Goal: Task Accomplishment & Management: Use online tool/utility

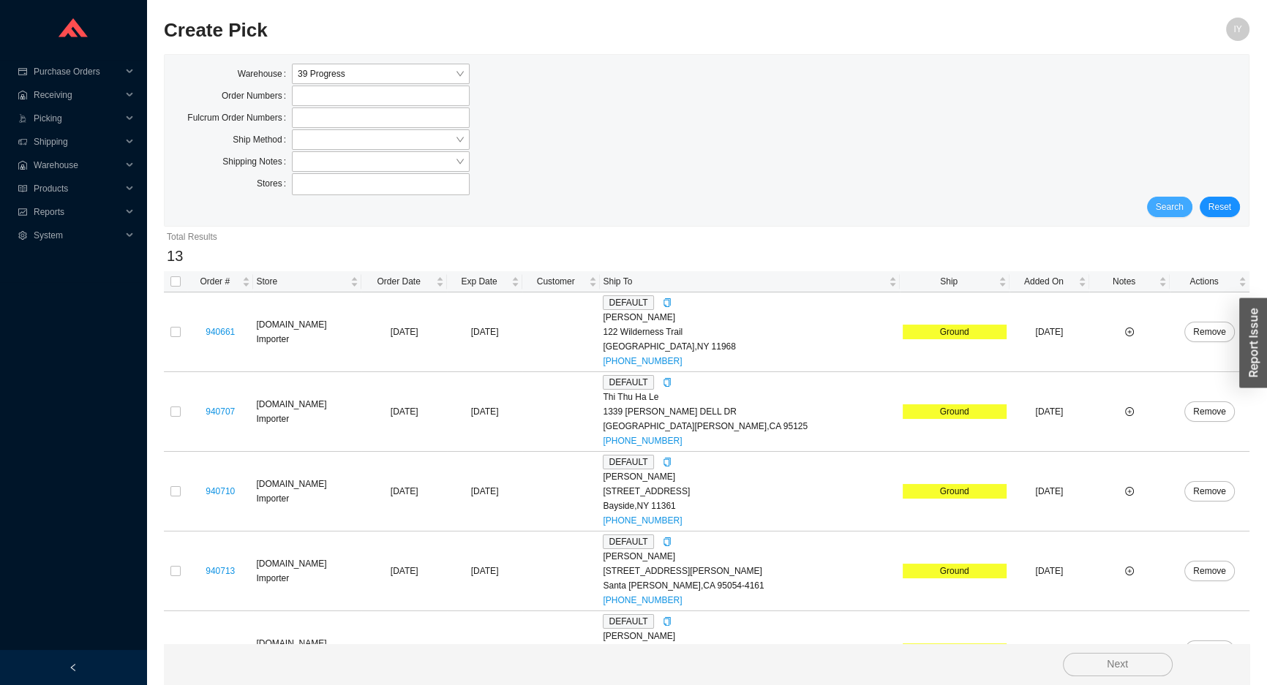
click at [1180, 206] on span "Search" at bounding box center [1170, 207] width 28 height 15
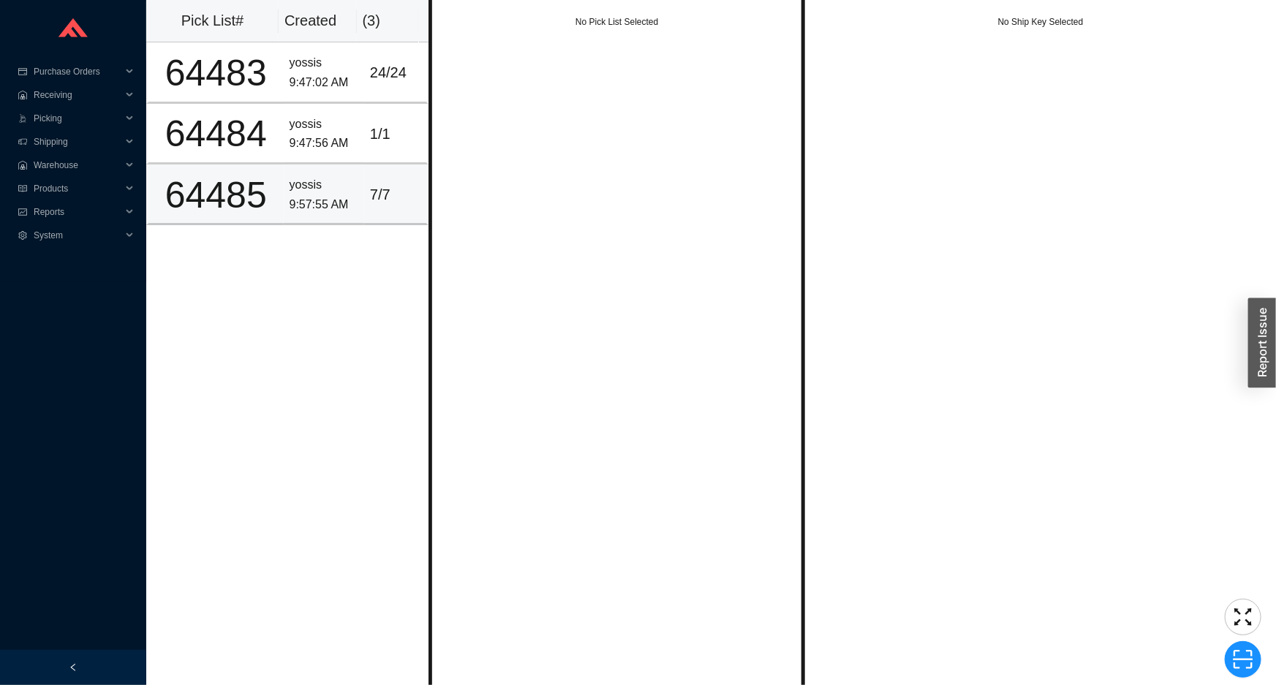
drag, startPoint x: 394, startPoint y: 192, endPoint x: 431, endPoint y: 173, distance: 41.6
click at [394, 192] on div "7 / 7" at bounding box center [395, 195] width 50 height 24
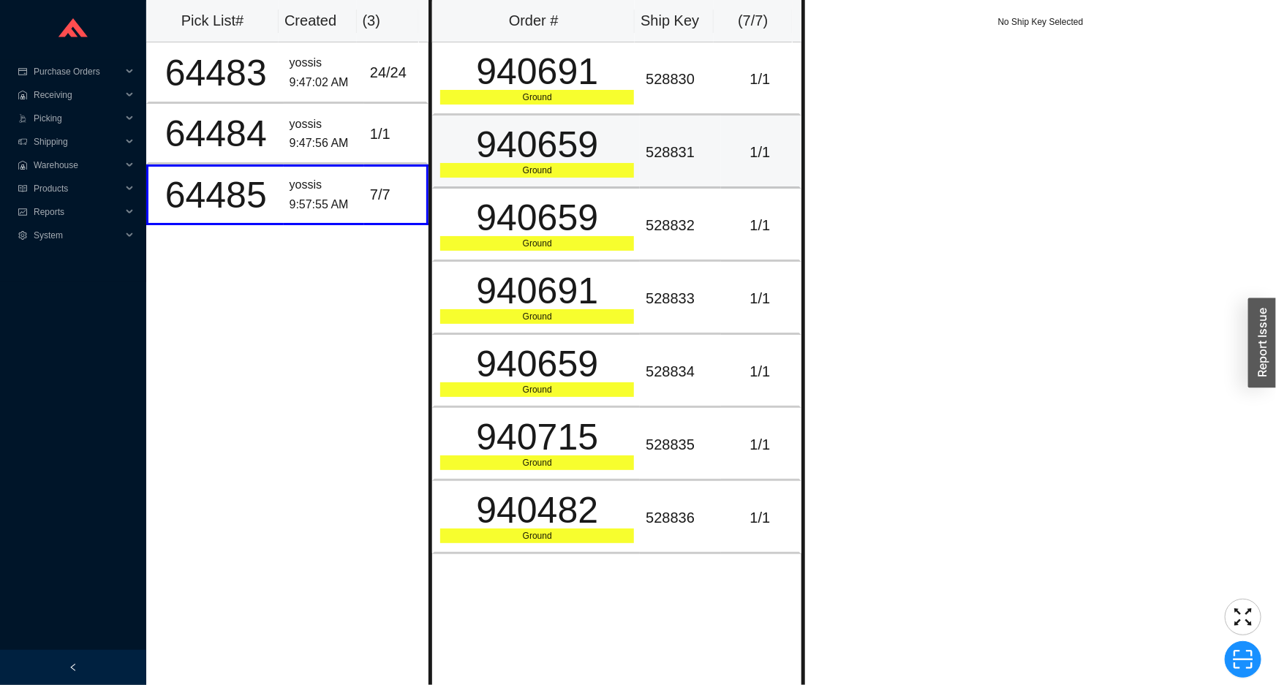
click at [596, 129] on div "940659" at bounding box center [537, 145] width 194 height 37
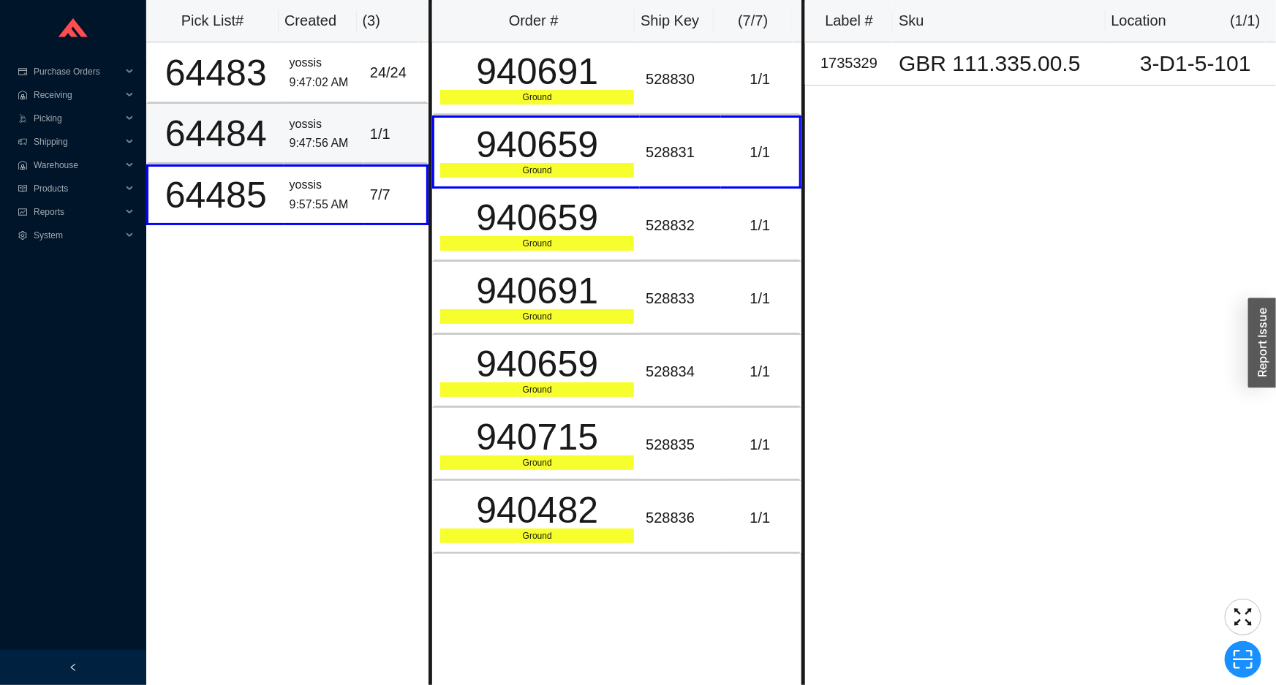
click at [402, 135] on div "1 / 1" at bounding box center [395, 134] width 50 height 24
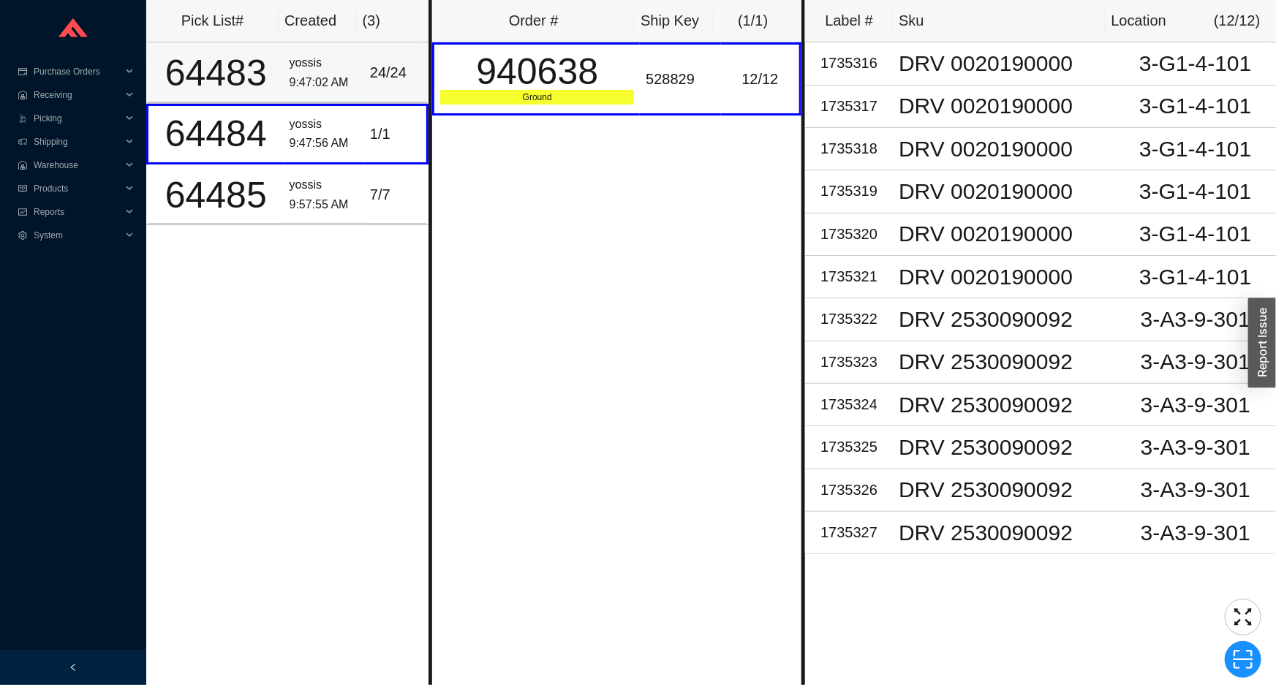
click at [364, 73] on td "24 / 24" at bounding box center [396, 72] width 64 height 61
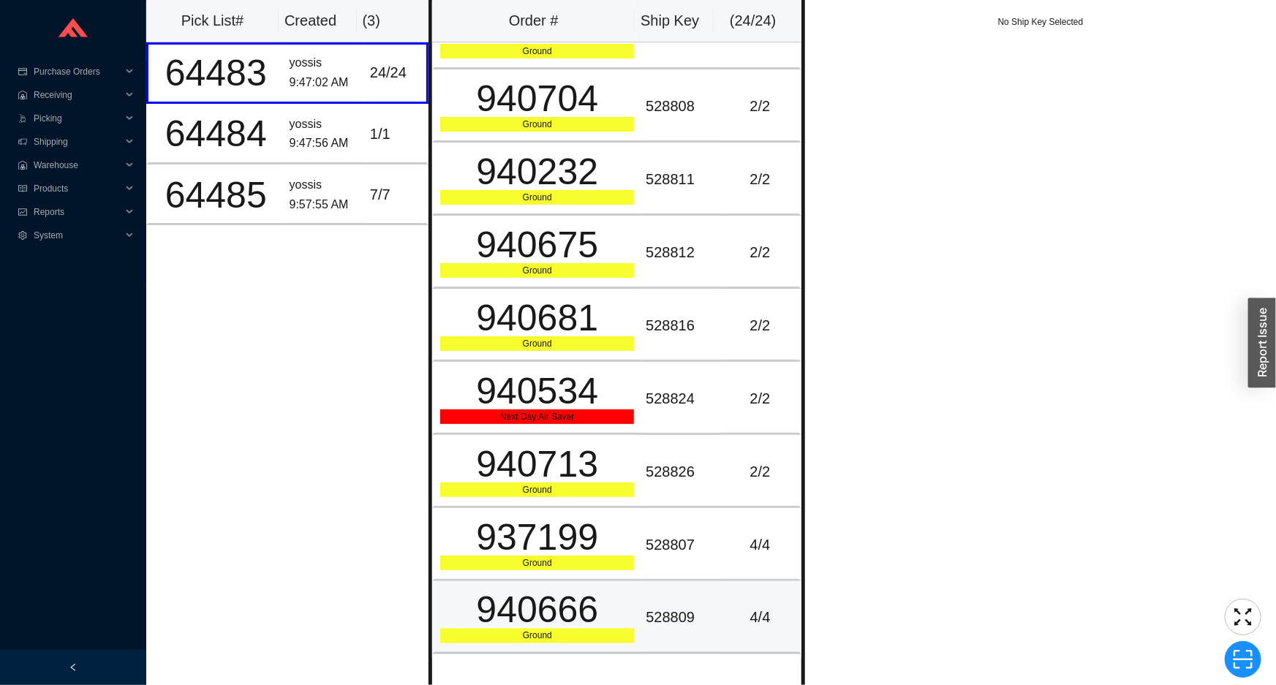
scroll to position [1128, 0]
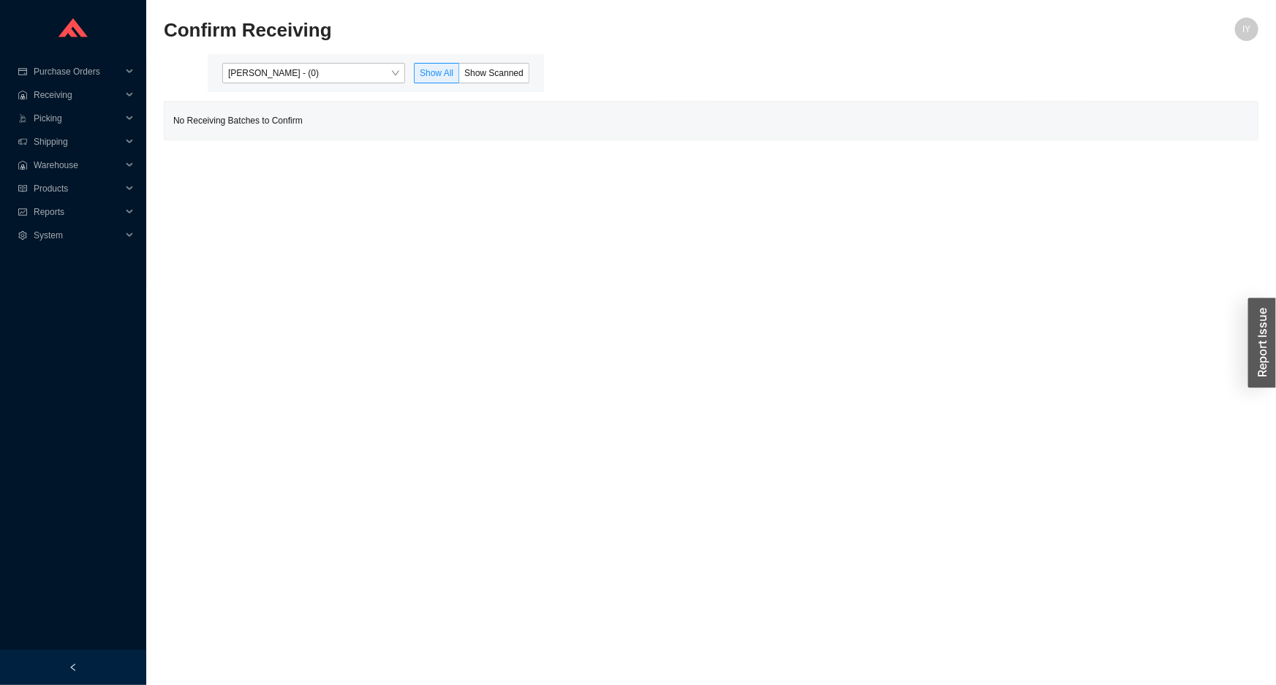
click at [350, 51] on div "Confirm Receiving" at bounding box center [574, 35] width 821 height 35
drag, startPoint x: 347, startPoint y: 67, endPoint x: 355, endPoint y: 98, distance: 32.0
click at [347, 69] on span "Issac Yoselovsky - (0)" at bounding box center [313, 73] width 171 height 19
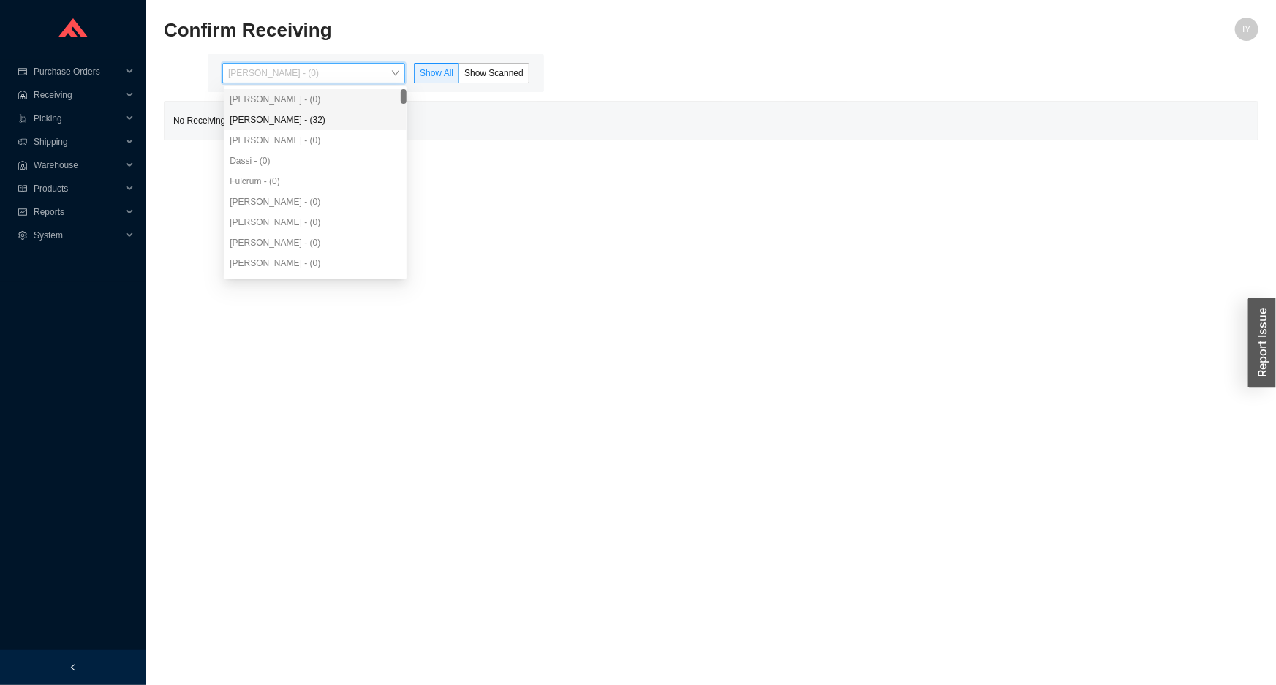
click at [355, 117] on div "Angel Negron - (32)" at bounding box center [315, 120] width 183 height 20
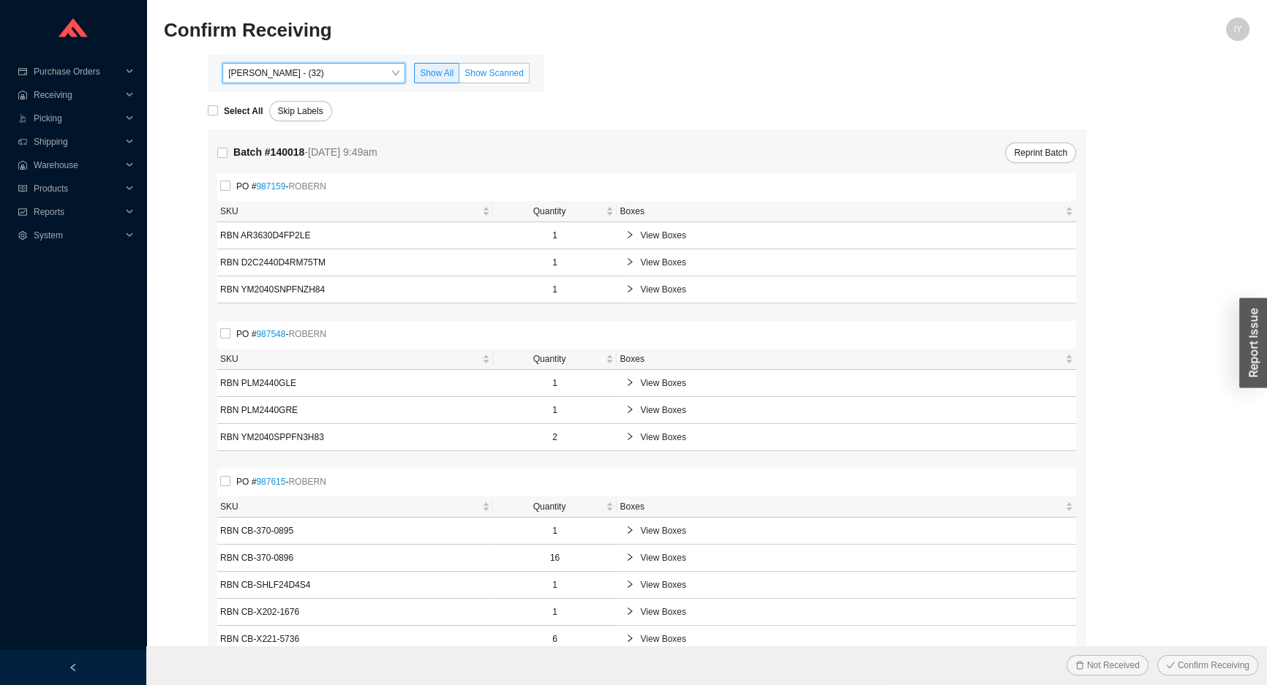
click at [489, 70] on span "Show Scanned" at bounding box center [493, 73] width 59 height 10
click at [459, 76] on input "Show Scanned" at bounding box center [459, 76] width 0 height 0
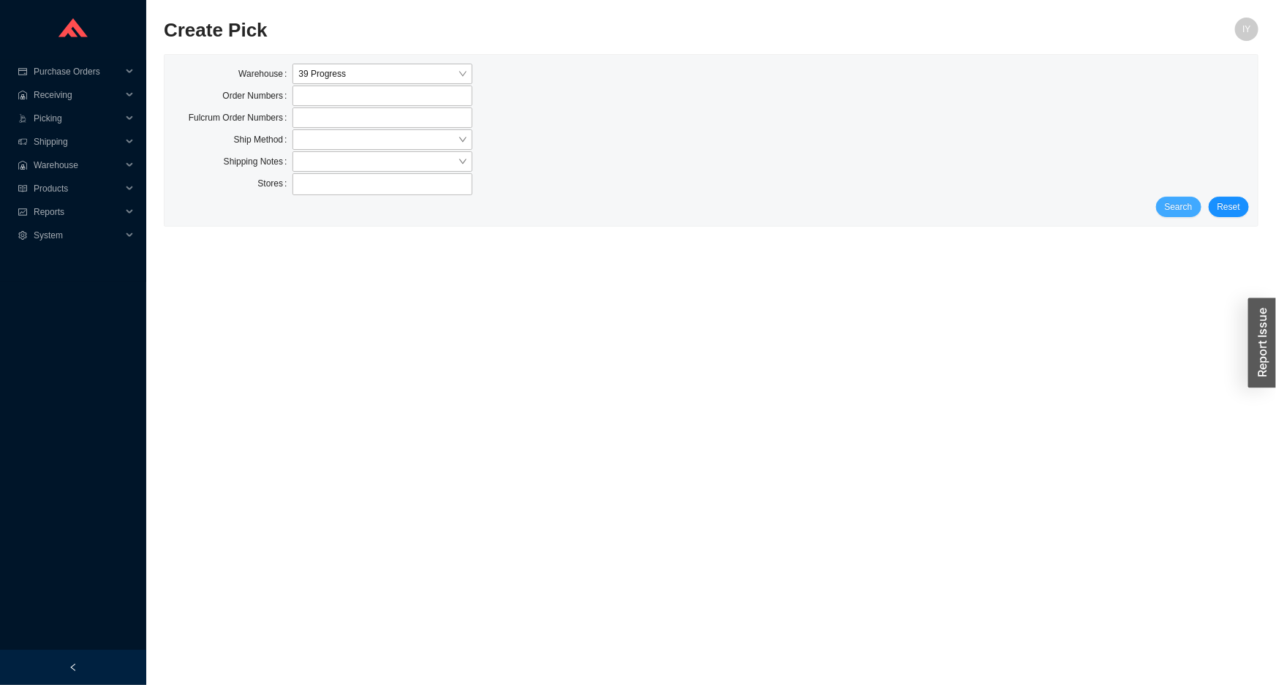
click at [1181, 200] on span "Search" at bounding box center [1179, 207] width 28 height 15
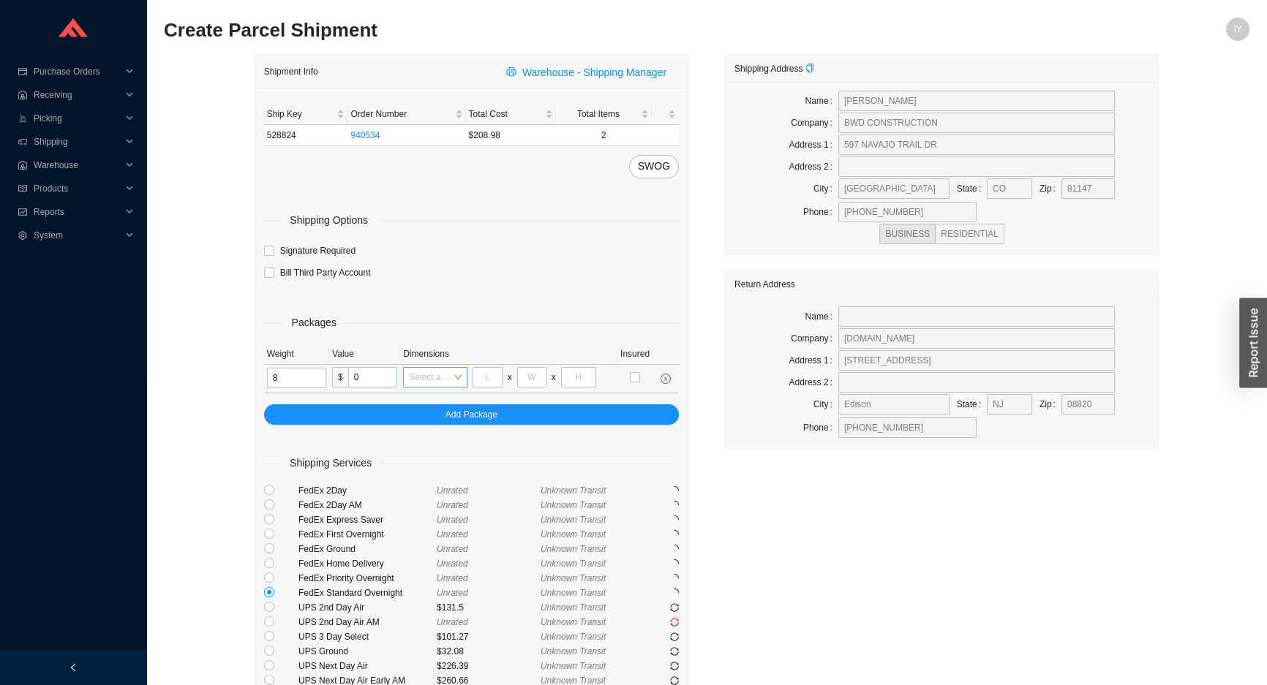
type input "8"
click at [447, 380] on input "search" at bounding box center [431, 377] width 44 height 19
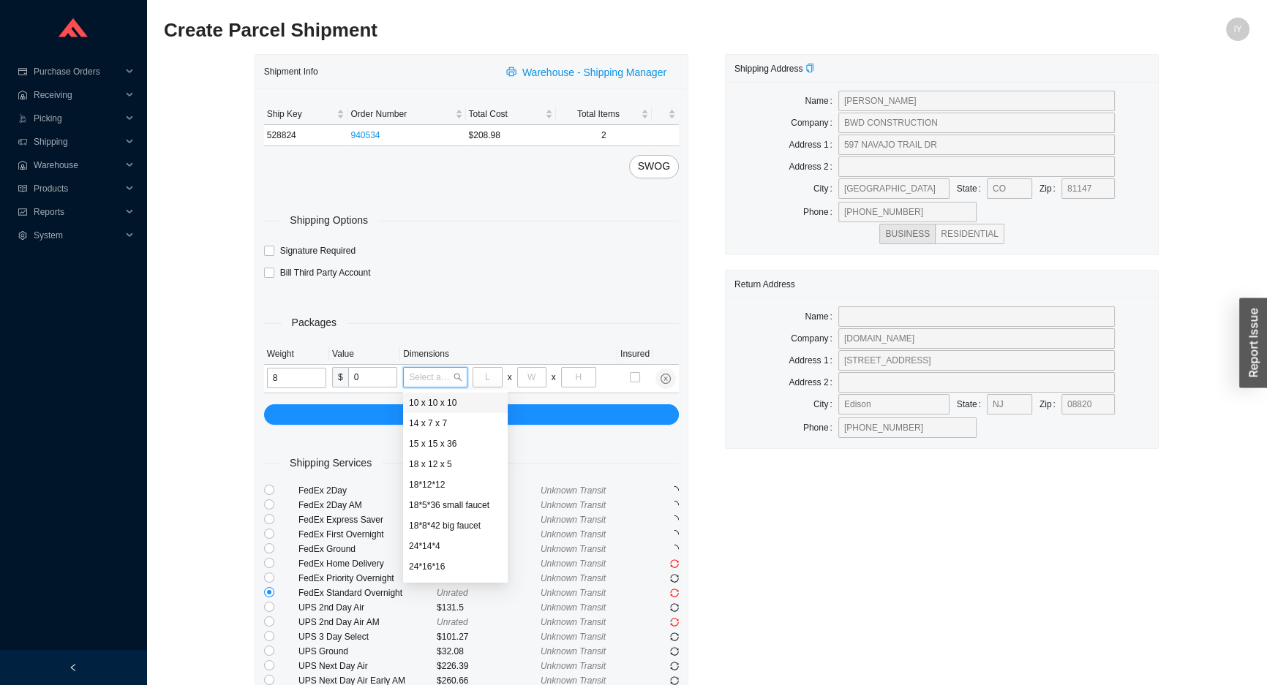
type input "8"
click at [447, 572] on div "8 x 8 x 8" at bounding box center [449, 569] width 81 height 13
type input "8"
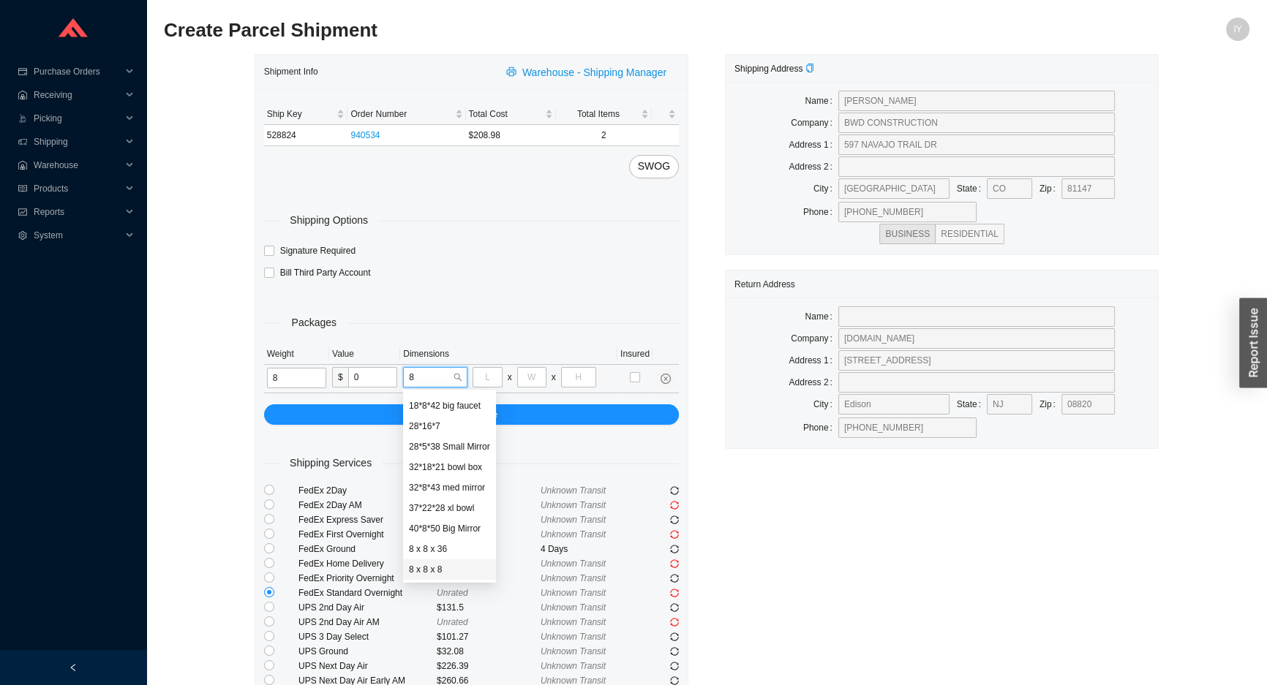
type input "8"
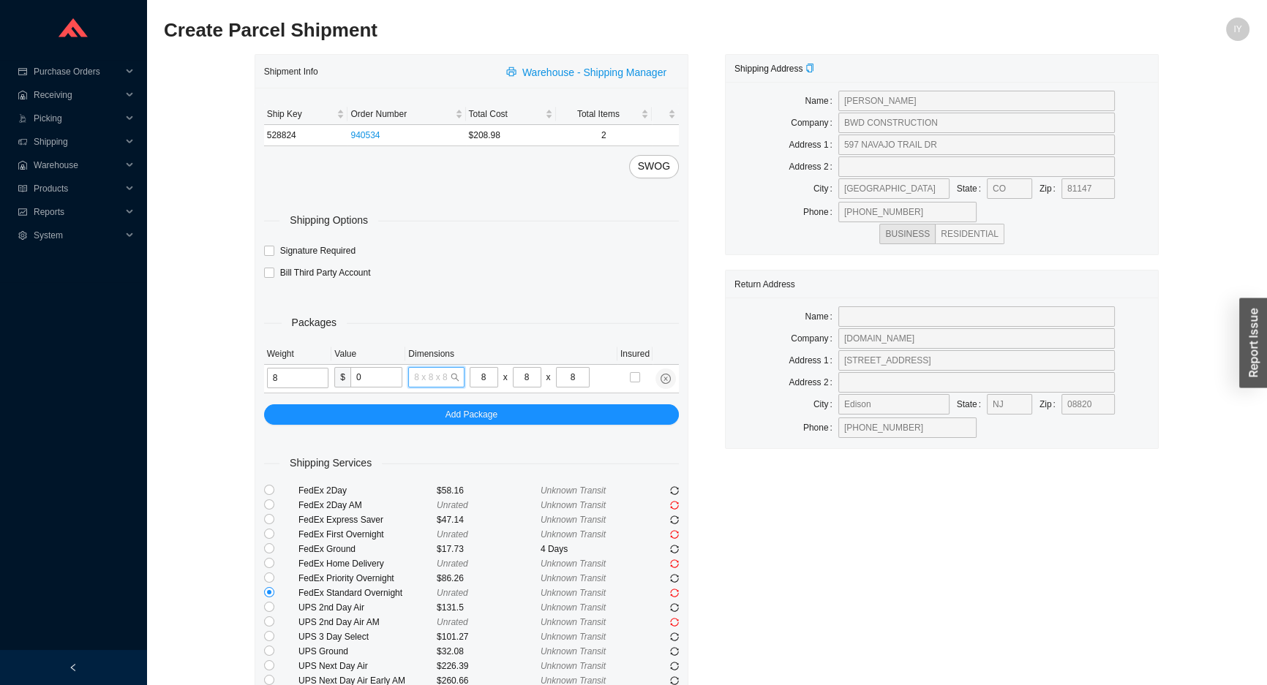
scroll to position [366, 0]
click at [735, 493] on div "Shipping Address Name JESSICA BARTOMIOLI Company BWD CONSTRUCTION Address 1 597…" at bounding box center [942, 383] width 470 height 658
click at [674, 595] on icon "sync" at bounding box center [674, 593] width 9 height 9
click at [270, 575] on input "radio" at bounding box center [269, 578] width 10 height 10
radio input "true"
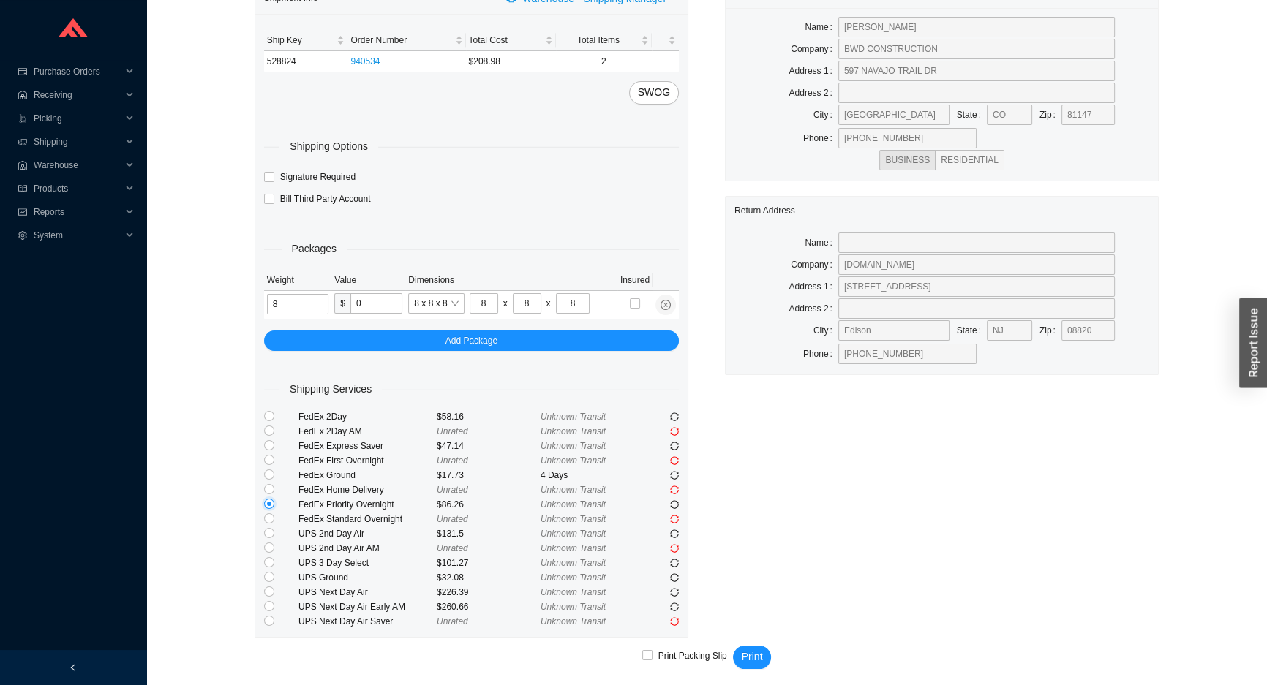
scroll to position [79, 0]
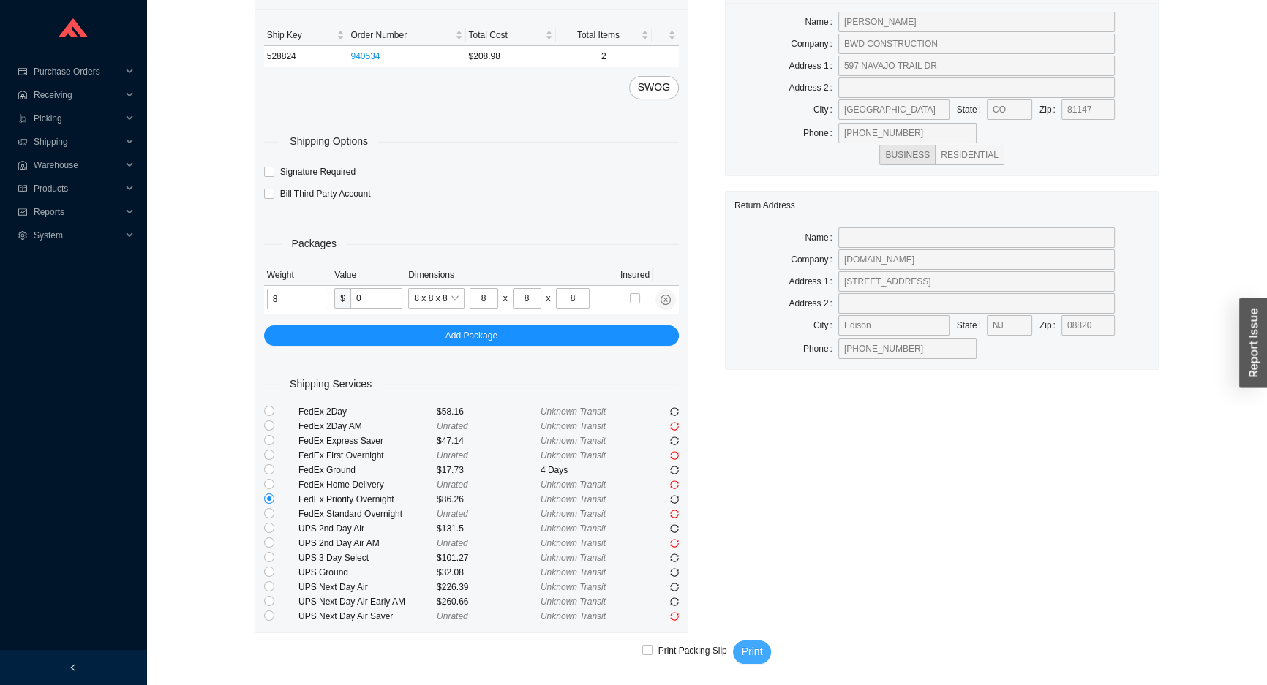
click at [750, 647] on span "Print" at bounding box center [752, 652] width 21 height 17
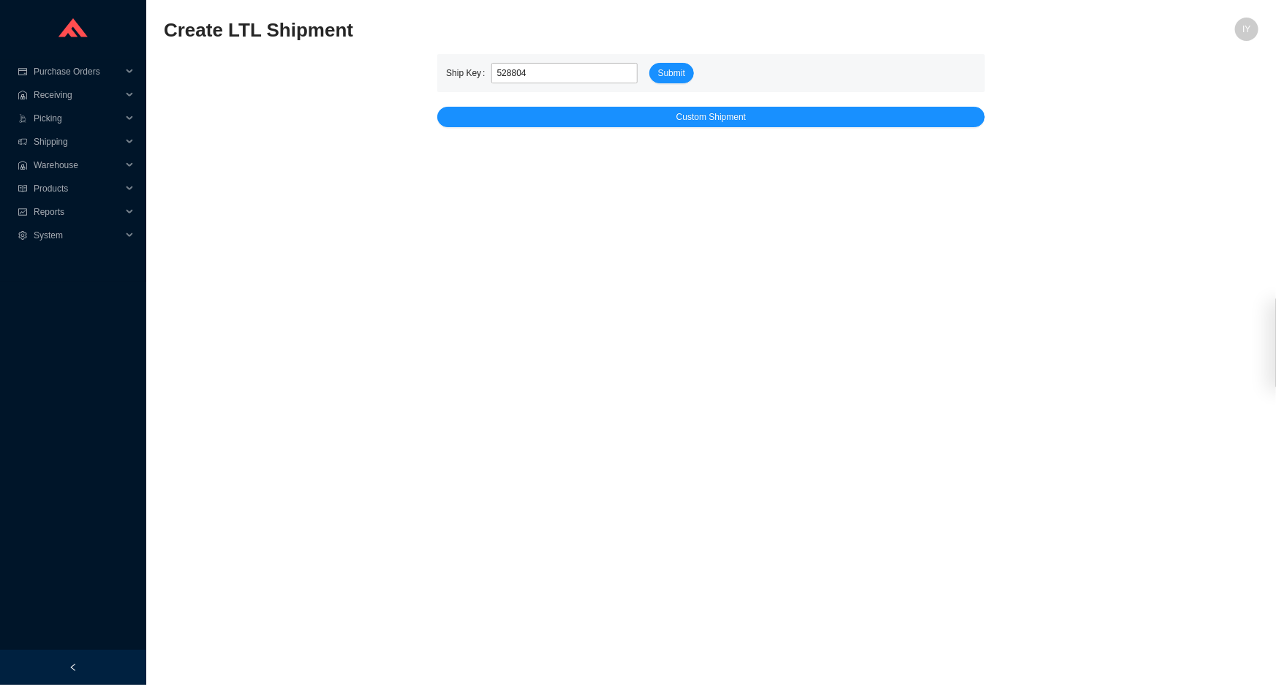
type input "528804"
click at [650, 63] on button "Submit" at bounding box center [672, 73] width 45 height 20
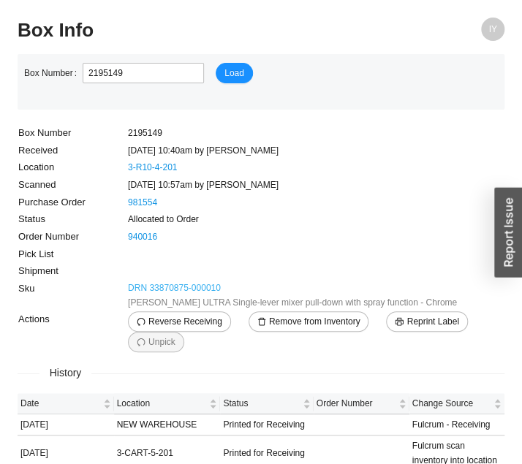
click at [181, 290] on link "DRN 33870875-000010" at bounding box center [174, 288] width 93 height 15
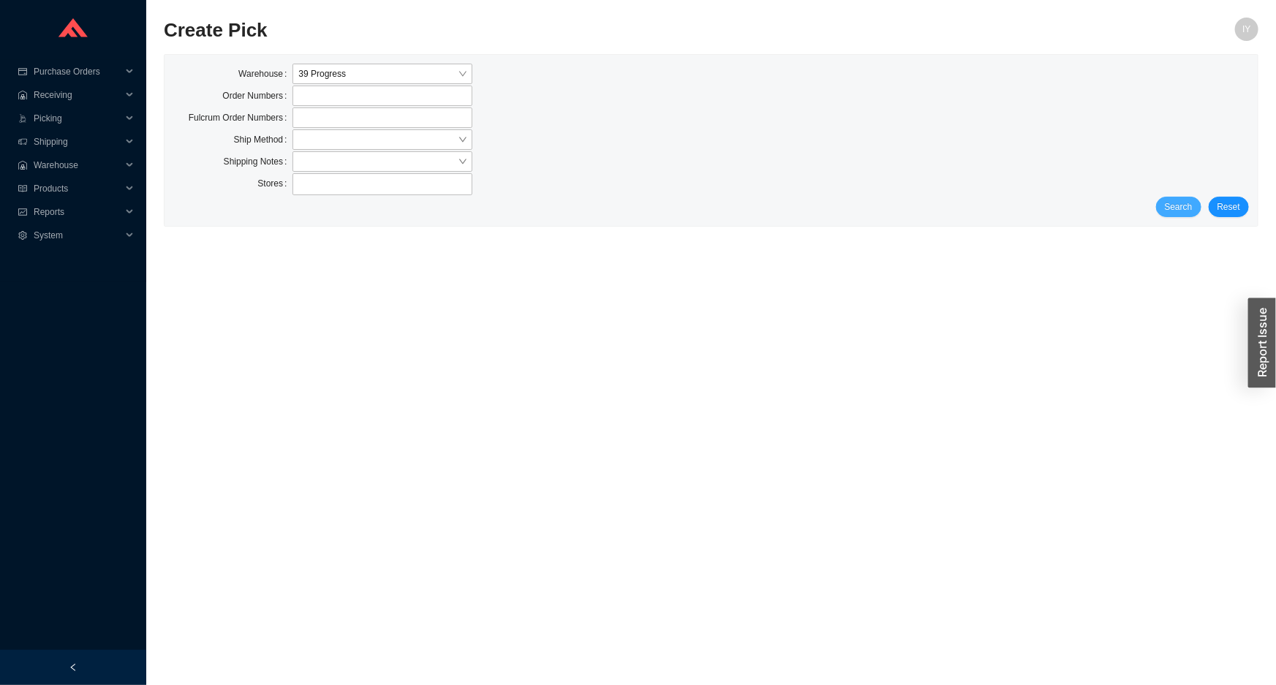
click at [1193, 207] on span "Search" at bounding box center [1179, 207] width 28 height 15
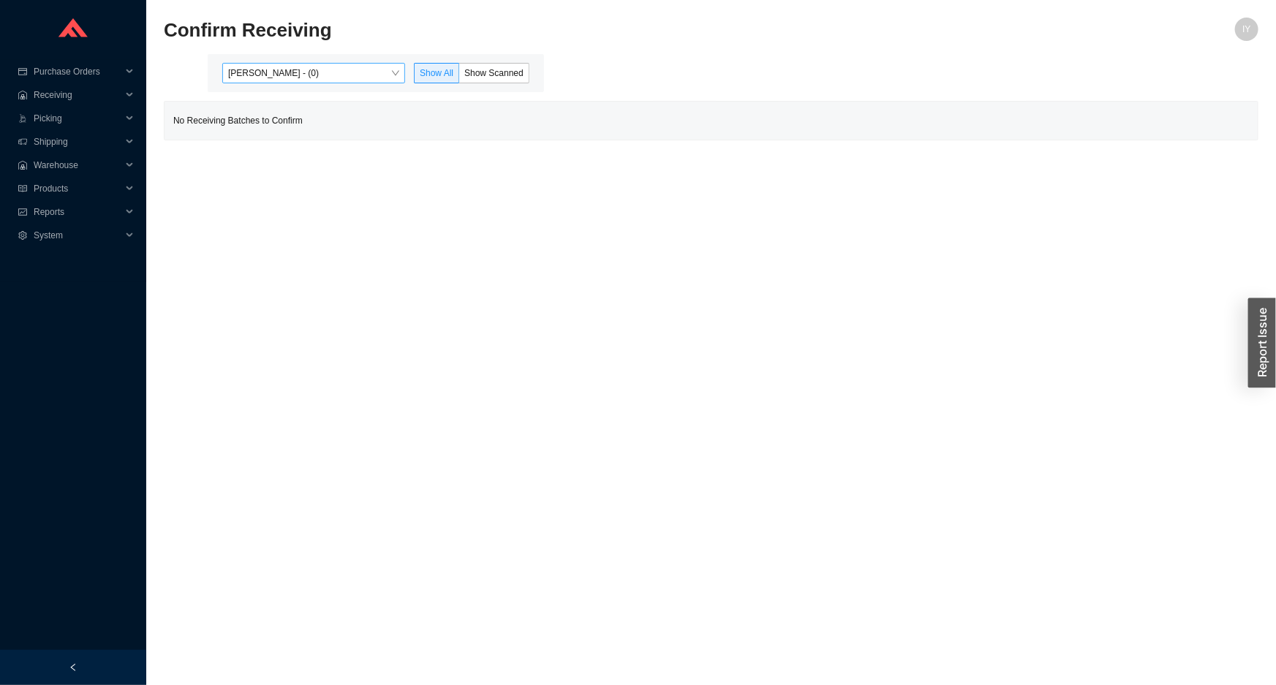
click at [398, 69] on span "[PERSON_NAME] - (0)" at bounding box center [313, 73] width 171 height 19
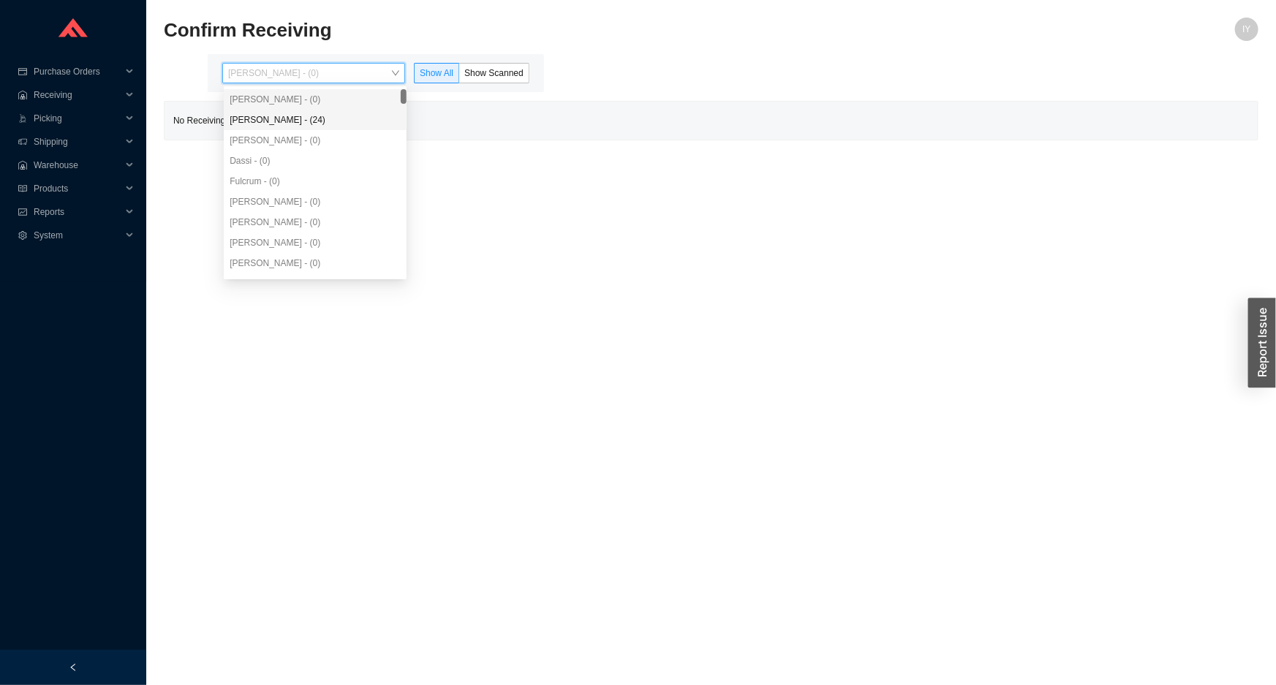
click at [361, 119] on div "[PERSON_NAME] - (24)" at bounding box center [315, 119] width 171 height 13
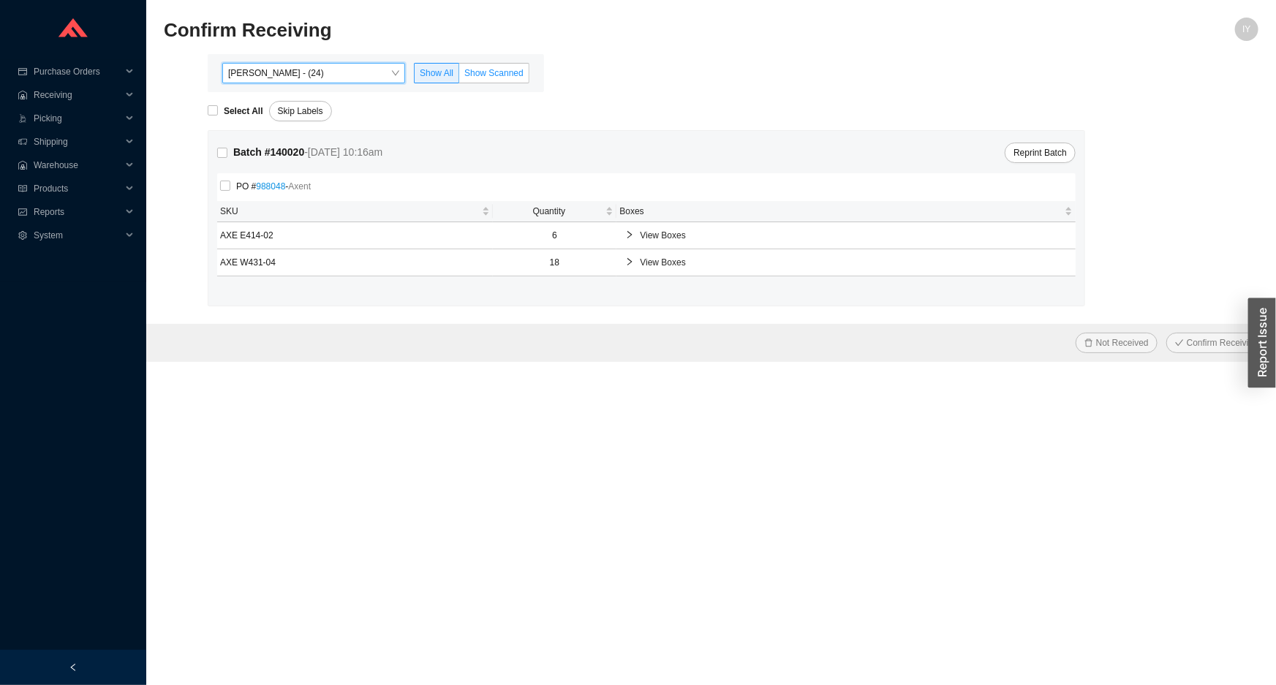
click at [476, 68] on span "Show Scanned" at bounding box center [493, 73] width 59 height 10
click at [459, 76] on input "Show Scanned" at bounding box center [459, 76] width 0 height 0
click at [680, 260] on span "View Boxes" at bounding box center [853, 262] width 427 height 15
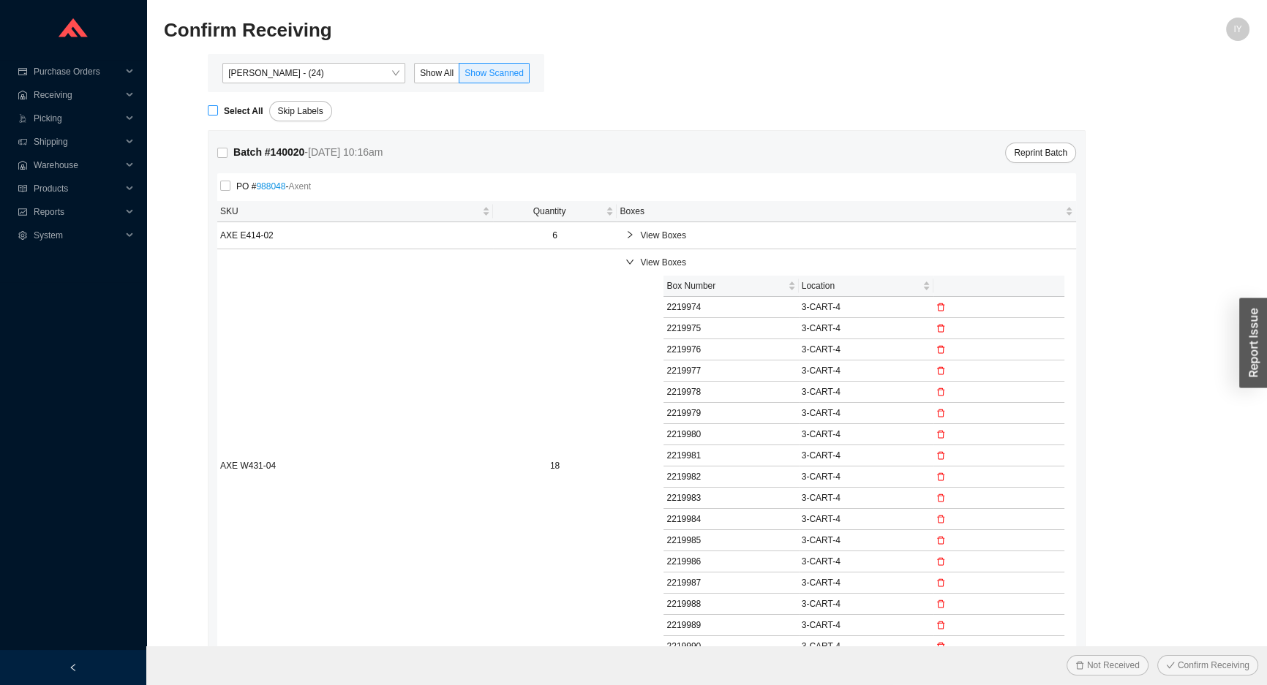
click at [215, 107] on input "Select All" at bounding box center [213, 110] width 10 height 10
checkbox input "true"
click at [1157, 655] on button "Confirm Receiving" at bounding box center [1207, 665] width 101 height 20
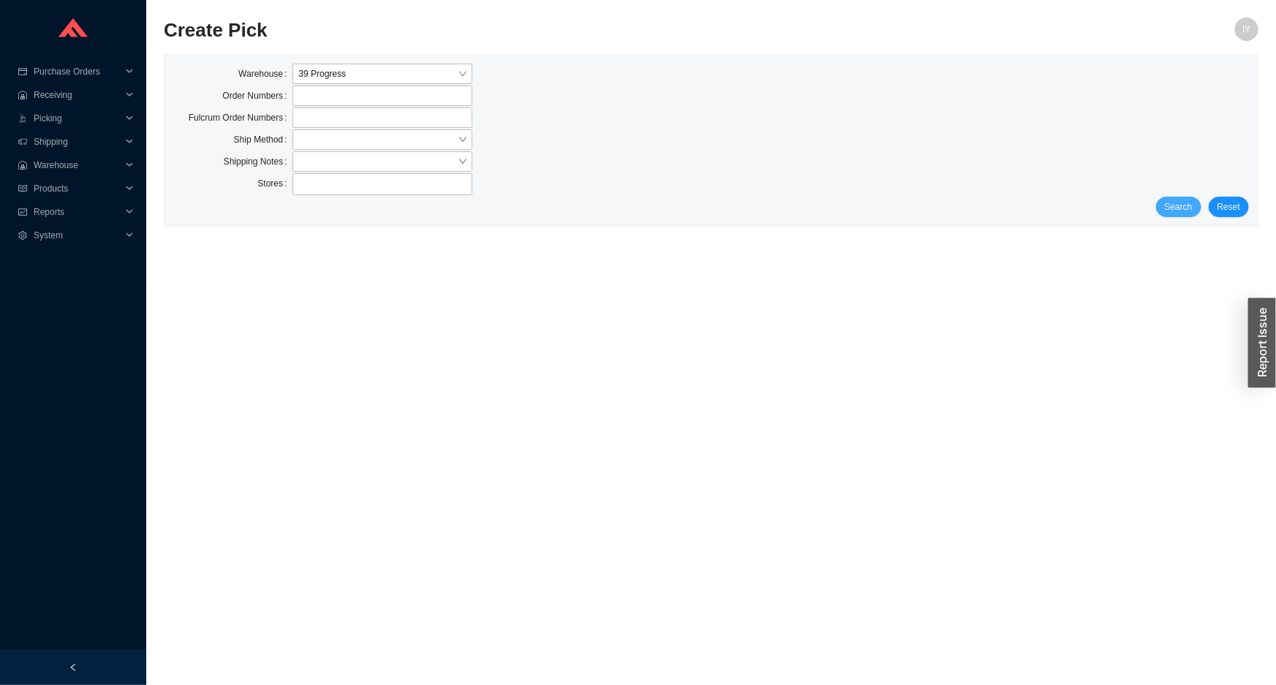
click at [1190, 214] on button "Search" at bounding box center [1178, 207] width 45 height 20
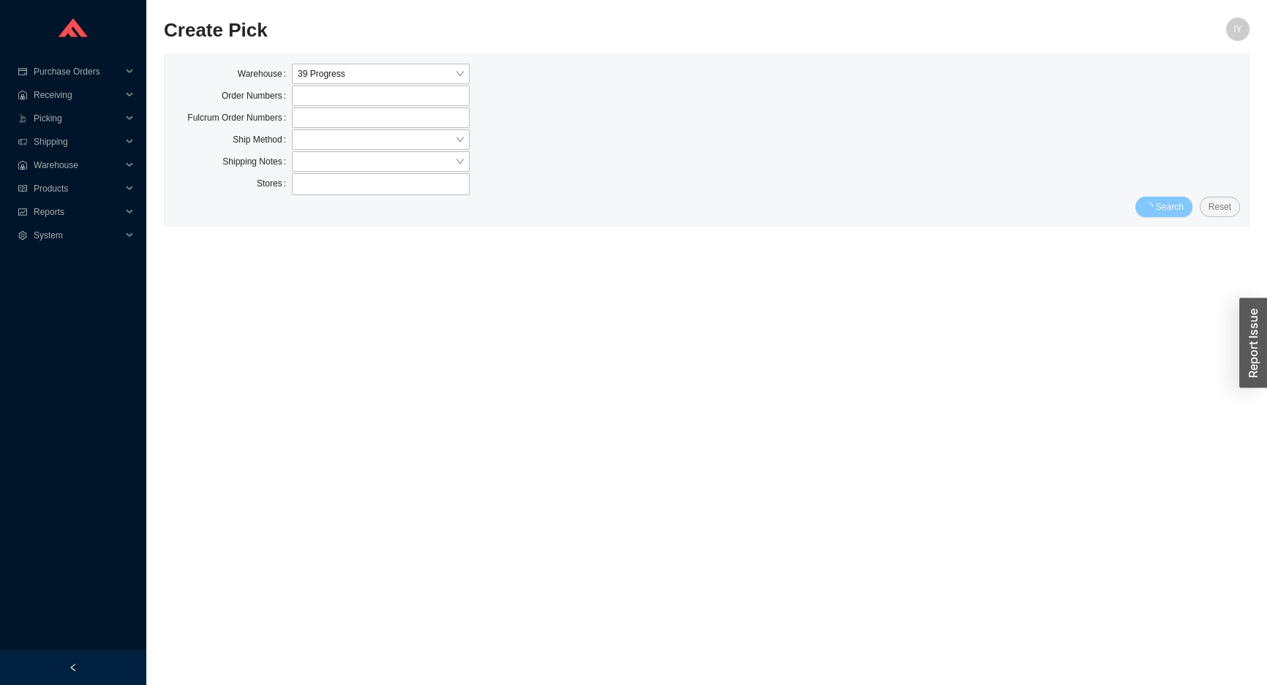
click at [1190, 212] on button "Search" at bounding box center [1163, 207] width 57 height 20
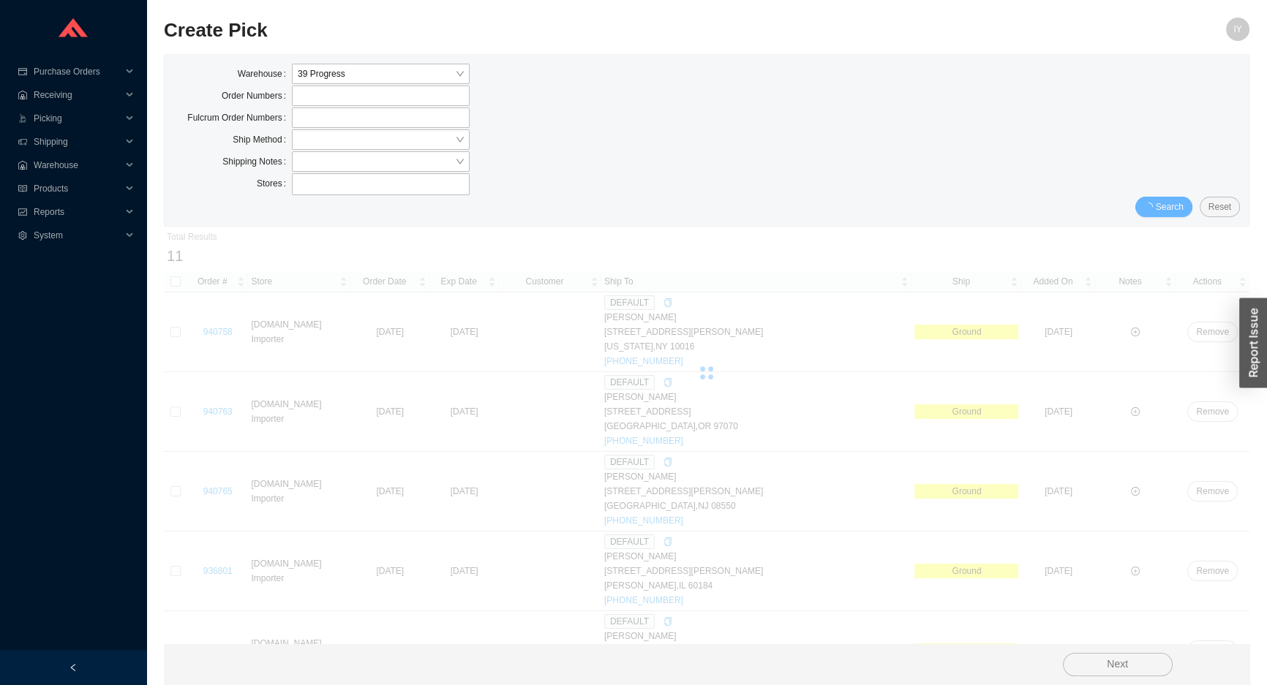
click at [1192, 214] on div "Search Reset" at bounding box center [706, 207] width 1066 height 20
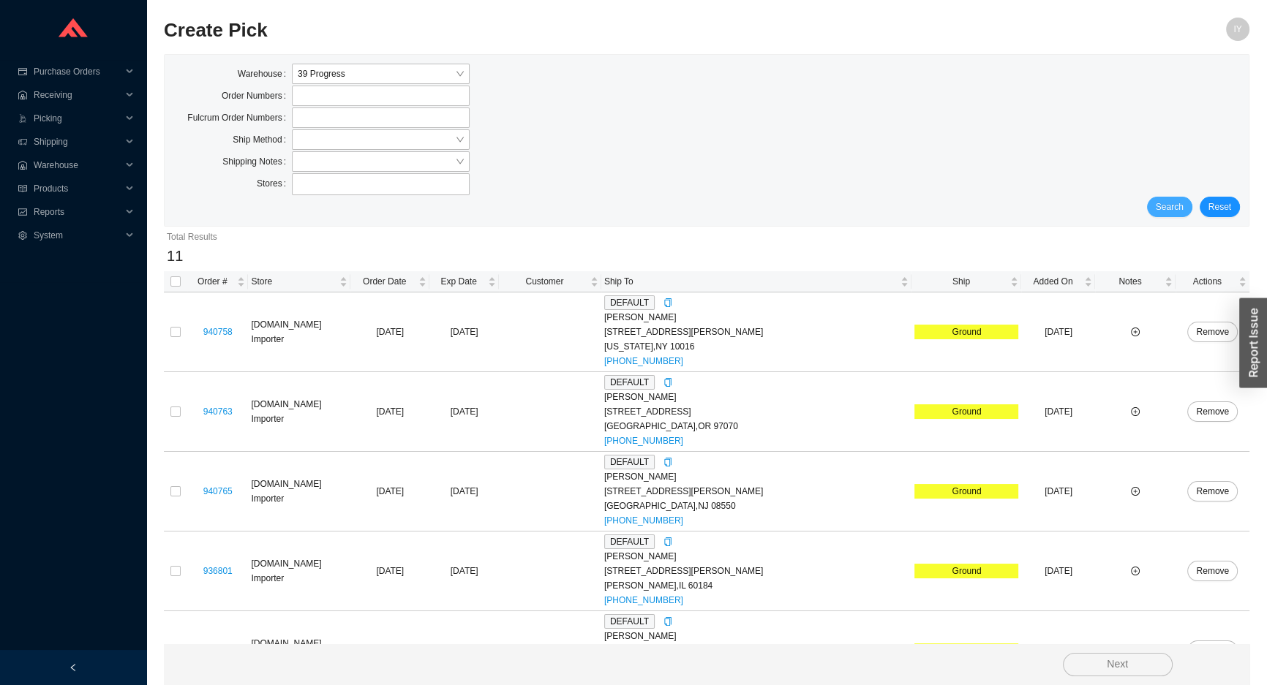
click at [1192, 206] on button "Search" at bounding box center [1169, 207] width 45 height 20
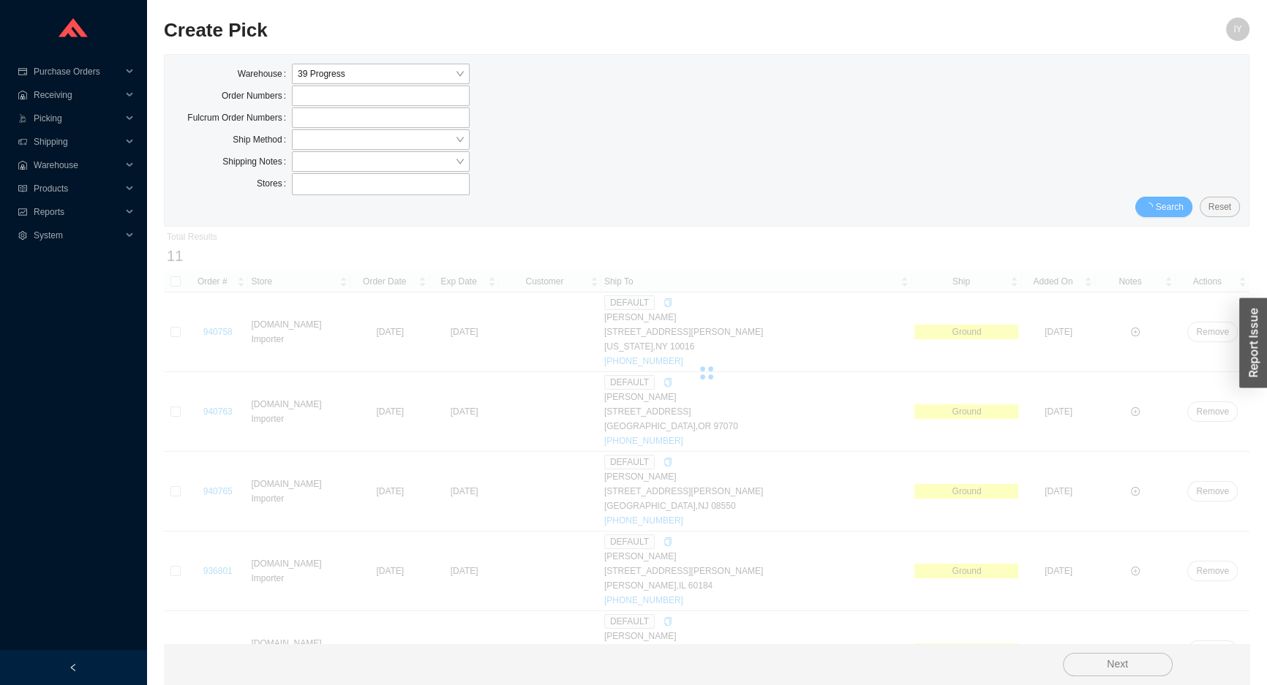
click at [1192, 219] on div "Warehouse 39 Progress Order Numbers Fulcrum Order Numbers Ship Method Shipping …" at bounding box center [707, 140] width 1084 height 171
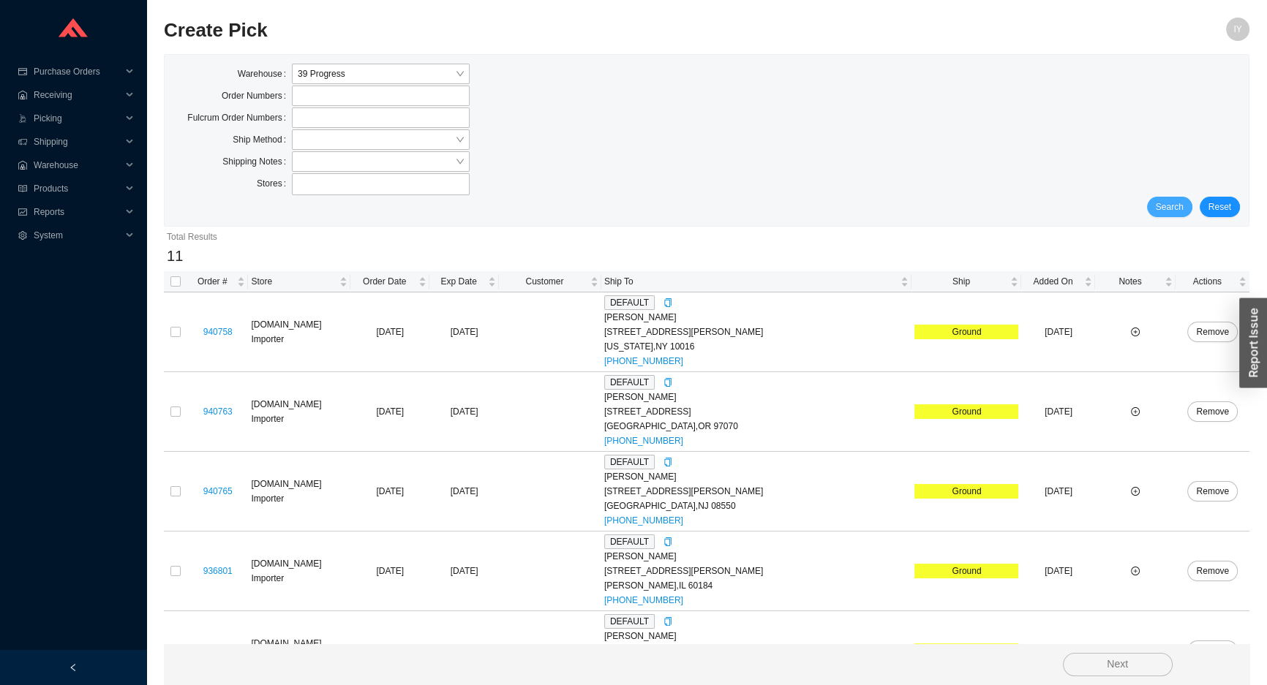
click at [1192, 210] on button "Search" at bounding box center [1169, 207] width 45 height 20
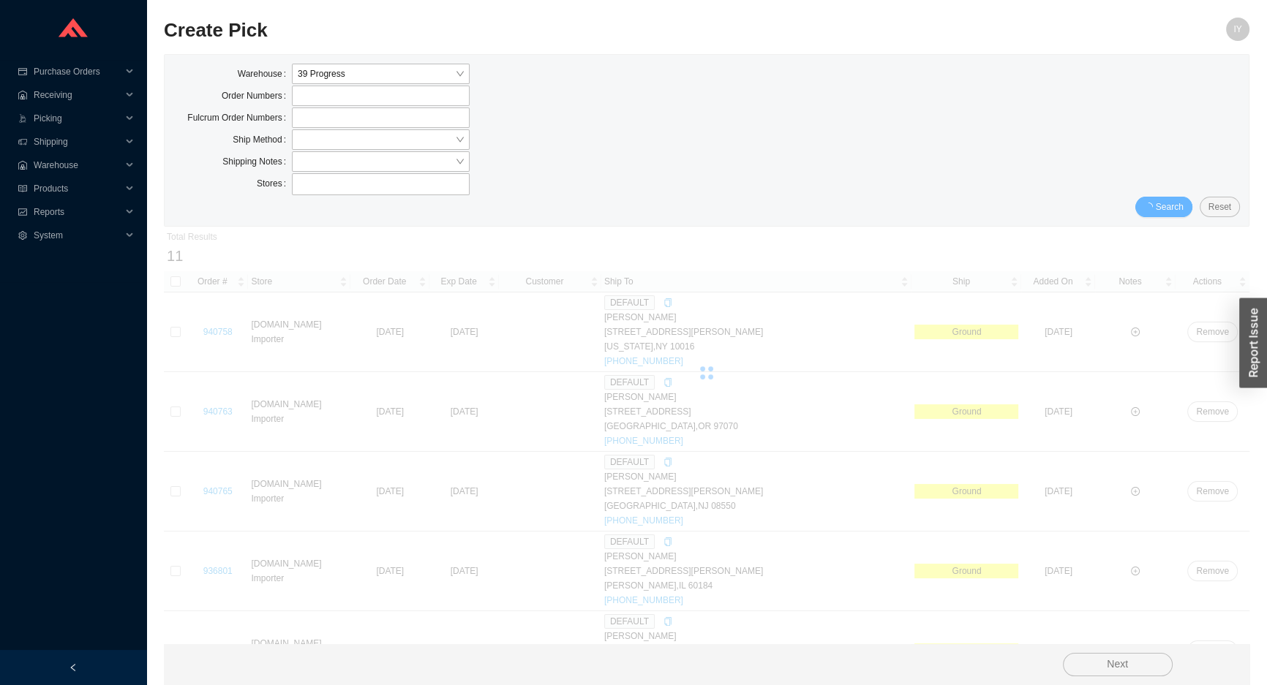
click at [1192, 219] on div "Warehouse 39 Progress Order Numbers Fulcrum Order Numbers Ship Method Shipping …" at bounding box center [707, 140] width 1084 height 171
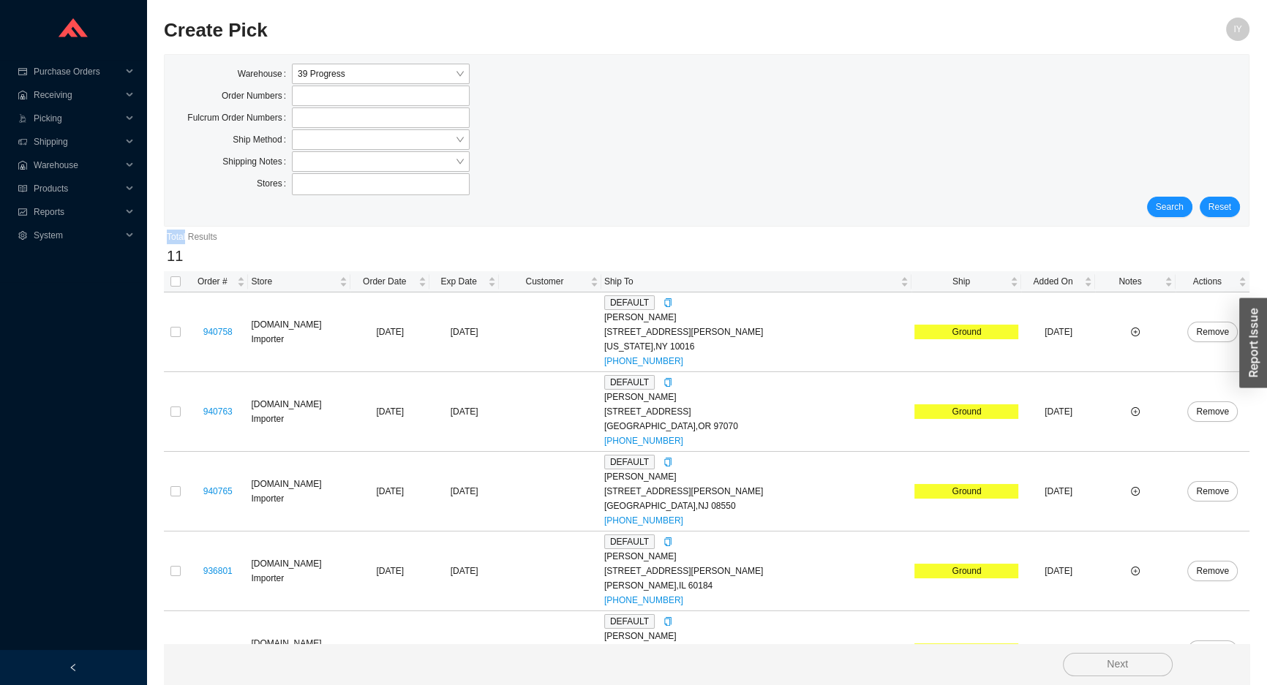
click at [1194, 218] on div "Warehouse 39 Progress Order Numbers Fulcrum Order Numbers Ship Method Shipping …" at bounding box center [707, 140] width 1084 height 171
click at [1194, 220] on div "Warehouse 39 Progress Order Numbers Fulcrum Order Numbers Ship Method Shipping …" at bounding box center [707, 140] width 1084 height 171
click at [1192, 208] on div "Search Reset" at bounding box center [706, 207] width 1066 height 20
click at [1192, 208] on button "Search" at bounding box center [1169, 207] width 45 height 20
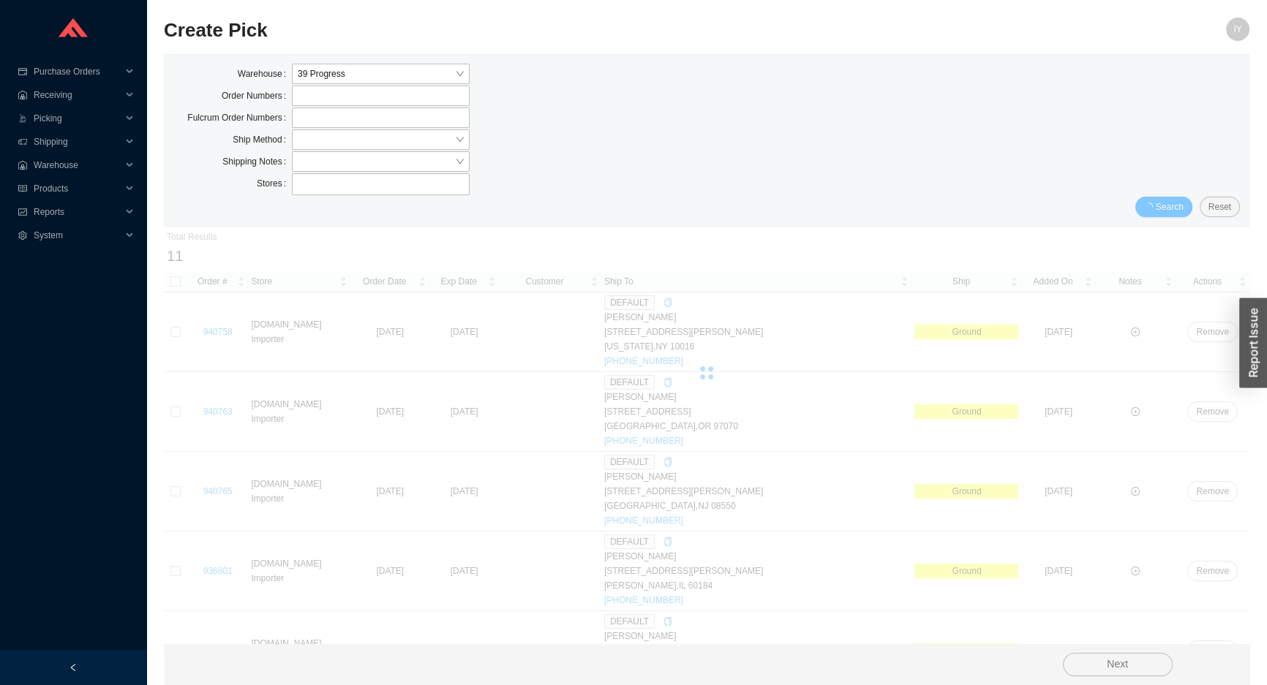
click at [1183, 206] on span "Search" at bounding box center [1170, 207] width 28 height 15
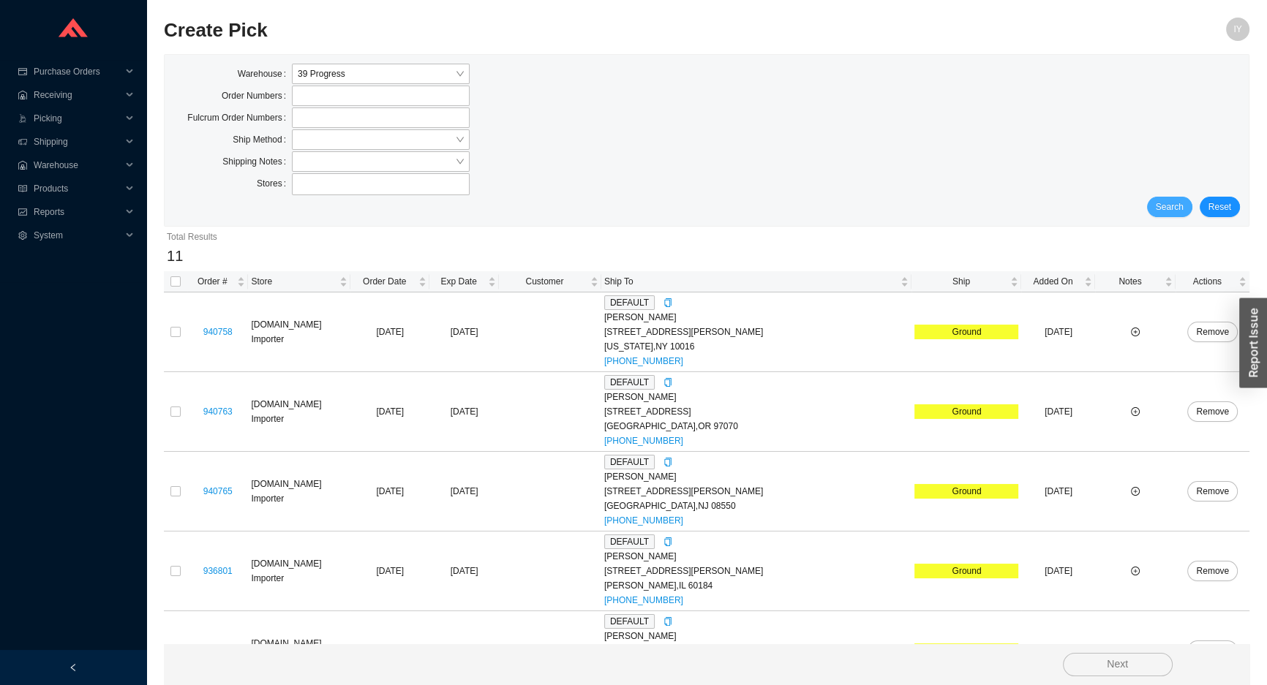
click at [1182, 206] on span "Search" at bounding box center [1170, 207] width 28 height 15
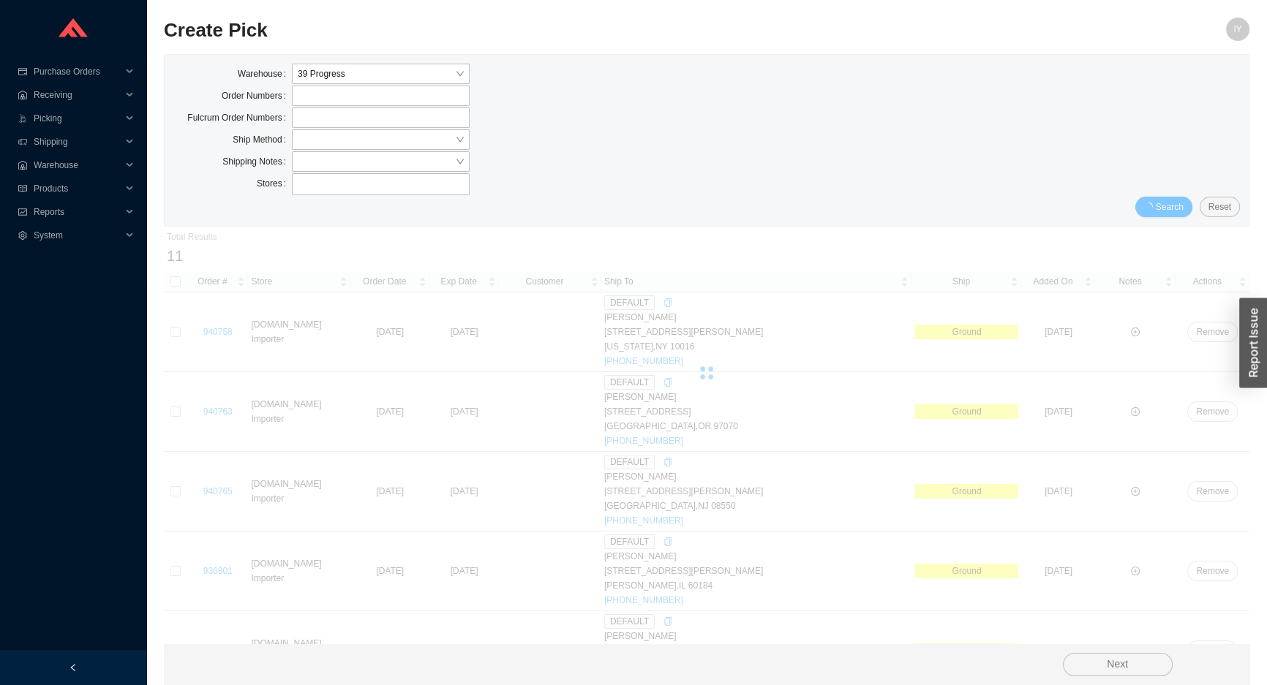
click at [1181, 206] on span "Search" at bounding box center [1170, 207] width 28 height 15
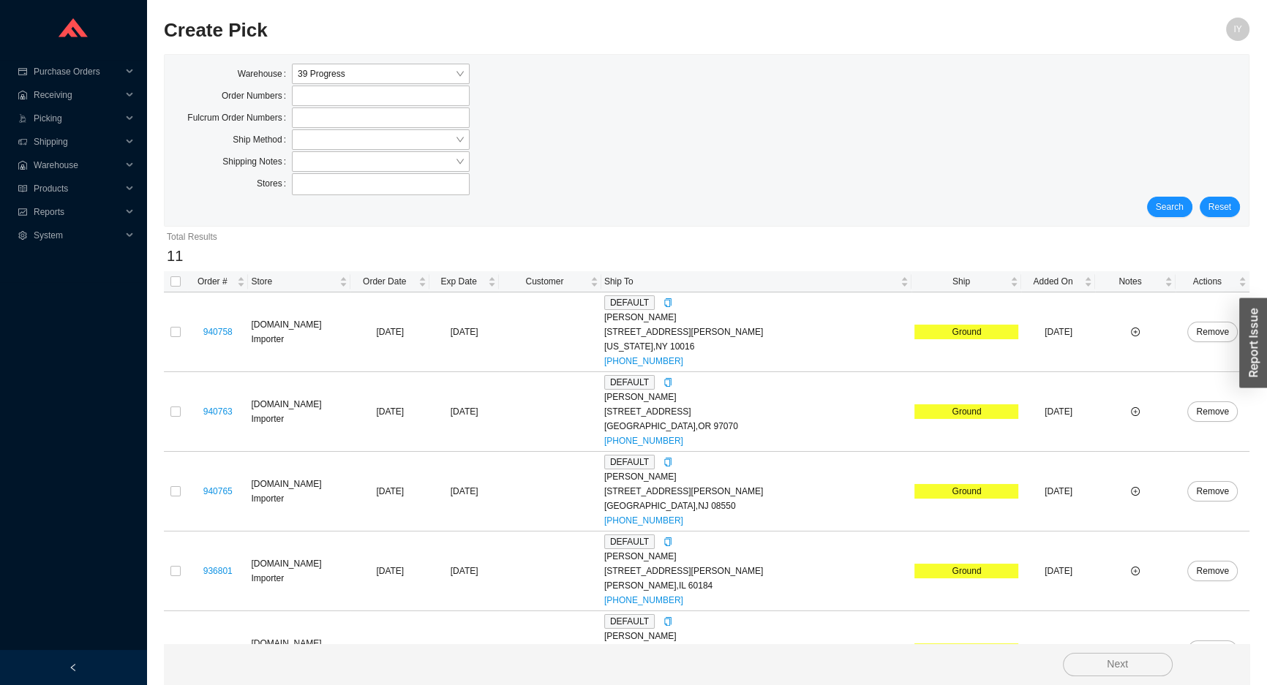
click at [1181, 206] on span "Search" at bounding box center [1170, 207] width 28 height 15
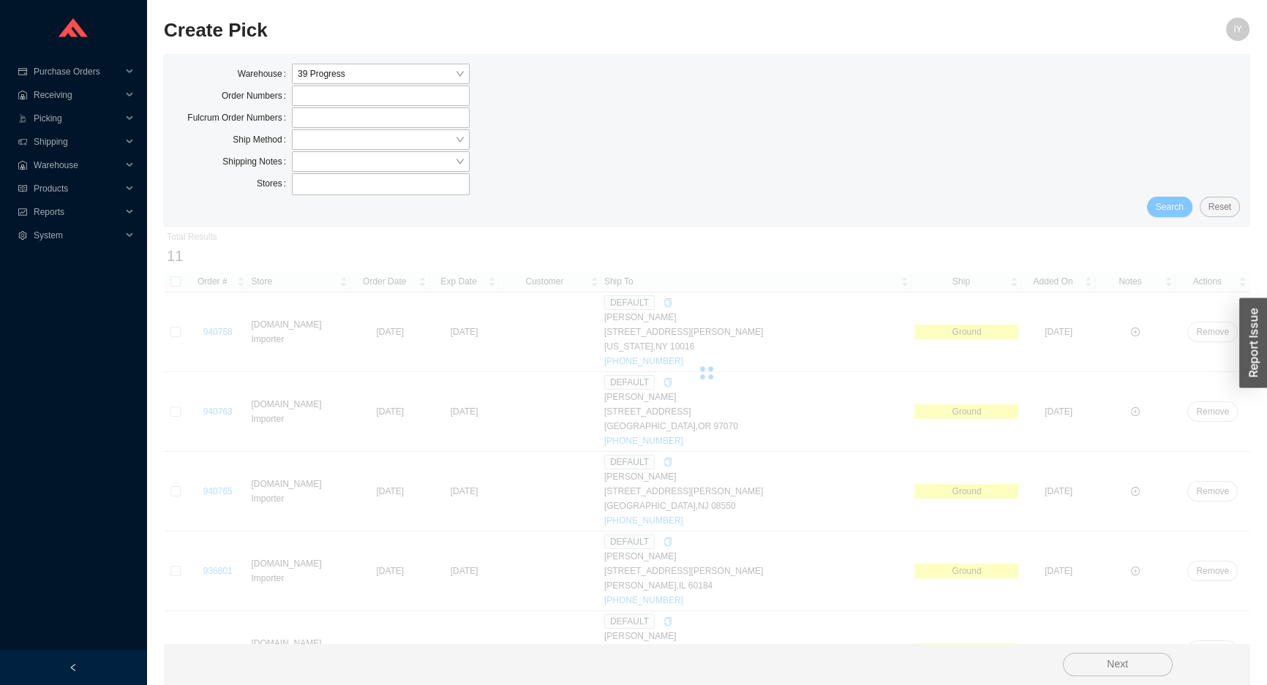
click at [1181, 206] on span "Search" at bounding box center [1170, 207] width 28 height 15
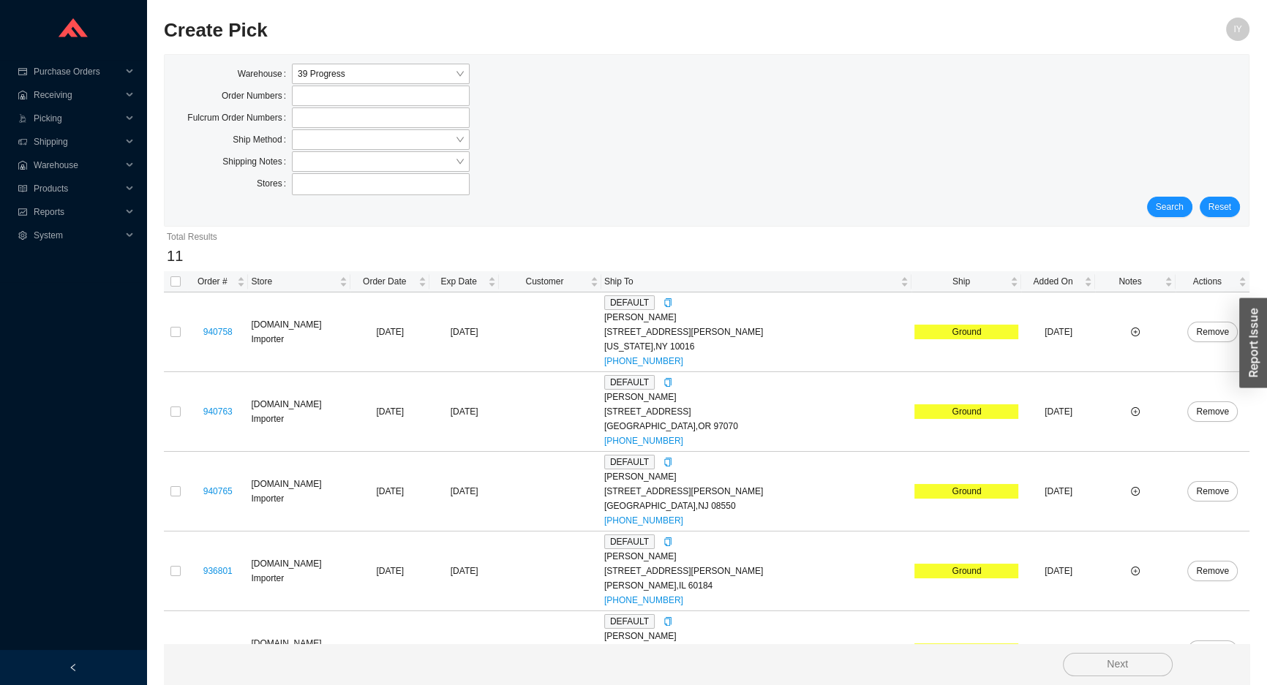
click at [1181, 206] on span "Search" at bounding box center [1170, 207] width 28 height 15
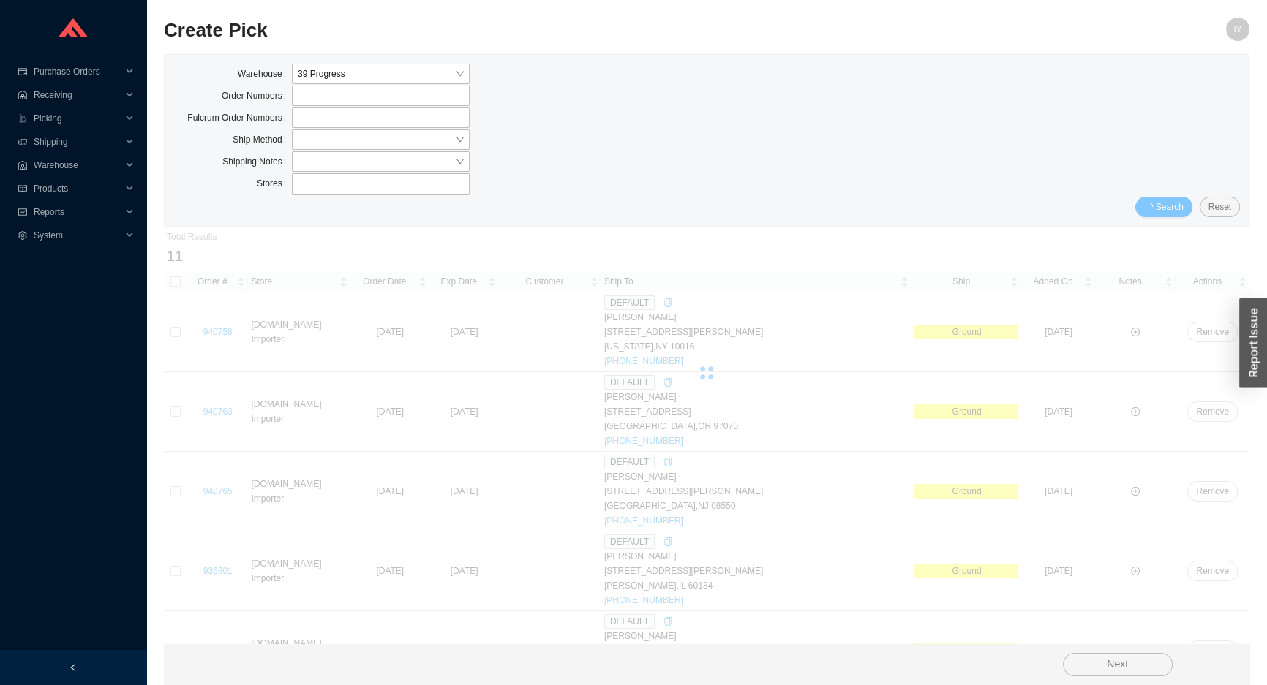
click at [1181, 206] on span "Search" at bounding box center [1170, 207] width 28 height 15
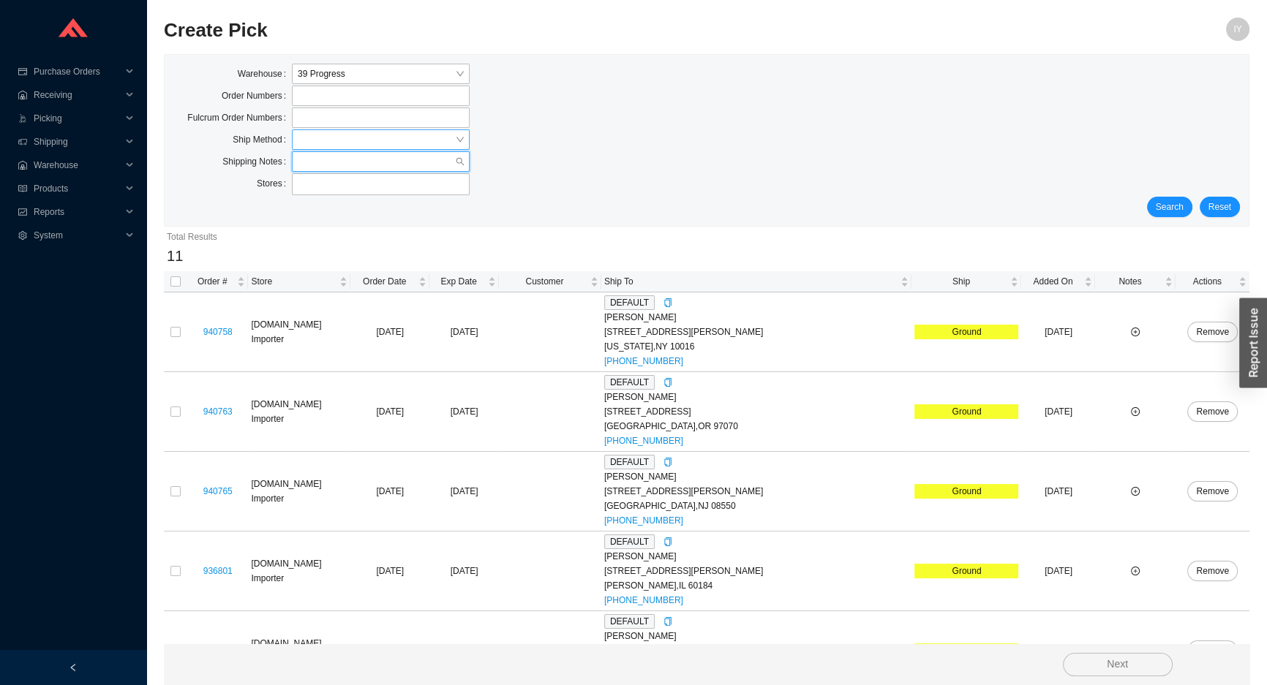
drag, startPoint x: 357, startPoint y: 154, endPoint x: 357, endPoint y: 145, distance: 9.5
click at [357, 153] on input "search" at bounding box center [376, 161] width 157 height 19
click at [357, 143] on input "search" at bounding box center [376, 139] width 157 height 19
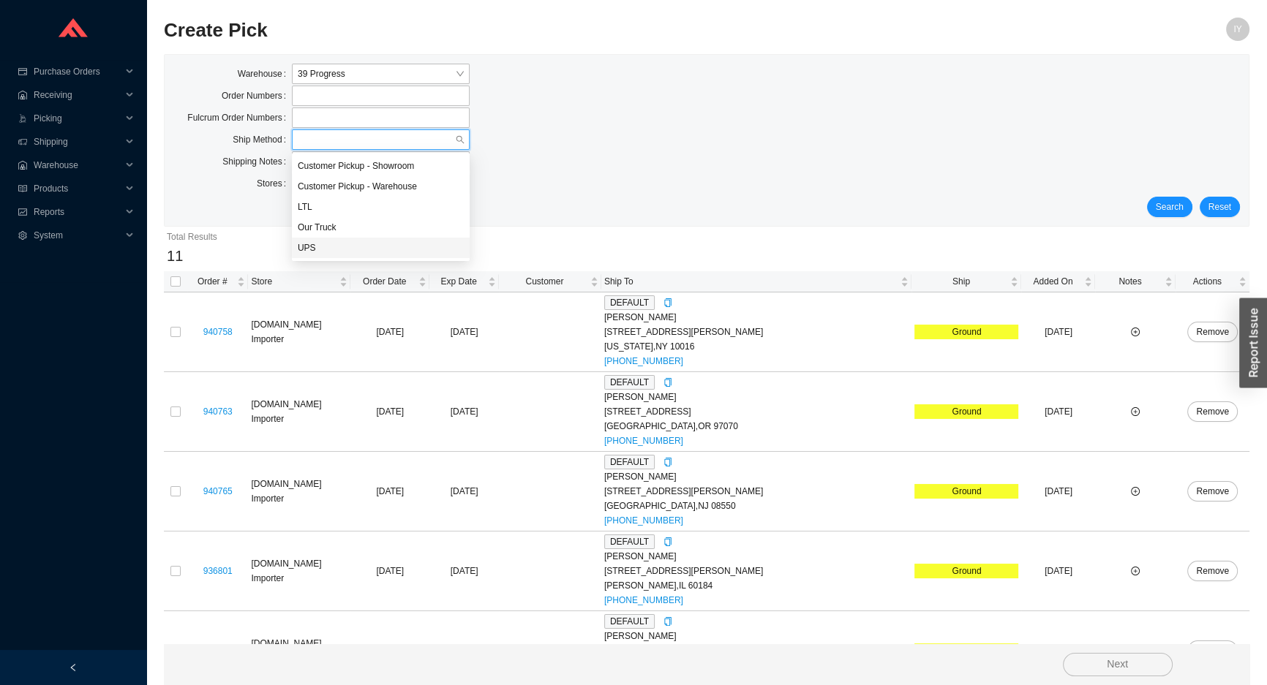
click at [356, 241] on div "UPS" at bounding box center [381, 247] width 166 height 13
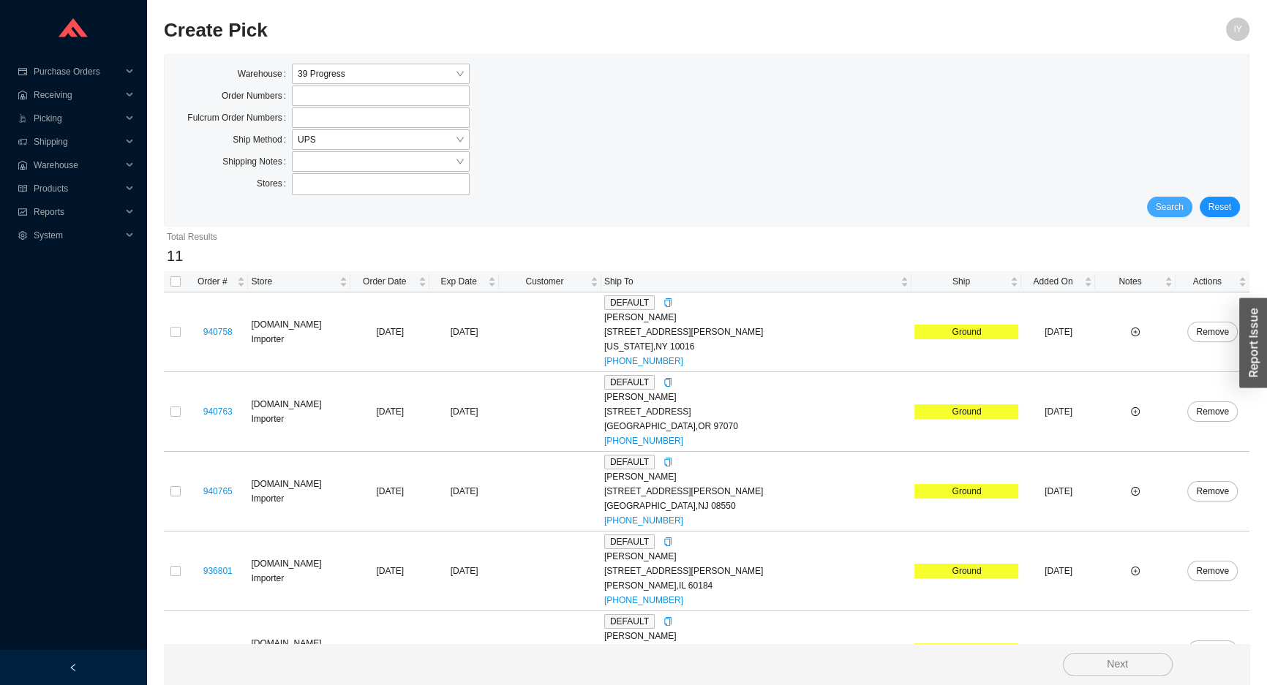
click at [1172, 202] on span "Search" at bounding box center [1170, 207] width 28 height 15
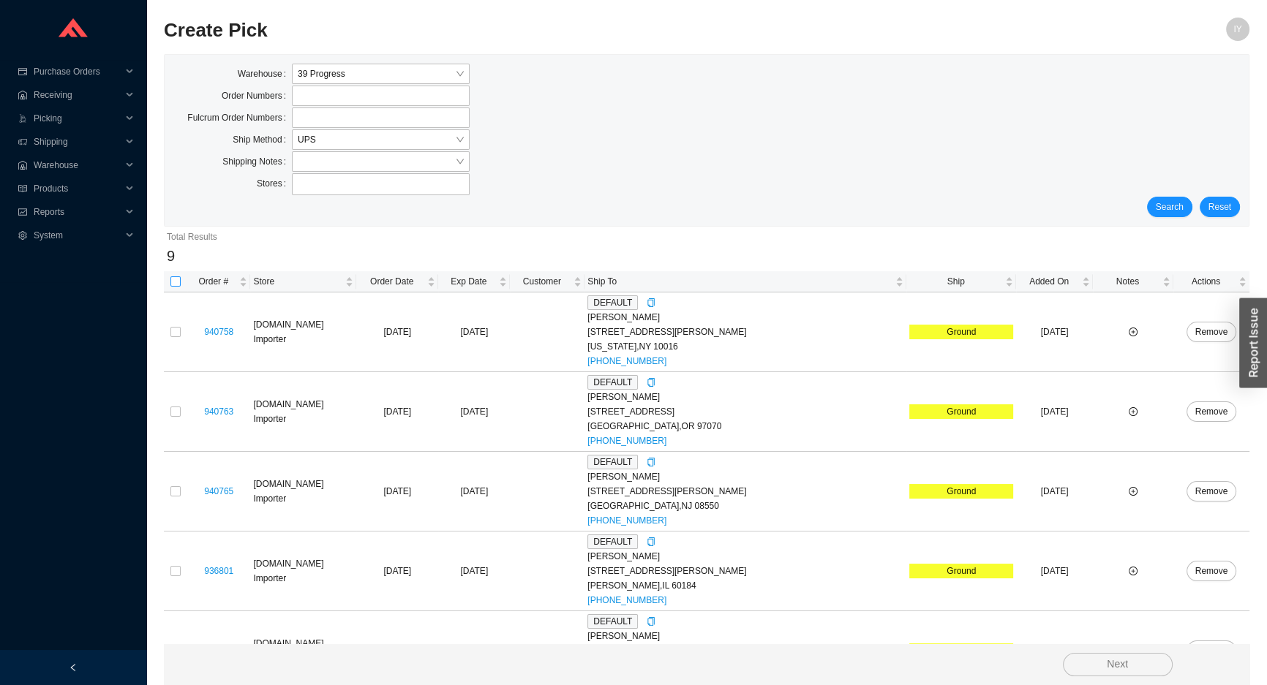
click at [176, 284] on input "checkbox" at bounding box center [175, 281] width 10 height 10
checkbox input "true"
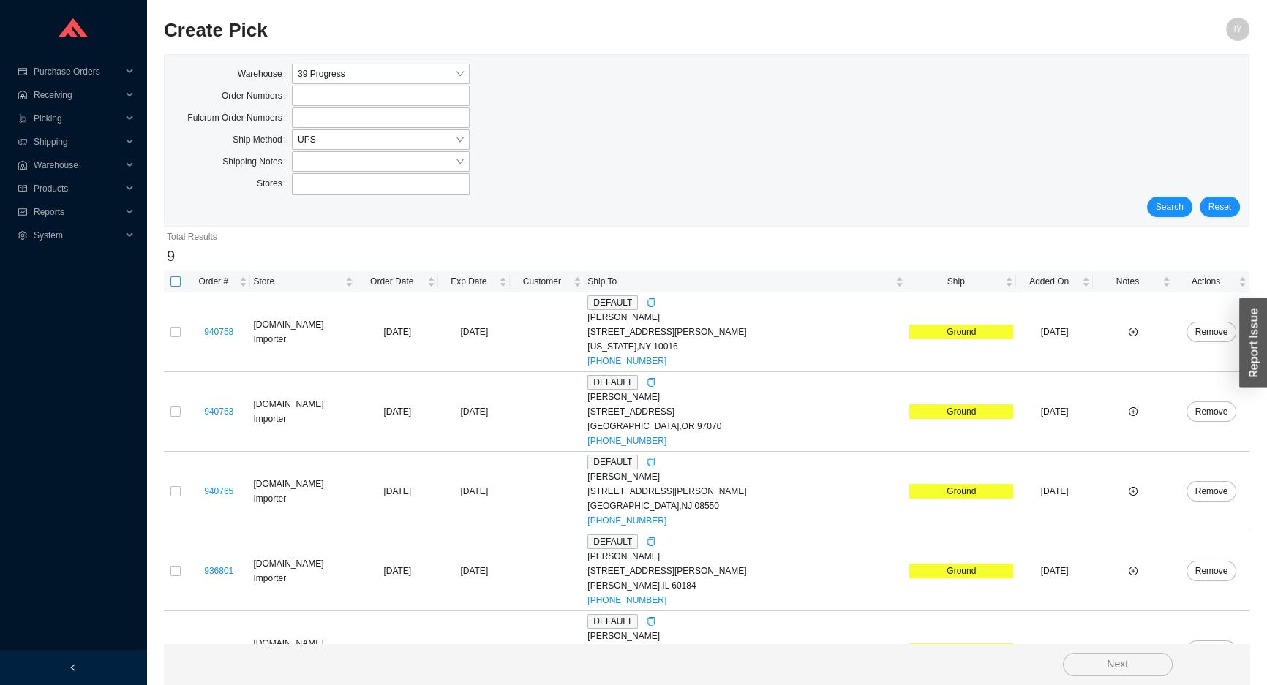
checkbox input "true"
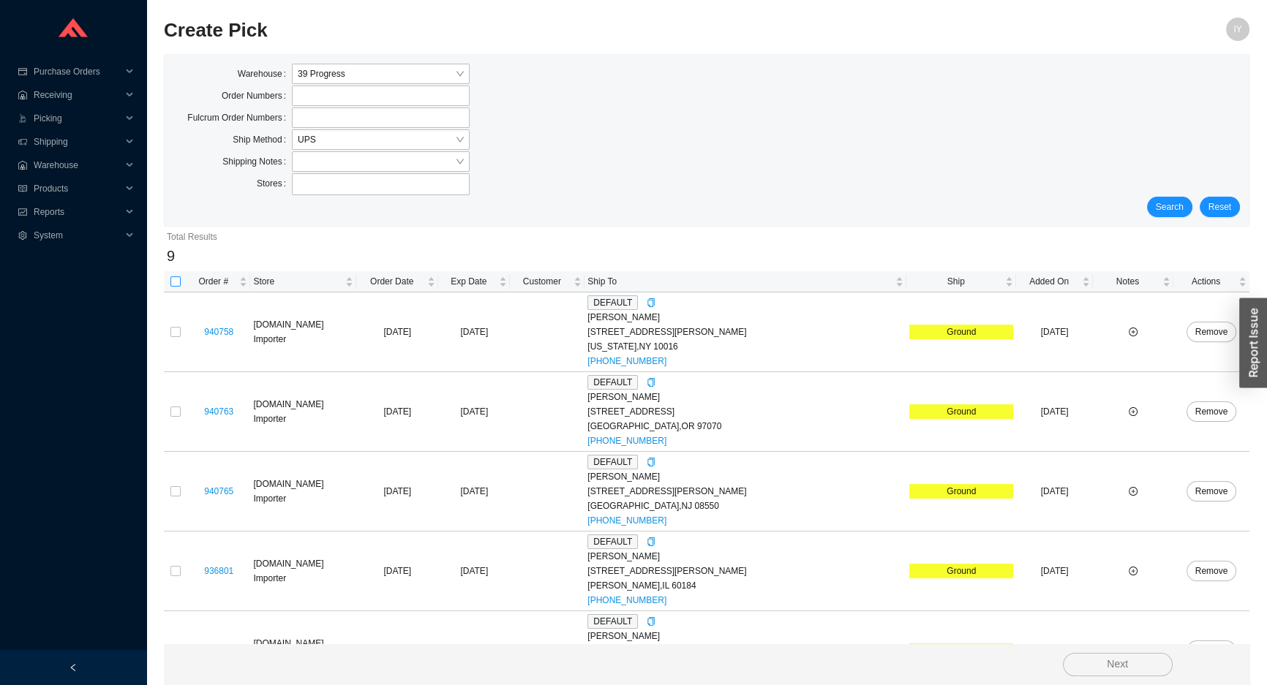
checkbox input "true"
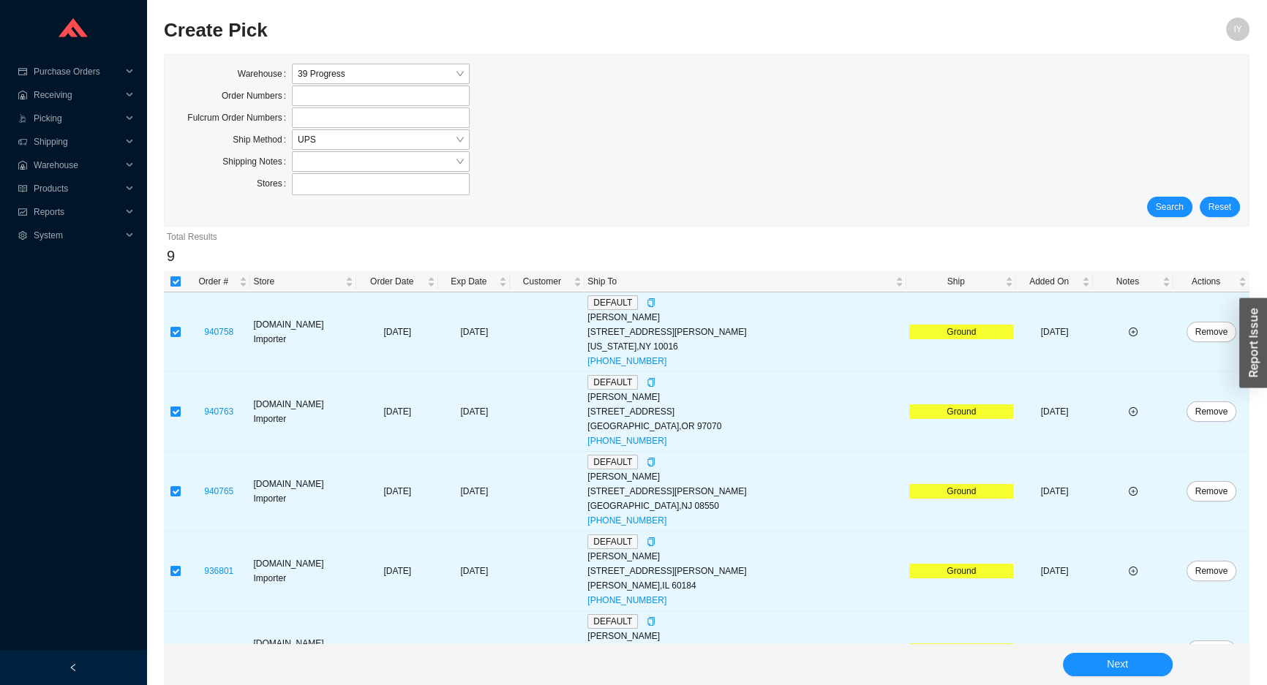
click button "Next" at bounding box center [1118, 664] width 110 height 23
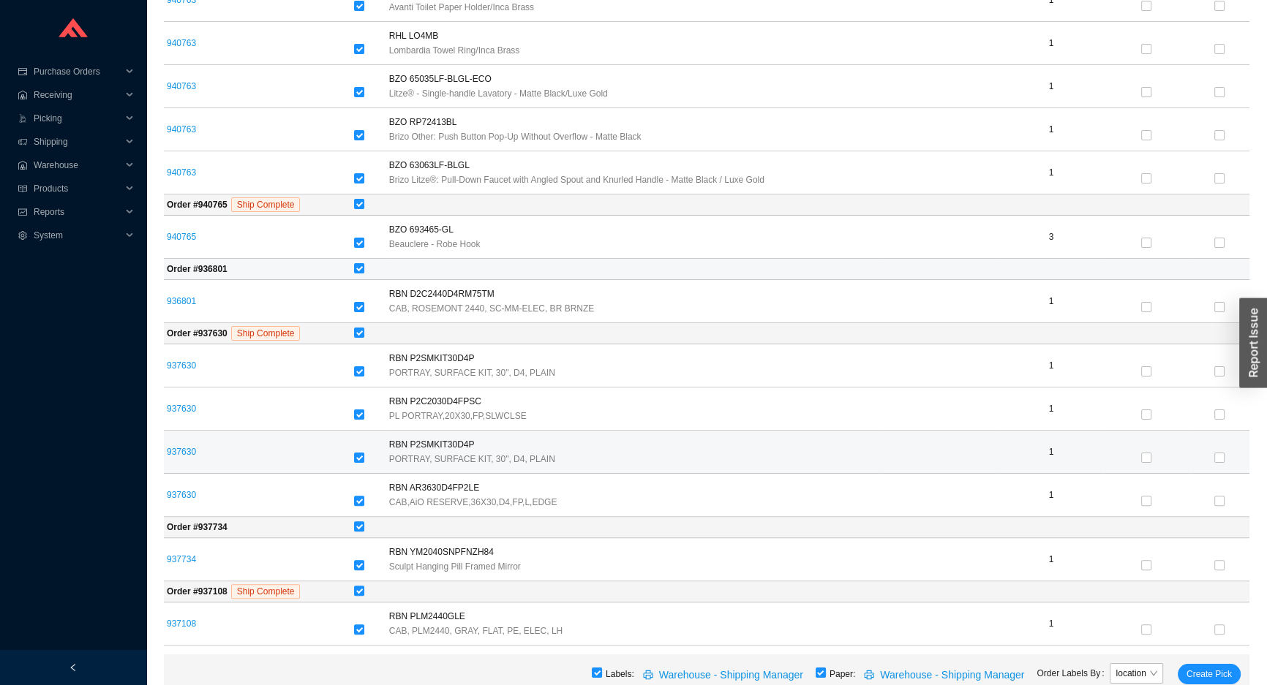
scroll to position [465, 0]
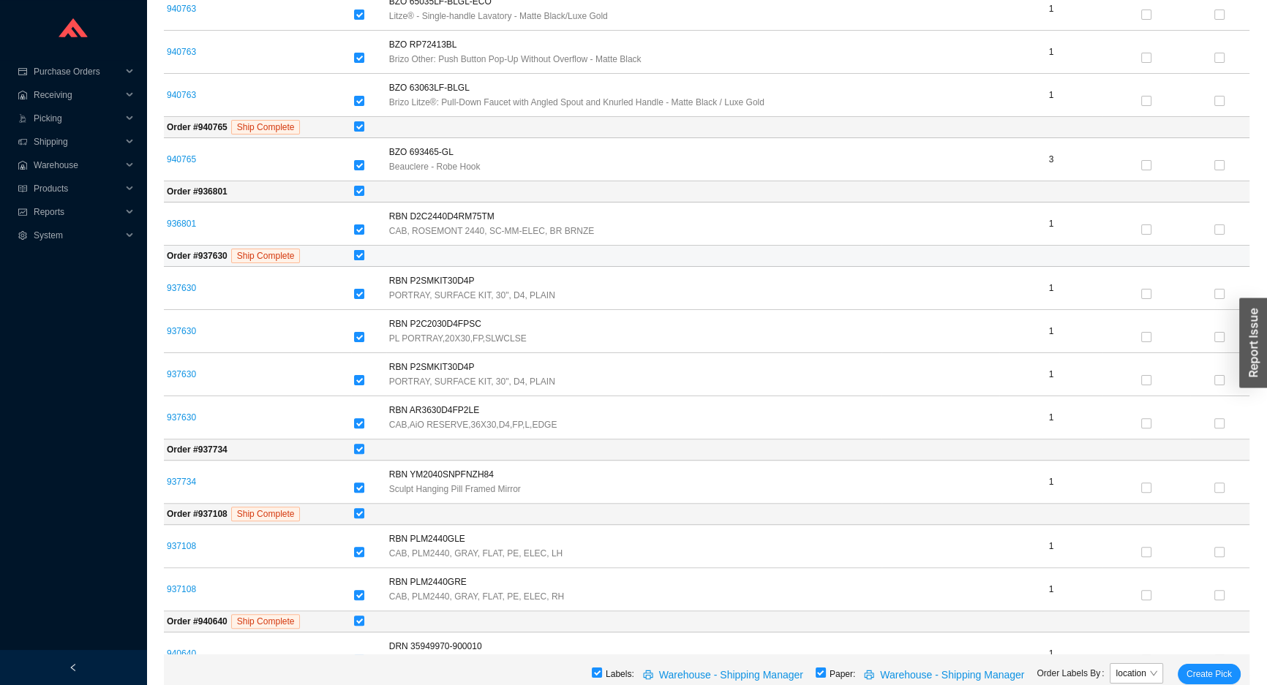
click at [356, 258] on input "checkbox" at bounding box center [359, 255] width 10 height 10
checkbox input "false"
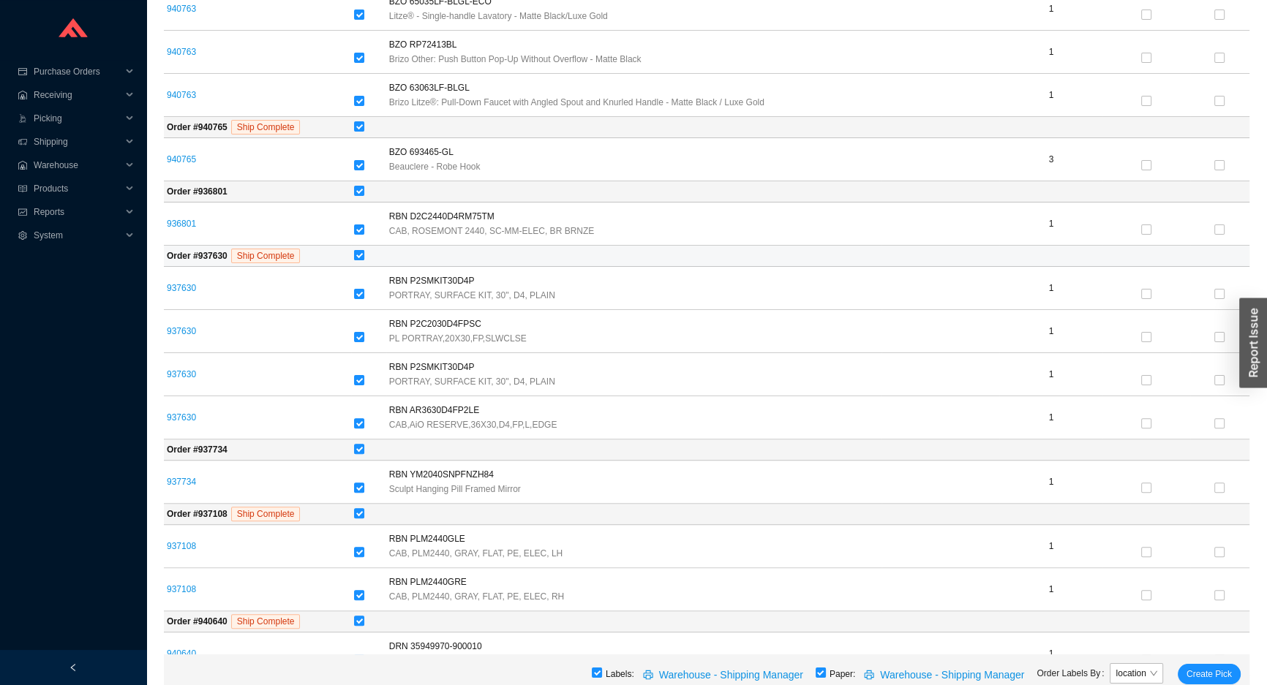
checkbox input "false"
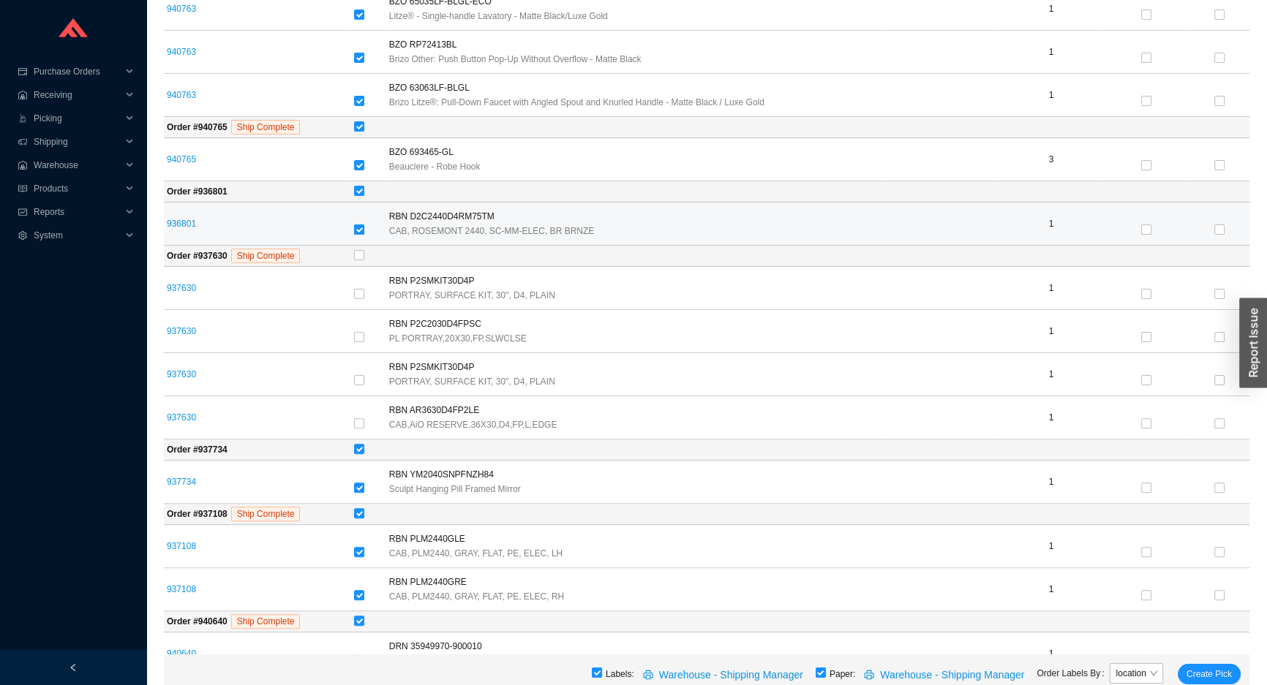
click at [355, 229] on input "checkbox" at bounding box center [359, 230] width 10 height 10
checkbox input "false"
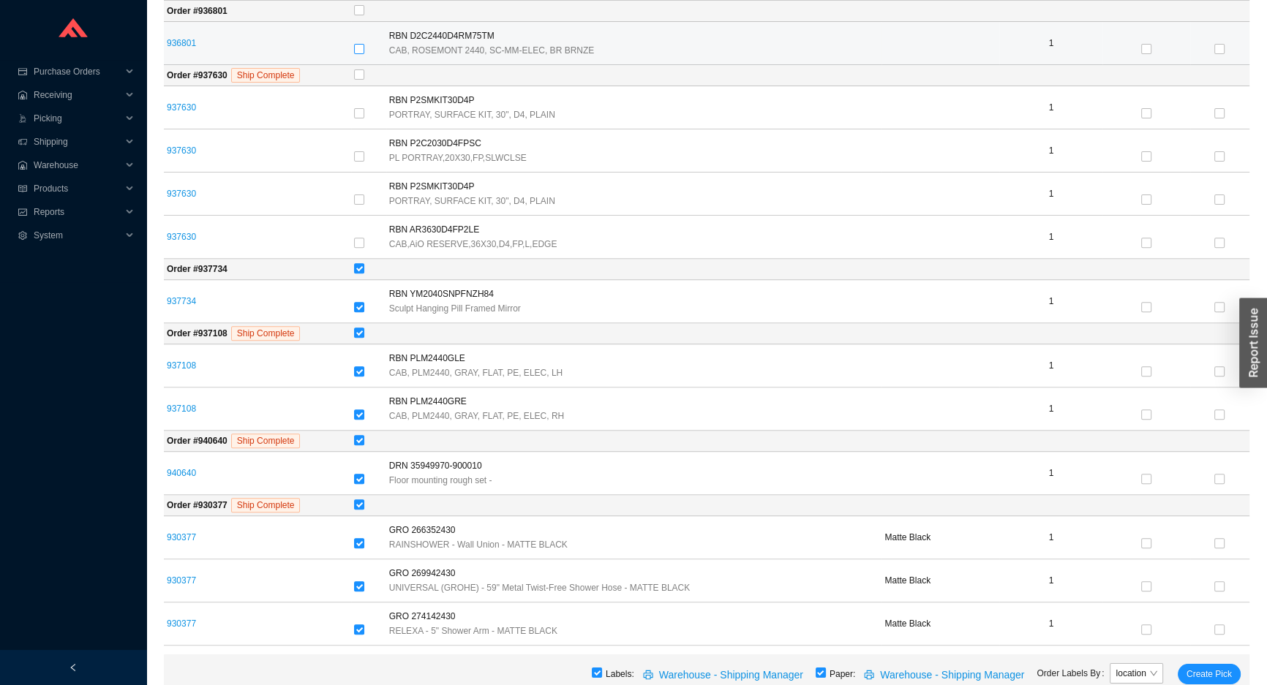
scroll to position [665, 0]
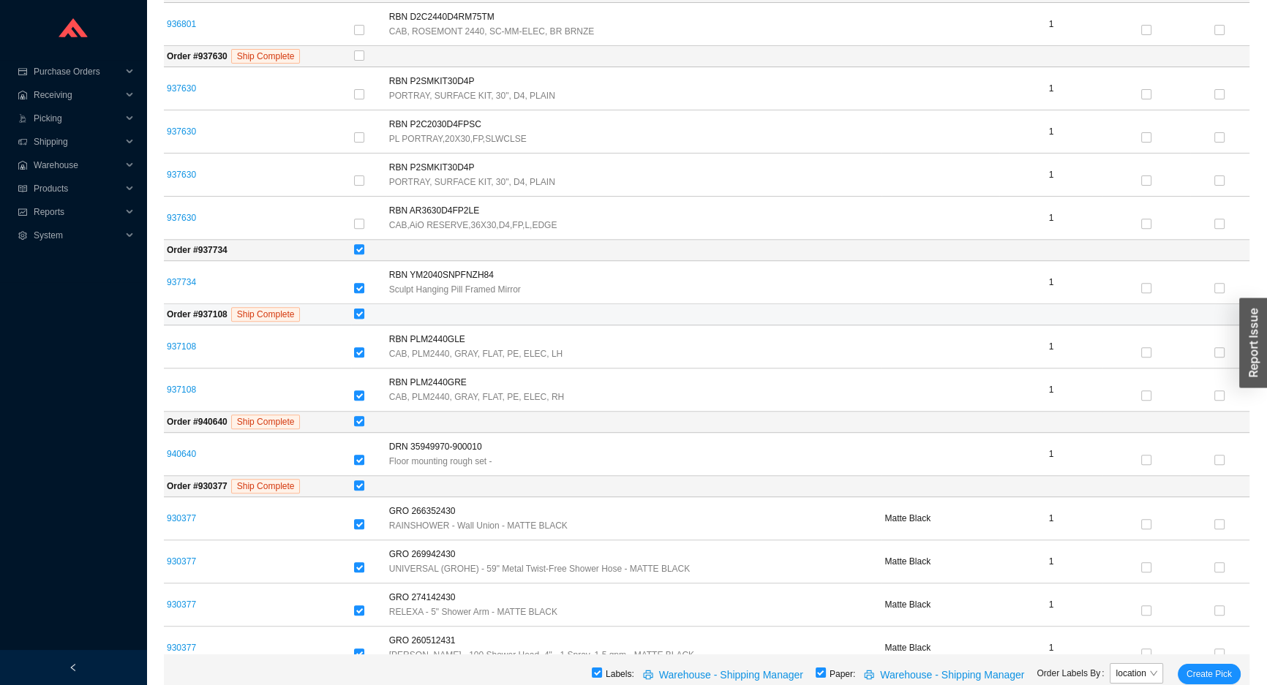
click at [358, 315] on input "checkbox" at bounding box center [359, 314] width 10 height 10
checkbox input "false"
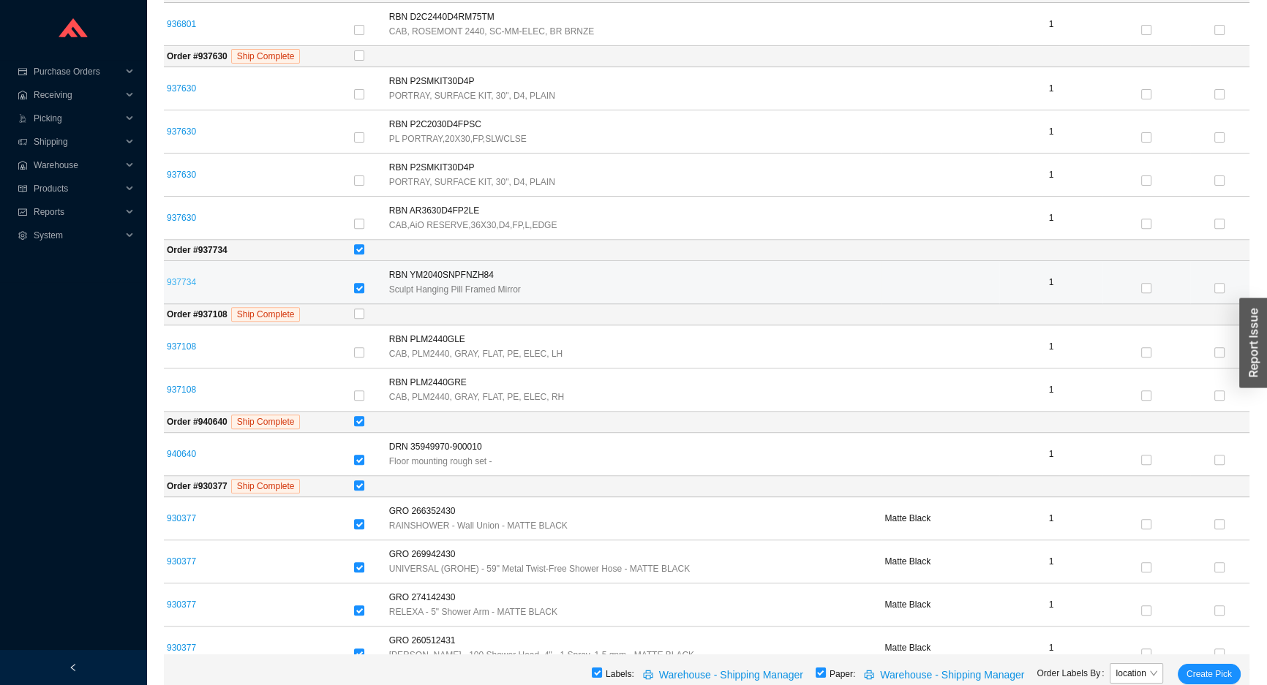
click at [181, 279] on link "937734" at bounding box center [181, 282] width 29 height 10
click at [360, 282] on label at bounding box center [359, 289] width 10 height 15
click at [360, 283] on input "checkbox" at bounding box center [359, 288] width 10 height 10
checkbox input "false"
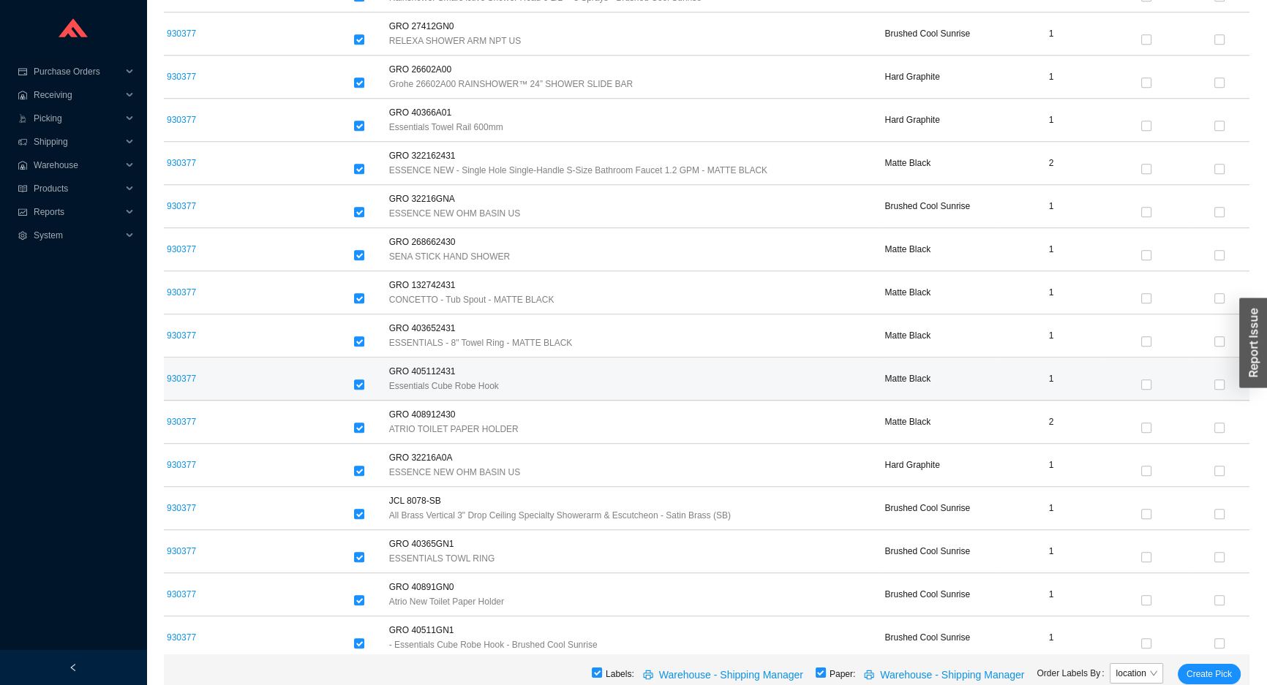
scroll to position [1892, 0]
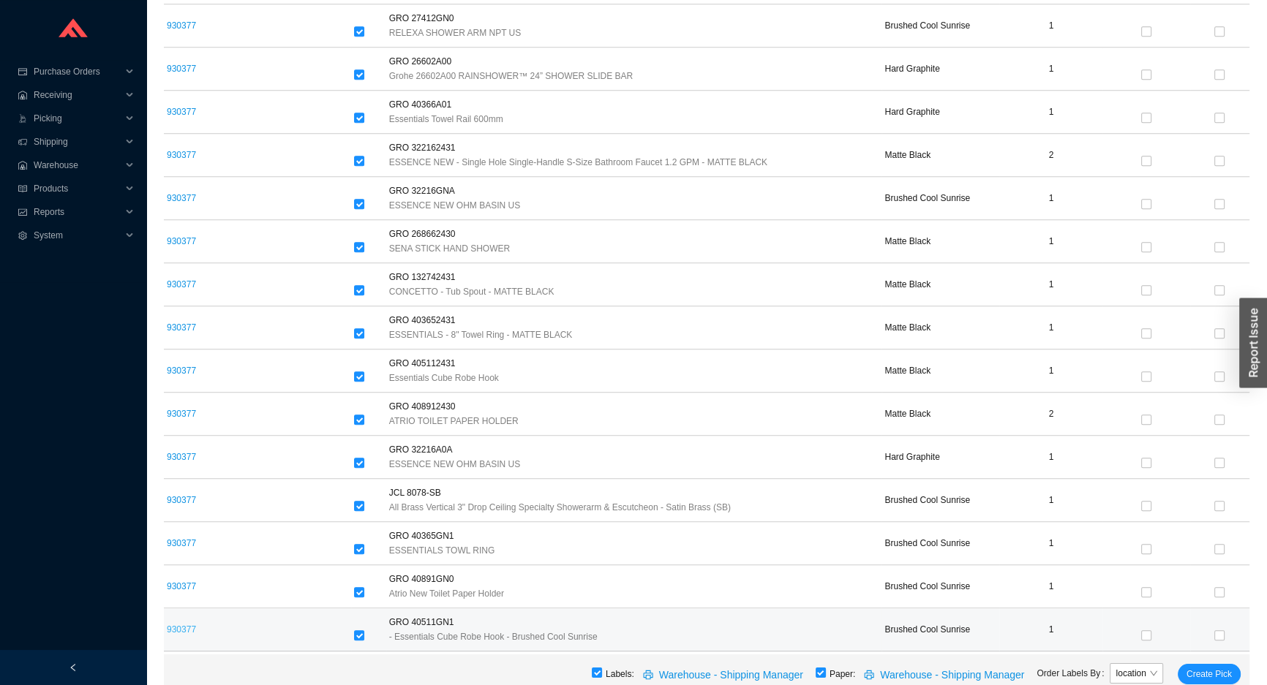
click at [188, 625] on link "930377" at bounding box center [181, 630] width 29 height 10
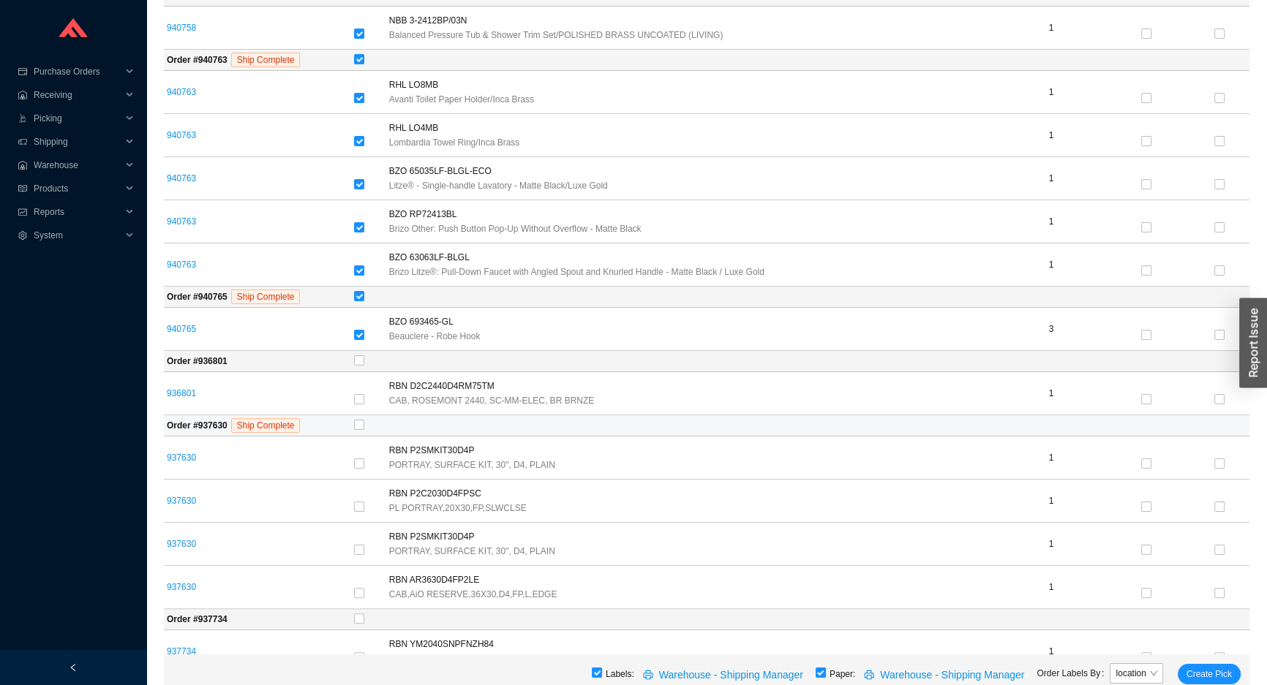
scroll to position [0, 0]
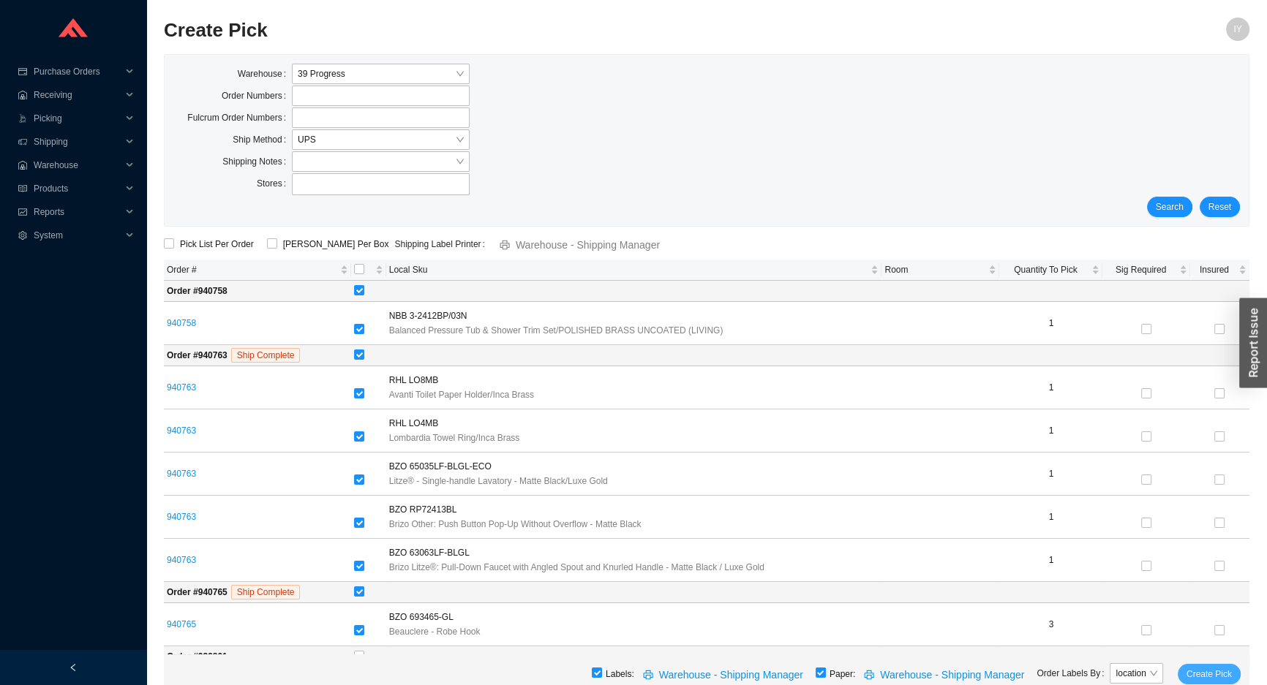
click at [1212, 672] on span "Create Pick" at bounding box center [1208, 674] width 45 height 15
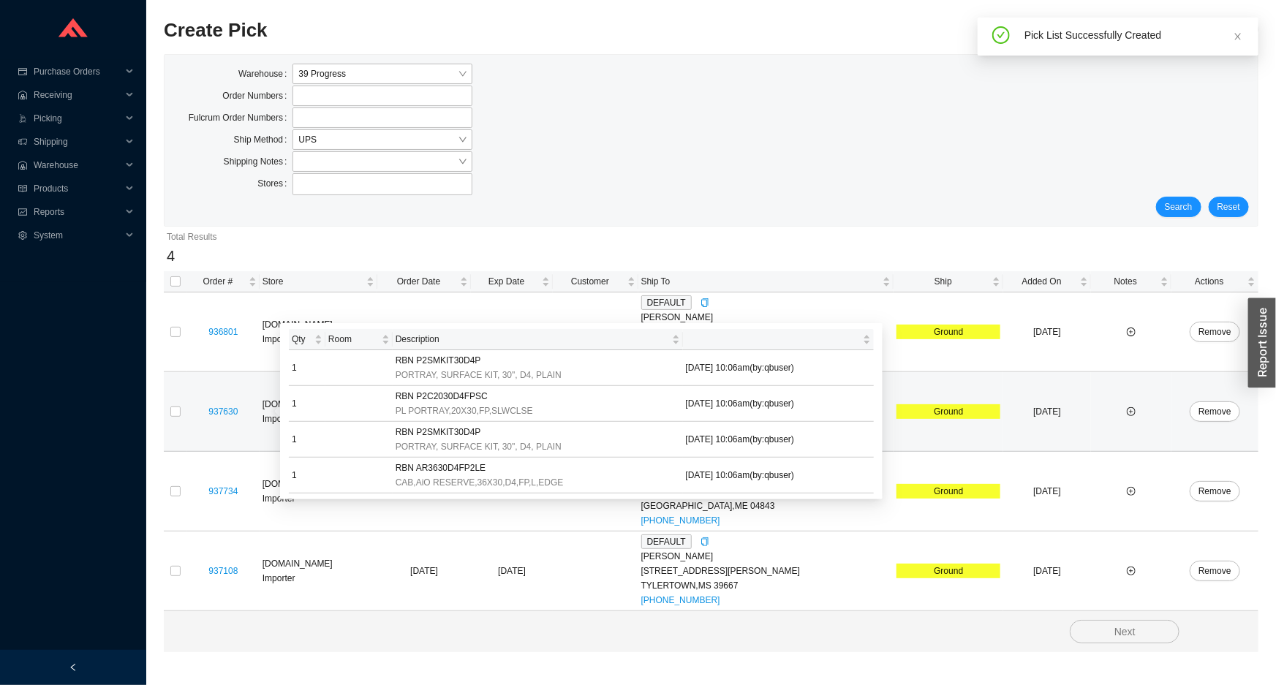
click at [211, 415] on div "937630" at bounding box center [223, 411] width 67 height 15
click at [213, 413] on div "937630" at bounding box center [223, 411] width 67 height 15
click at [219, 409] on link "937630" at bounding box center [222, 412] width 29 height 10
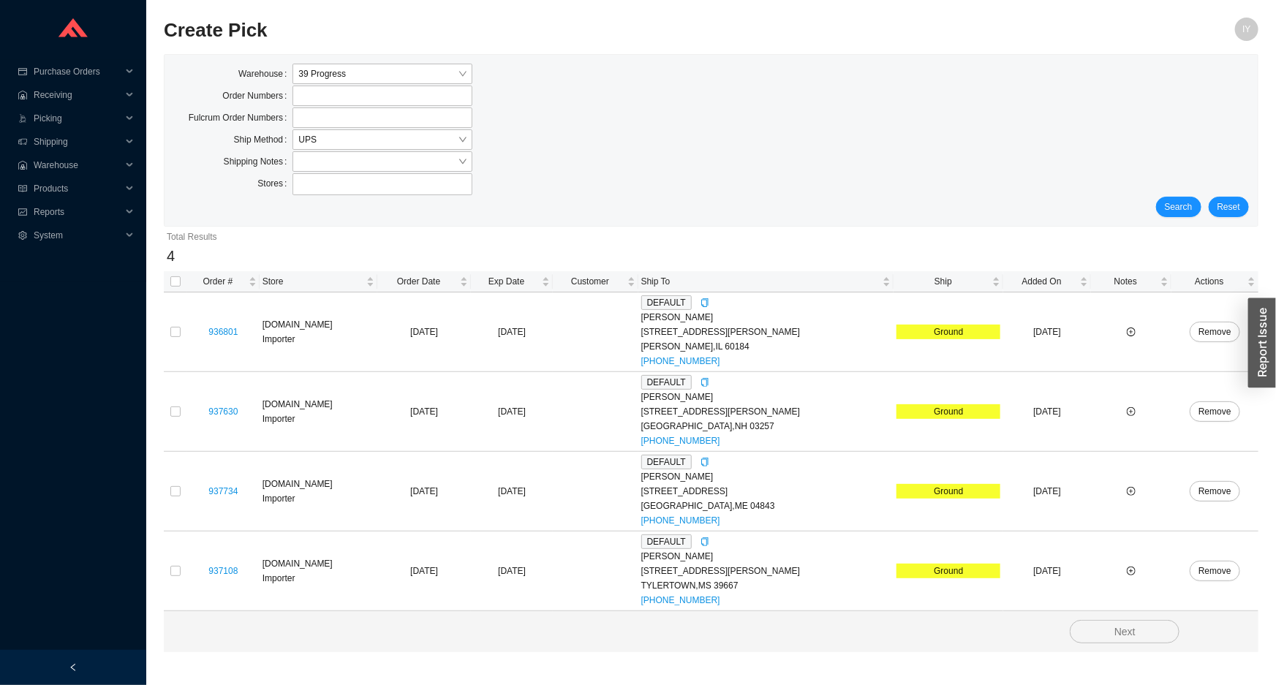
click at [175, 290] on th at bounding box center [175, 281] width 23 height 21
click at [179, 278] on input "checkbox" at bounding box center [175, 281] width 10 height 10
checkbox input "true"
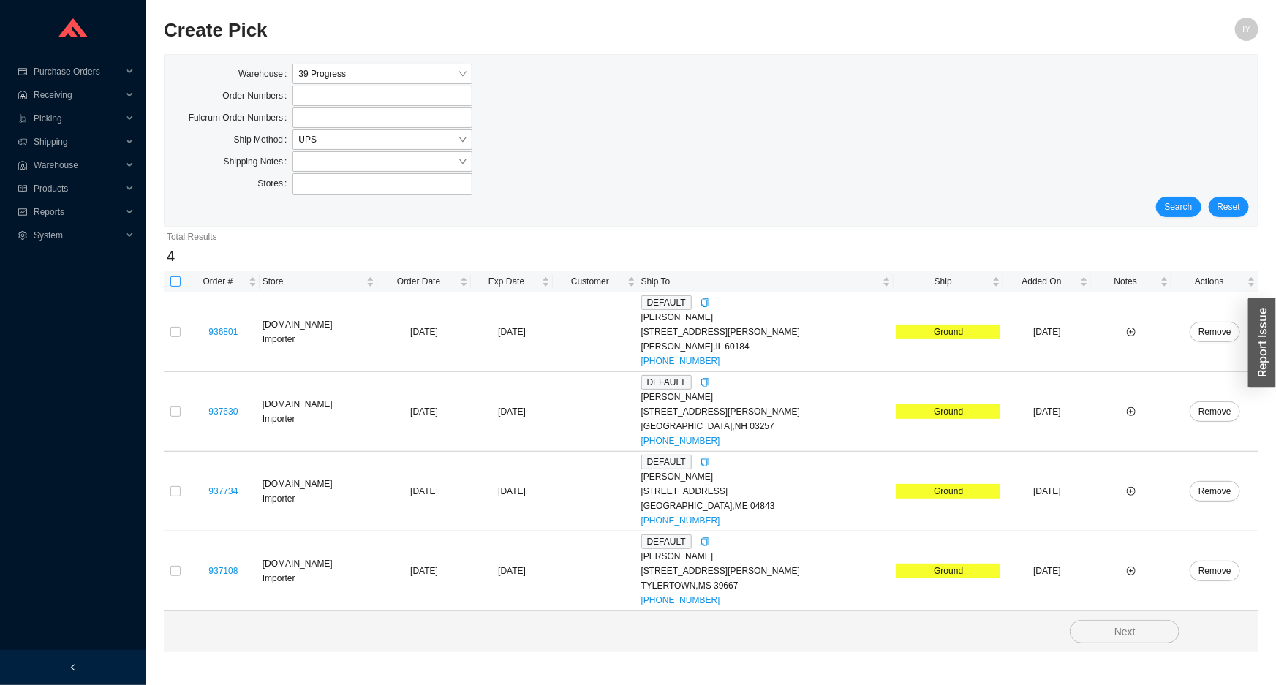
checkbox input "true"
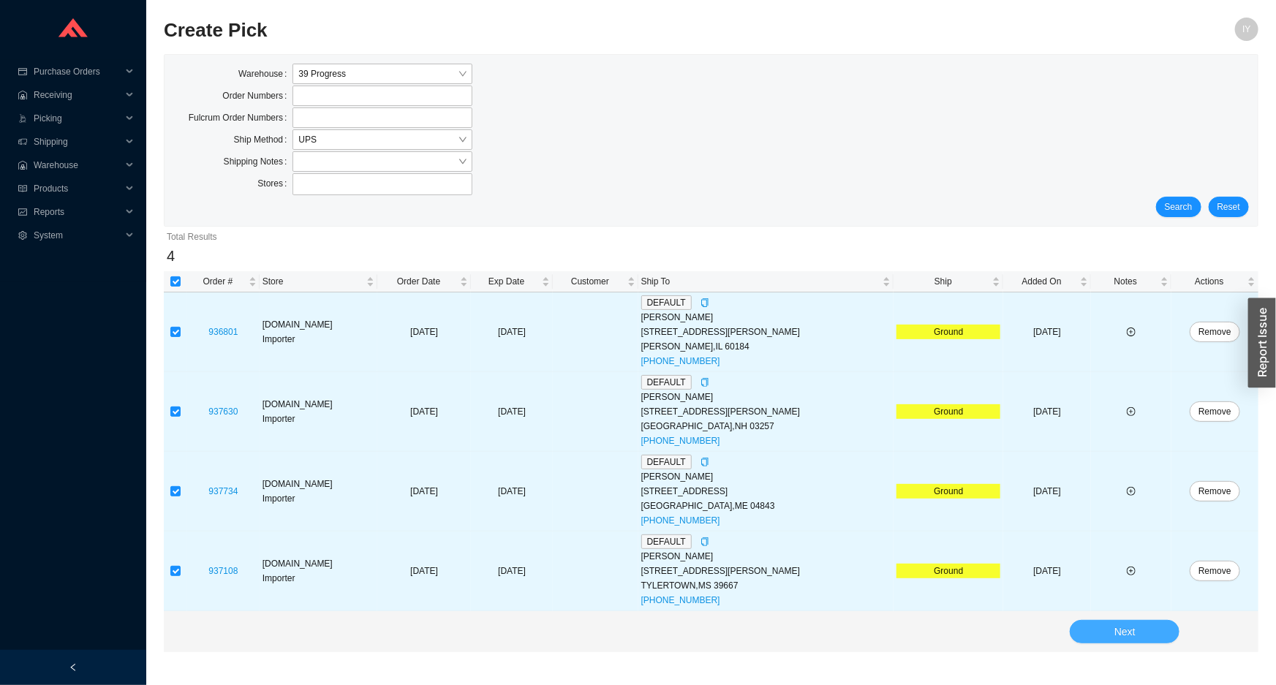
click at [1119, 631] on span "Next" at bounding box center [1125, 632] width 21 height 17
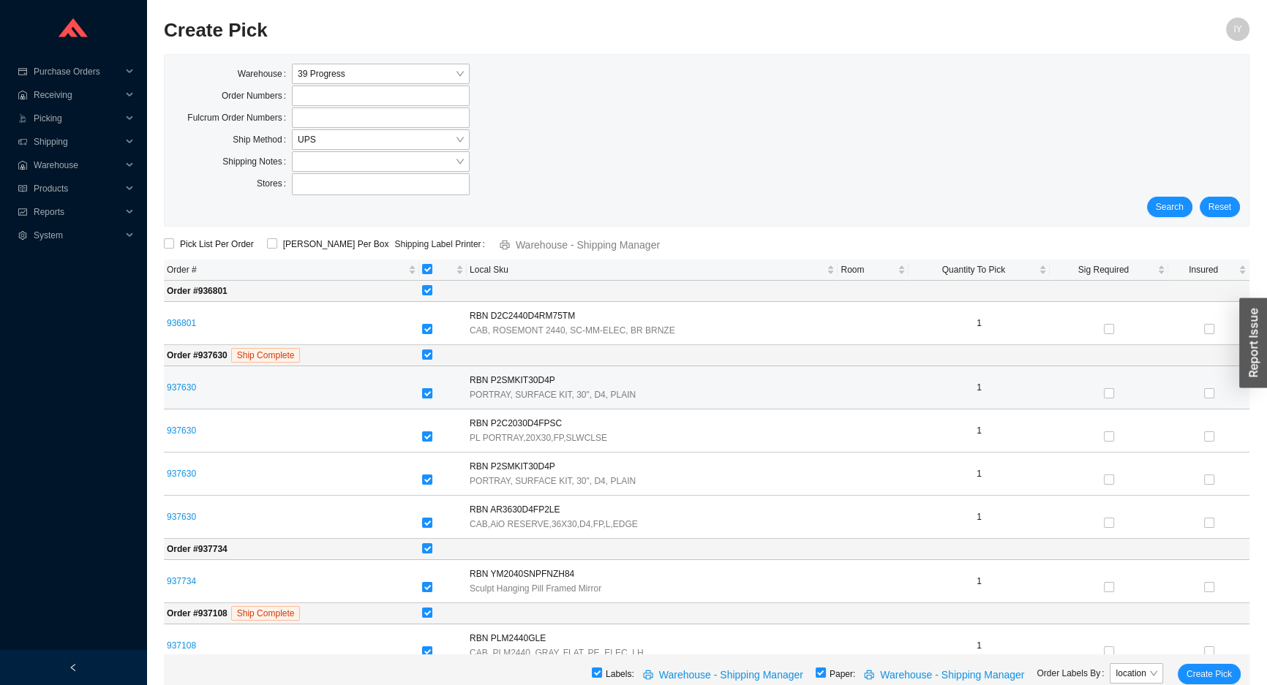
click at [432, 395] on input "checkbox" at bounding box center [427, 393] width 10 height 10
checkbox input "false"
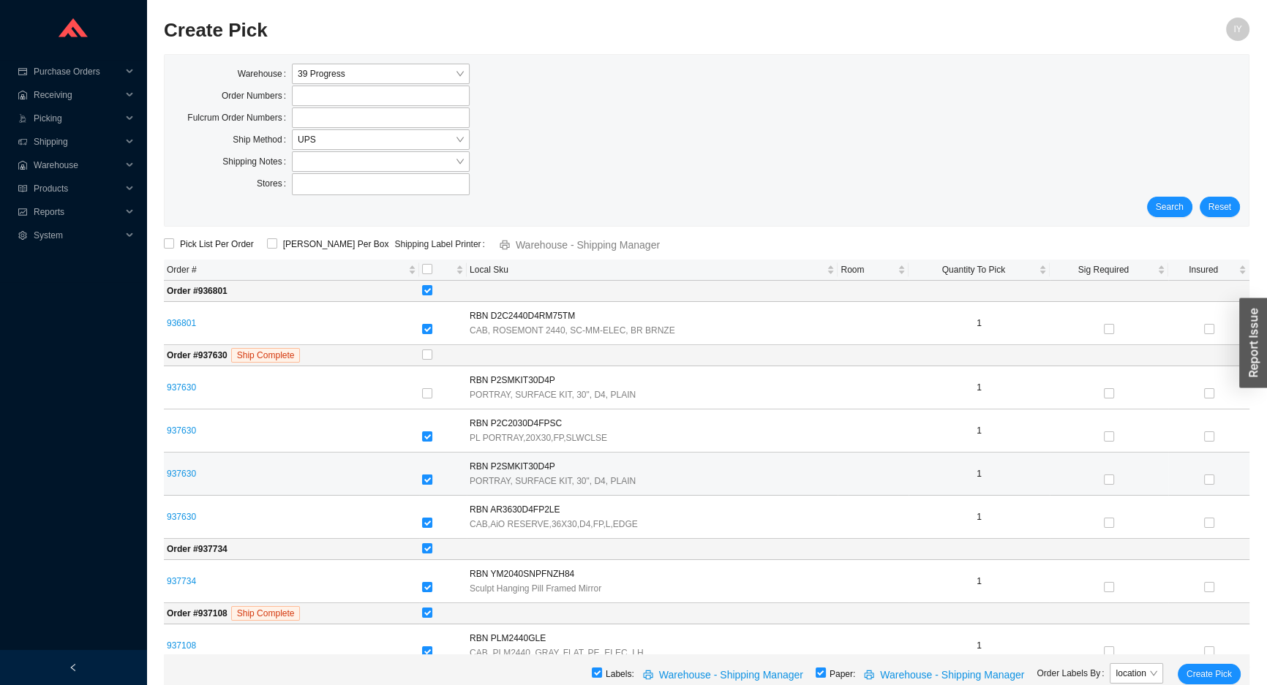
click at [432, 476] on input "checkbox" at bounding box center [427, 480] width 10 height 10
checkbox input "false"
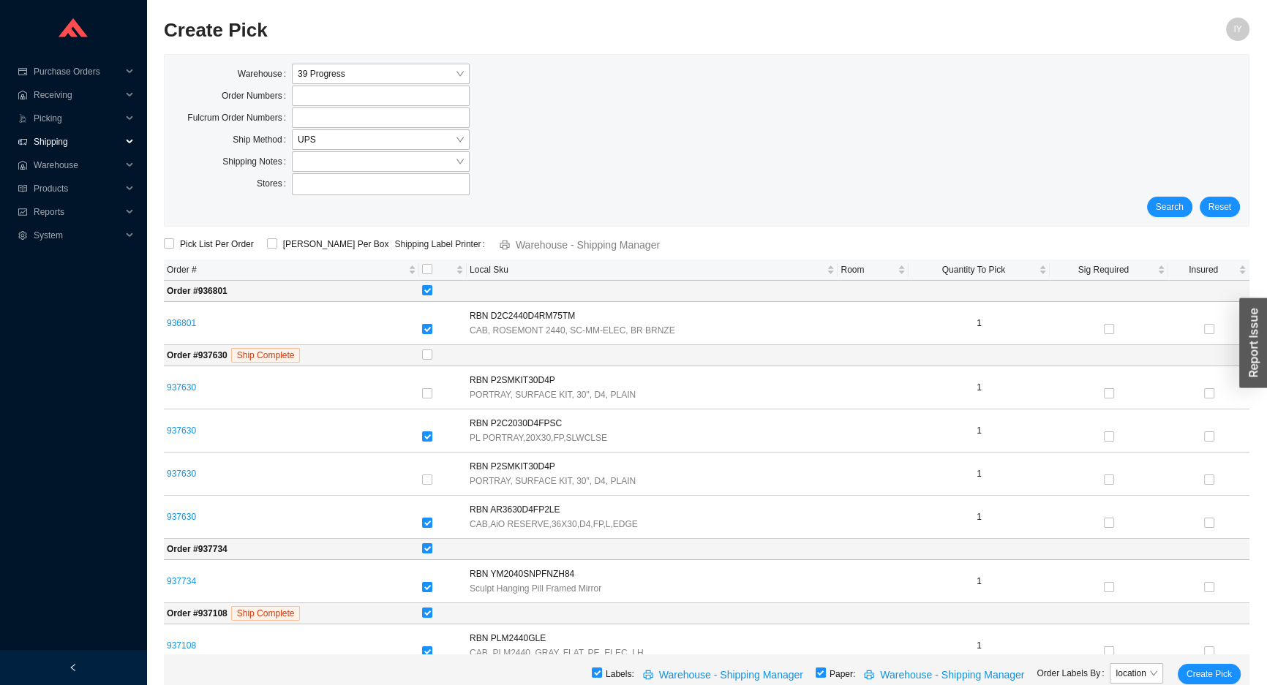
click at [89, 132] on span "Shipping" at bounding box center [78, 141] width 88 height 23
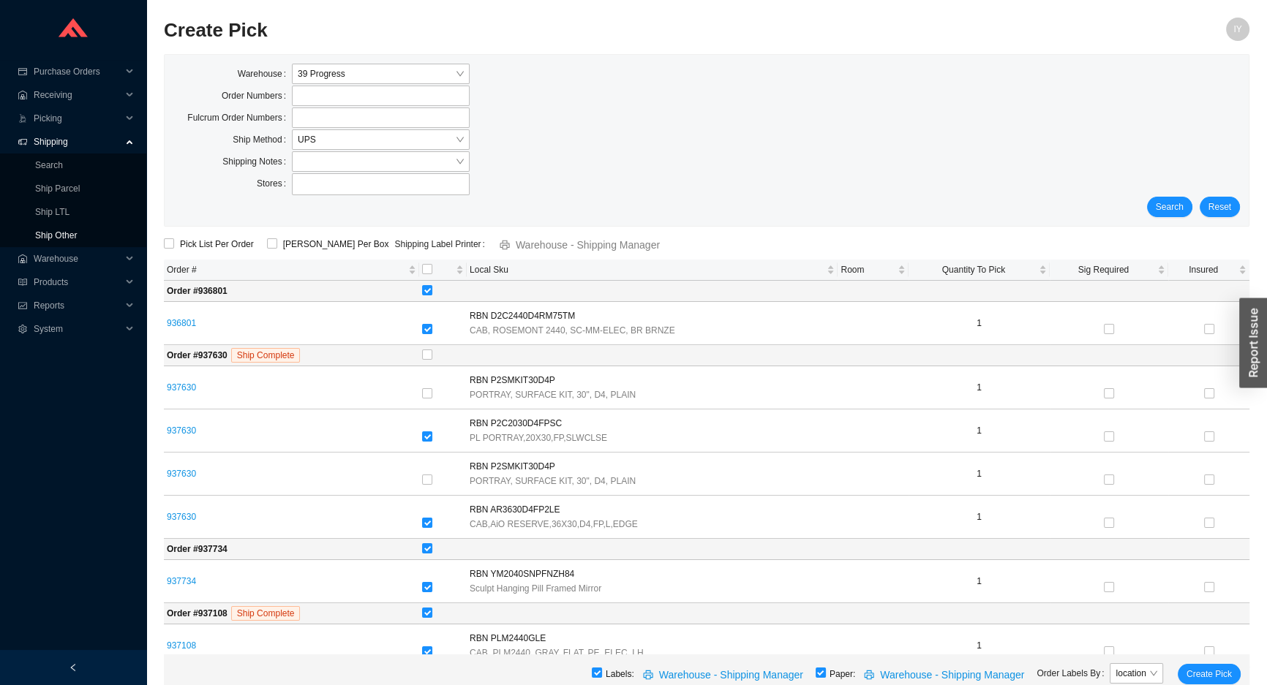
click at [77, 237] on link "Ship Other" at bounding box center [56, 235] width 42 height 10
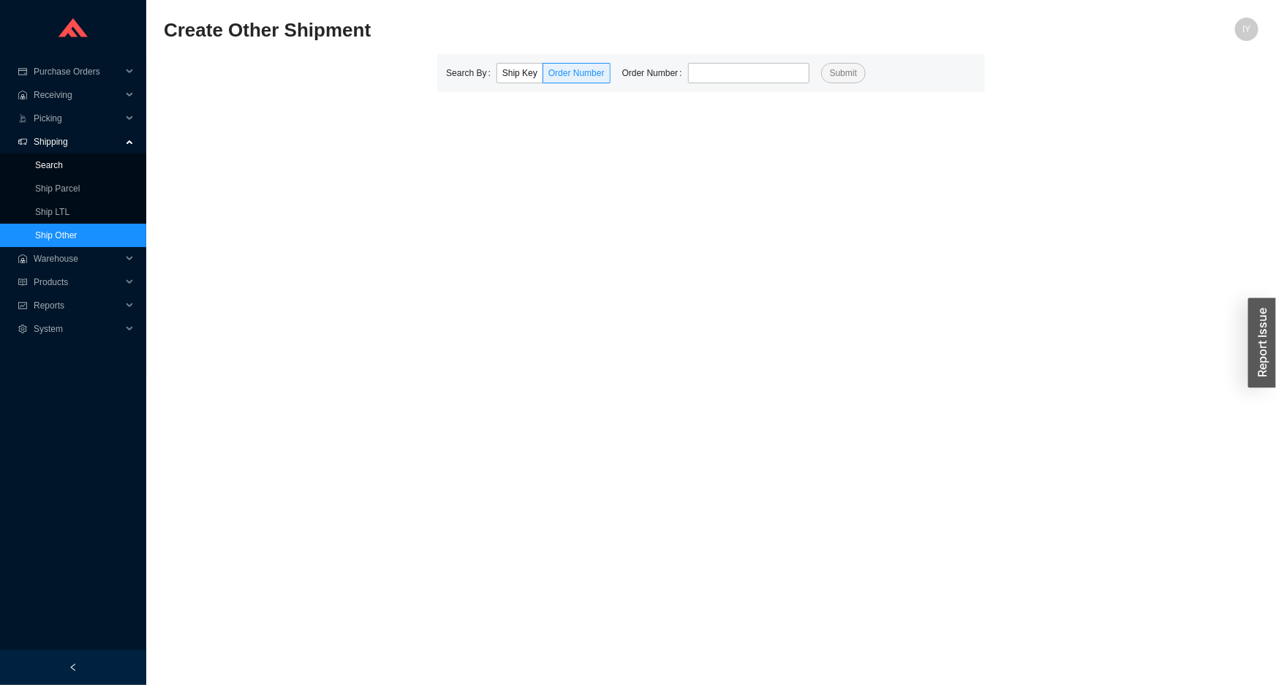
click at [63, 160] on link "Search" at bounding box center [49, 165] width 28 height 10
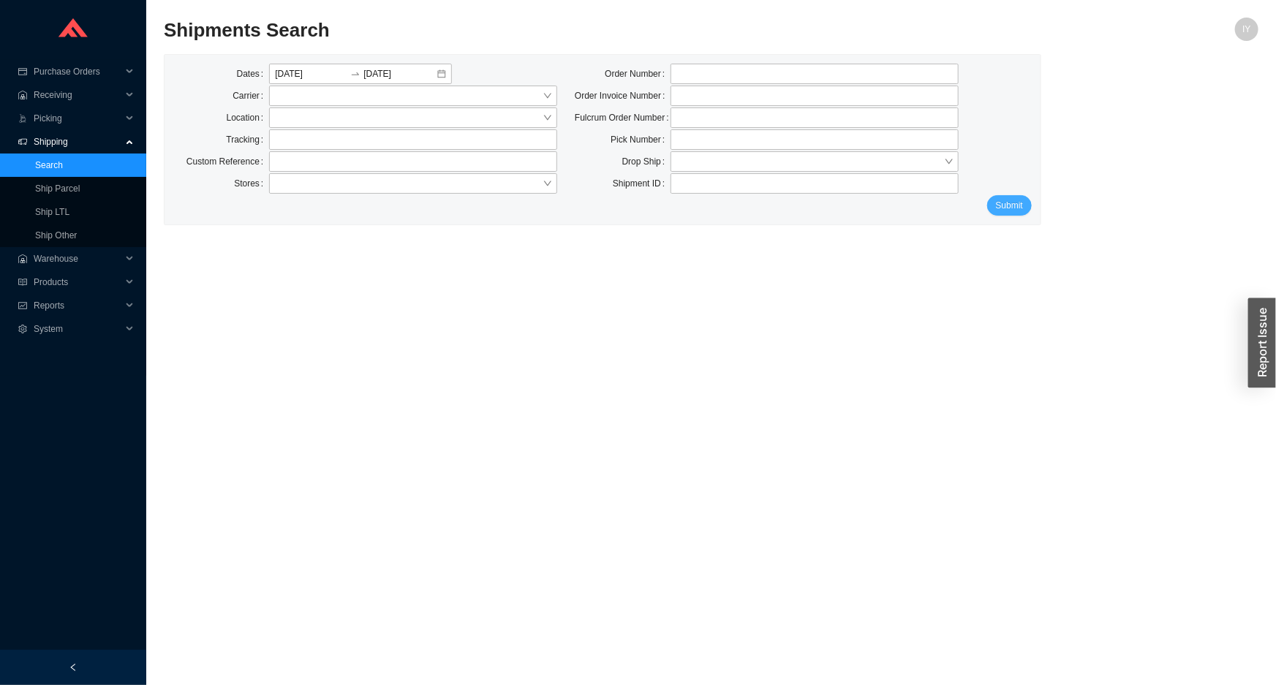
click at [1009, 211] on span "Submit" at bounding box center [1009, 205] width 27 height 15
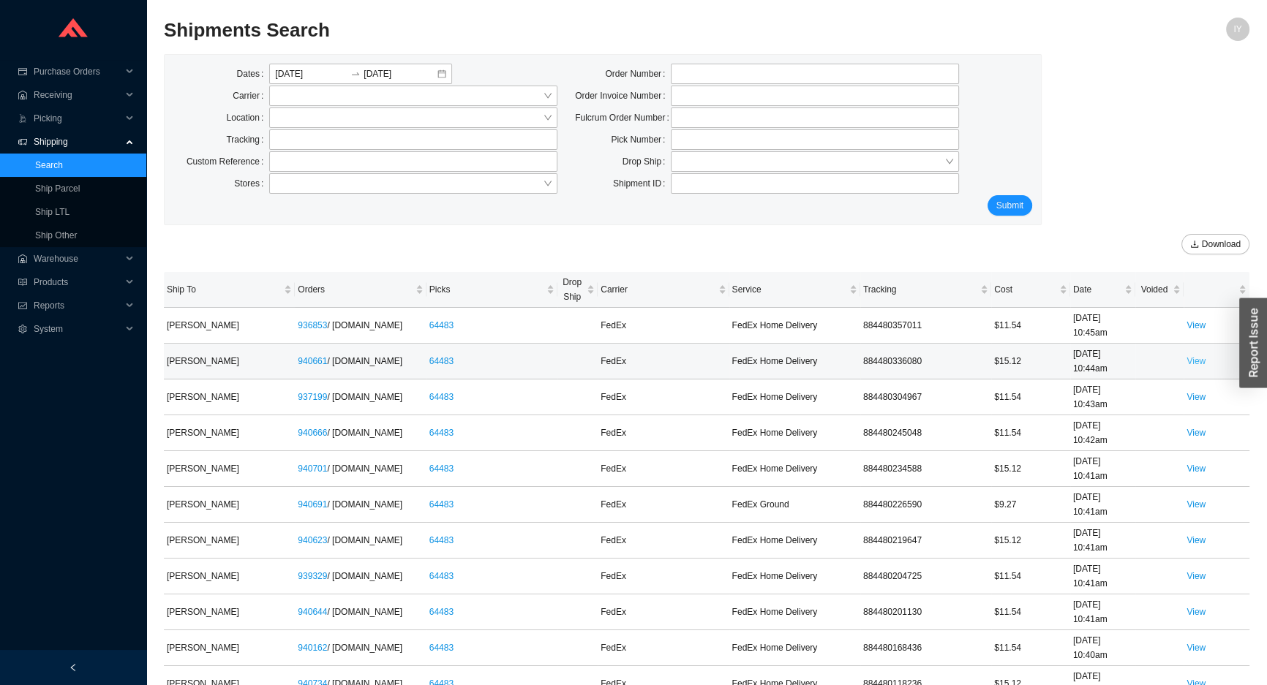
click at [1201, 358] on link "View" at bounding box center [1195, 361] width 19 height 10
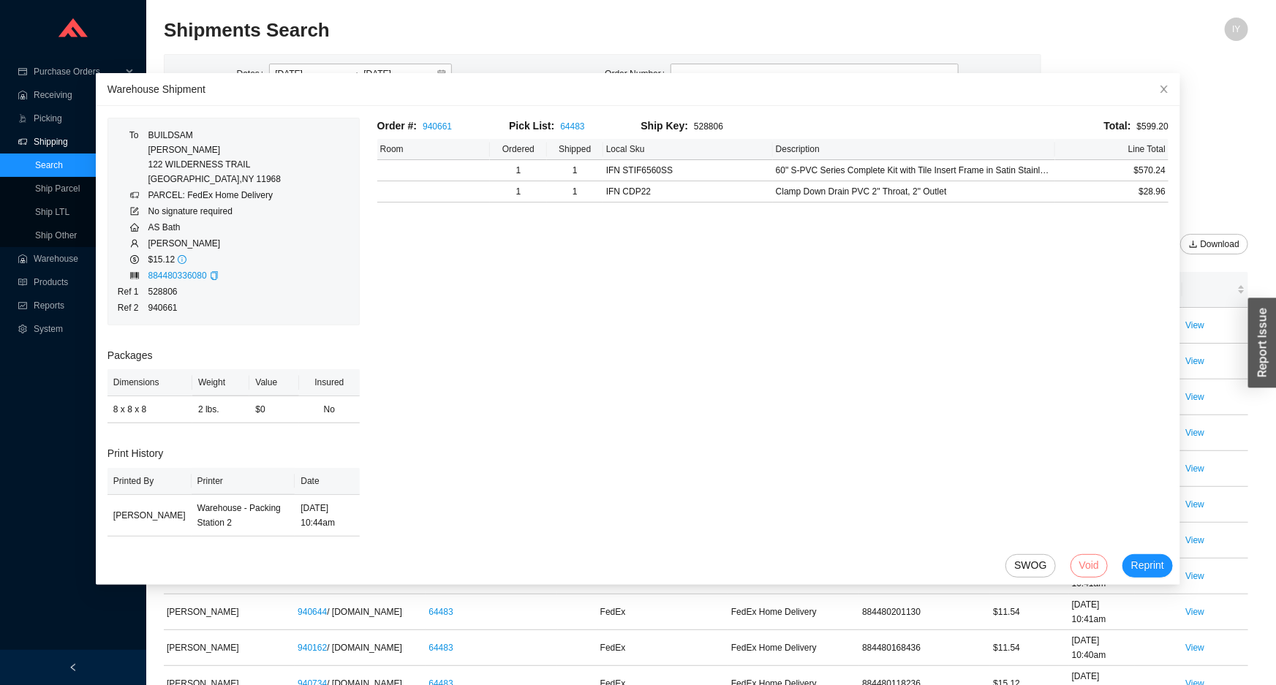
click at [1080, 566] on span "Void" at bounding box center [1090, 565] width 20 height 17
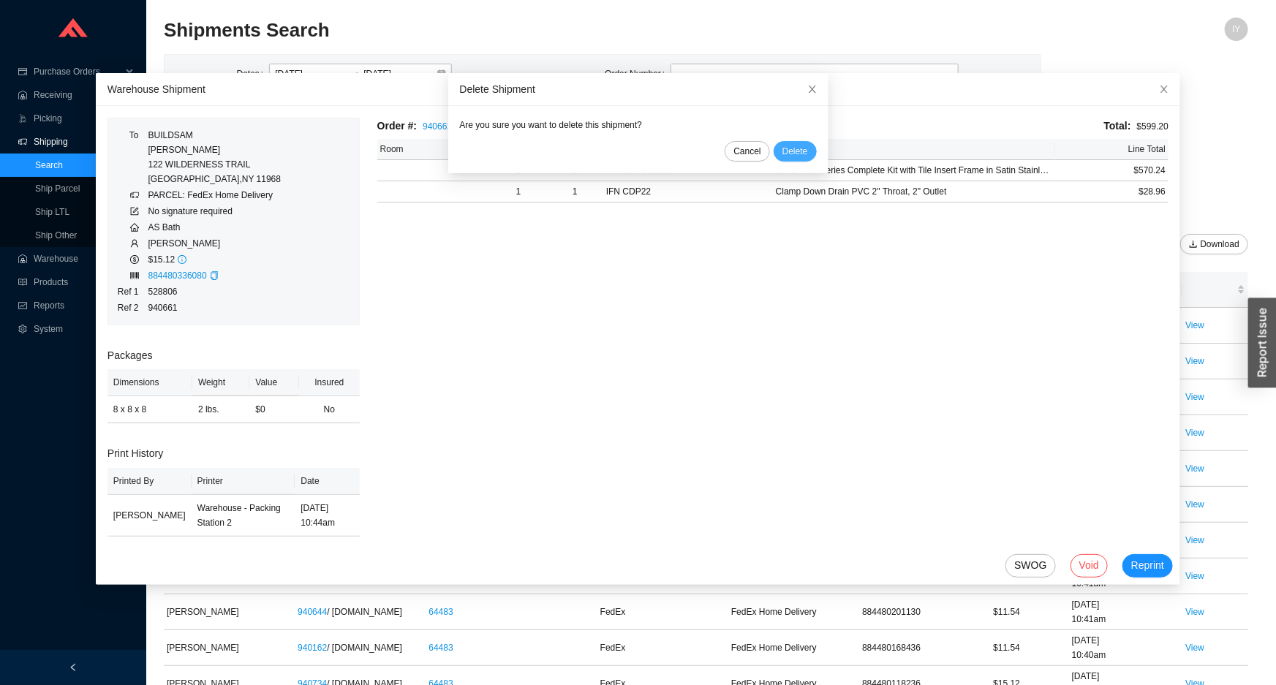
click at [791, 148] on span "Delete" at bounding box center [796, 151] width 26 height 15
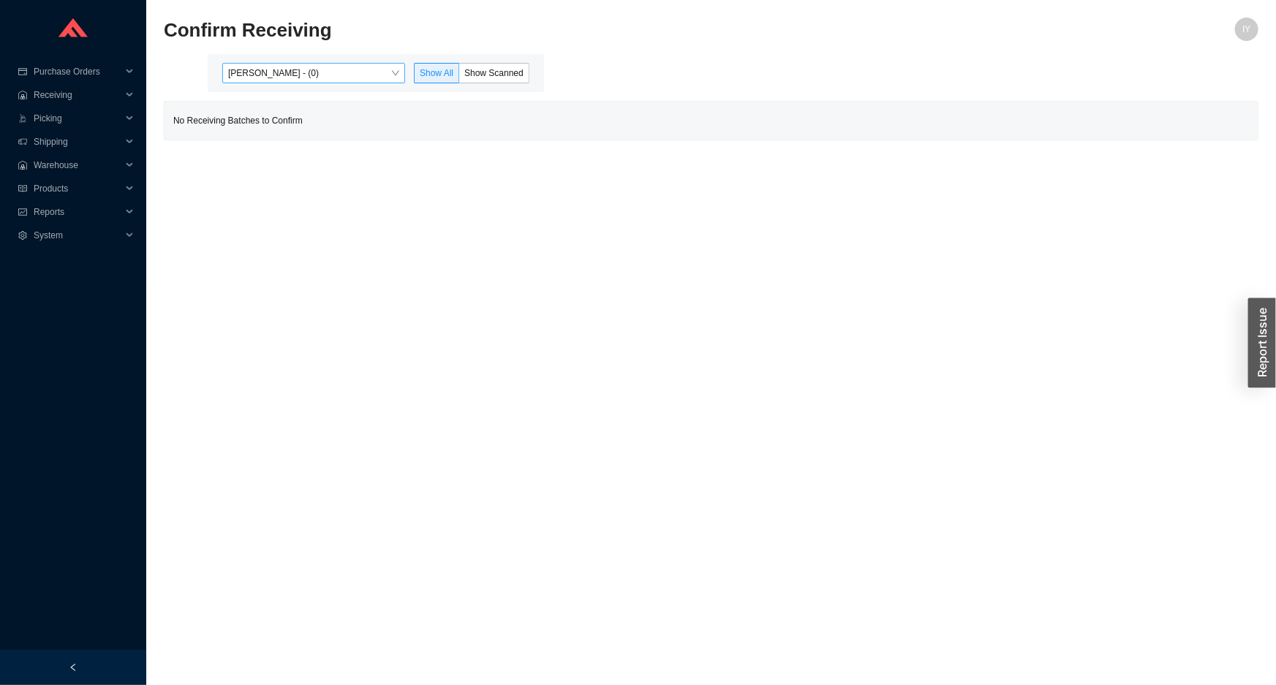
click at [354, 70] on span "[PERSON_NAME] - (0)" at bounding box center [313, 73] width 171 height 19
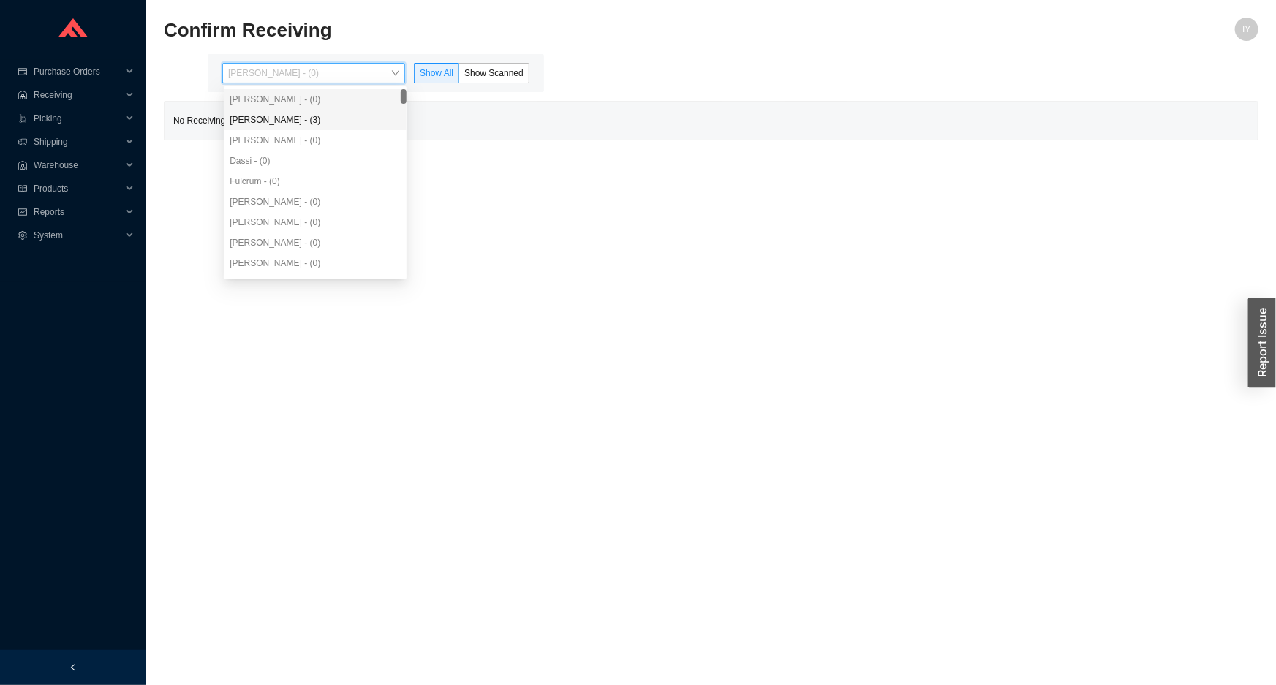
click at [339, 117] on div "Angel Negron - (3)" at bounding box center [315, 119] width 171 height 13
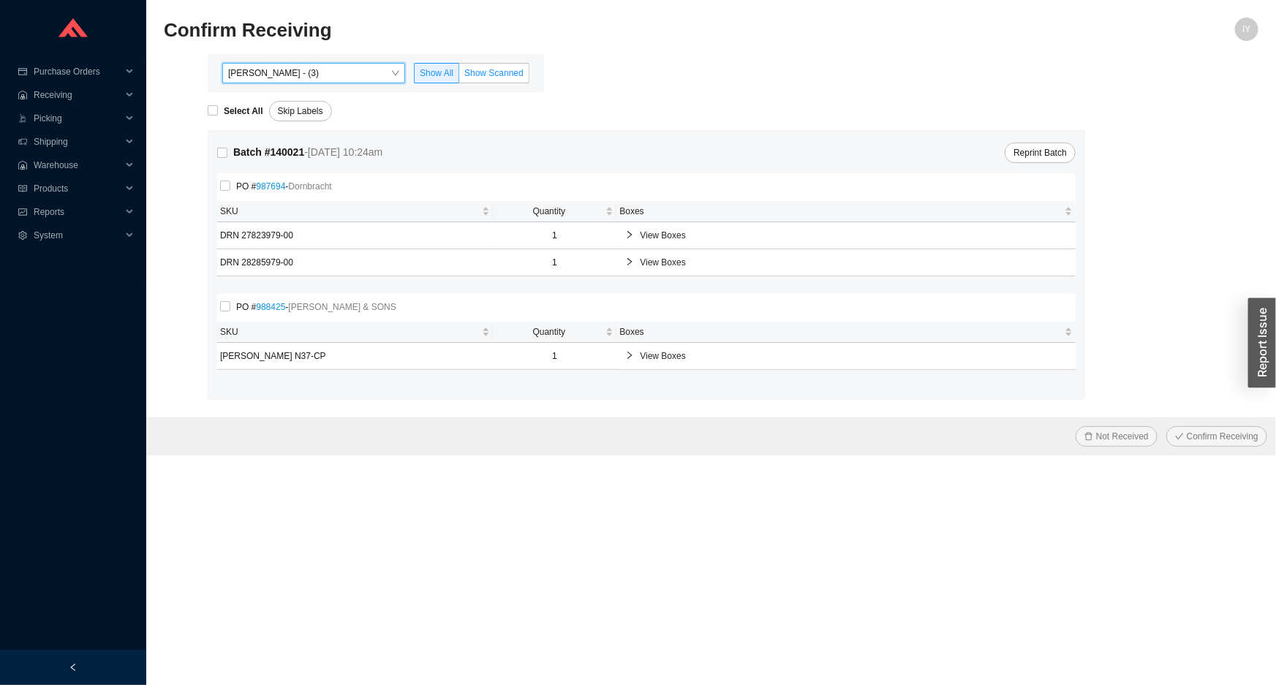
click at [475, 72] on span "Show Scanned" at bounding box center [493, 73] width 59 height 10
click at [459, 76] on input "Show Scanned" at bounding box center [459, 76] width 0 height 0
click at [217, 110] on input "Select All" at bounding box center [213, 110] width 10 height 10
checkbox input "true"
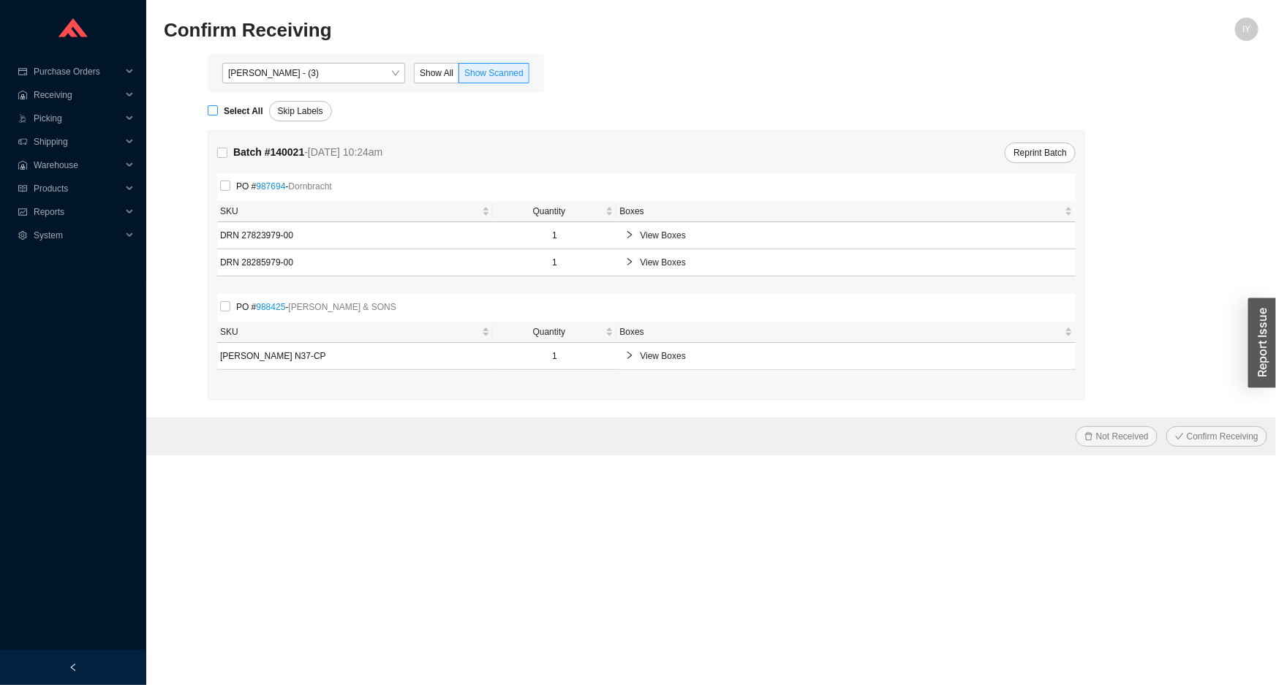
checkbox input "true"
click at [1167, 426] on button "Confirm Receiving" at bounding box center [1217, 436] width 101 height 20
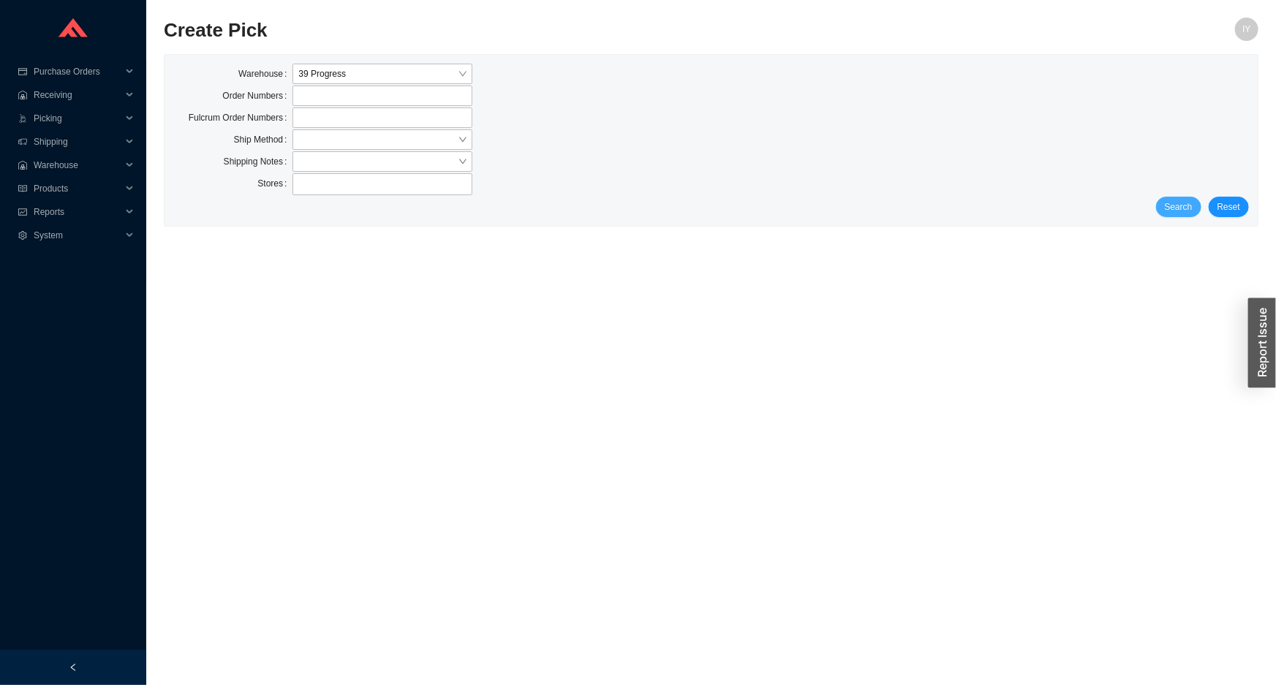
click at [1181, 197] on button "Search" at bounding box center [1178, 207] width 45 height 20
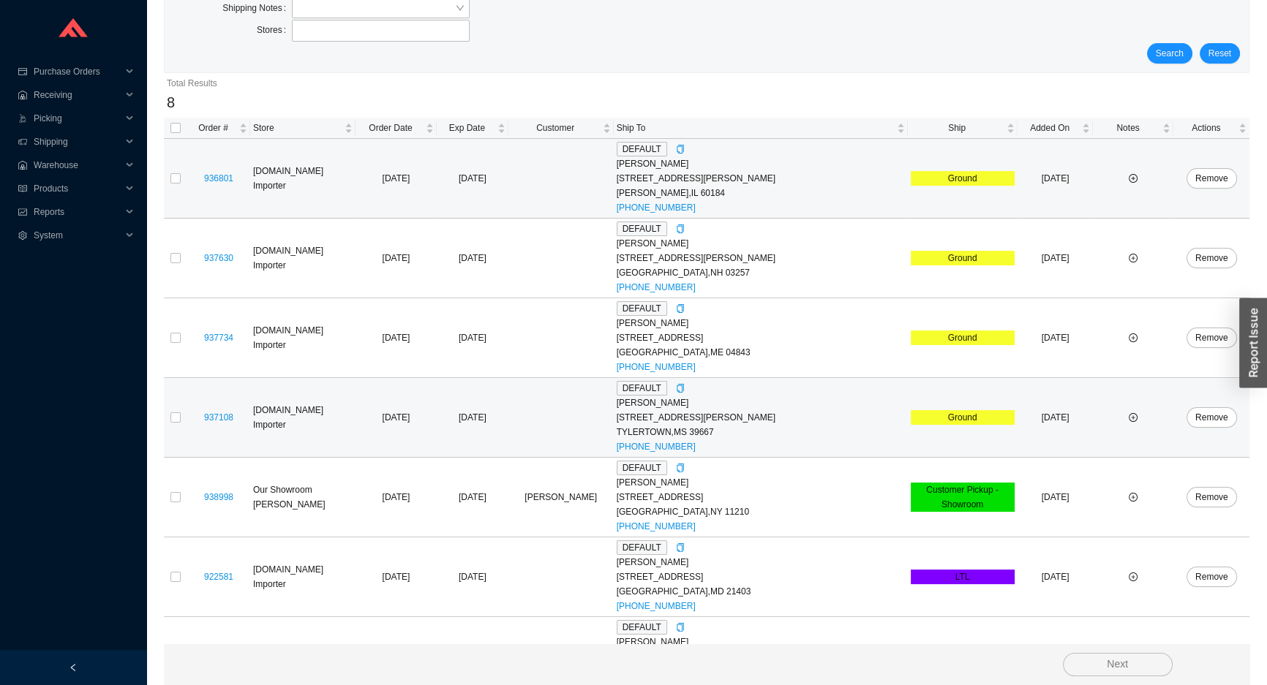
scroll to position [285, 0]
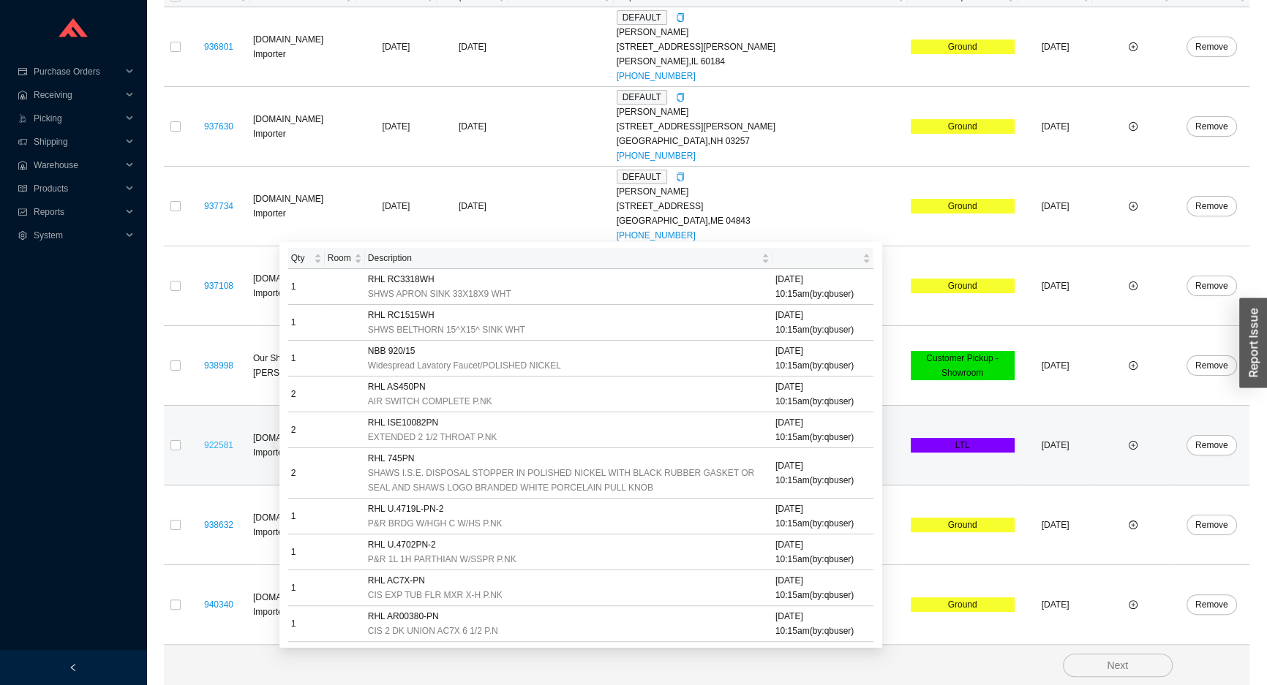
click at [227, 440] on link "922581" at bounding box center [218, 445] width 29 height 10
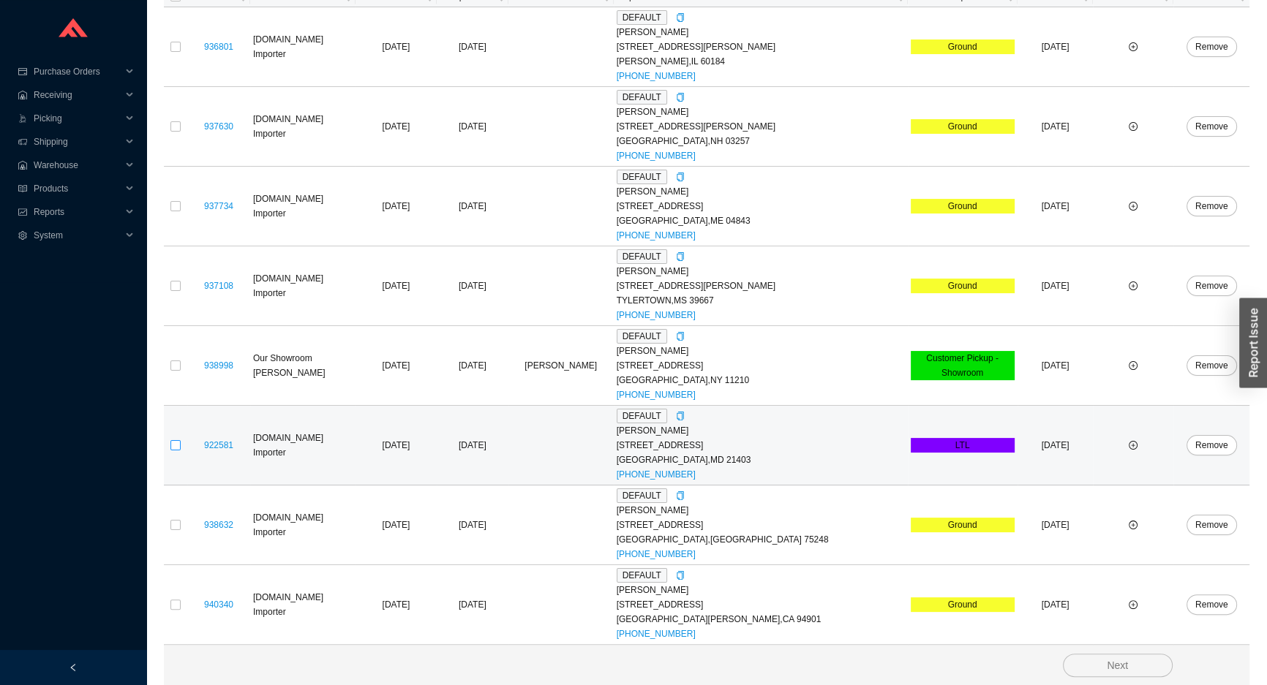
click at [175, 448] on input "checkbox" at bounding box center [175, 445] width 10 height 10
checkbox input "true"
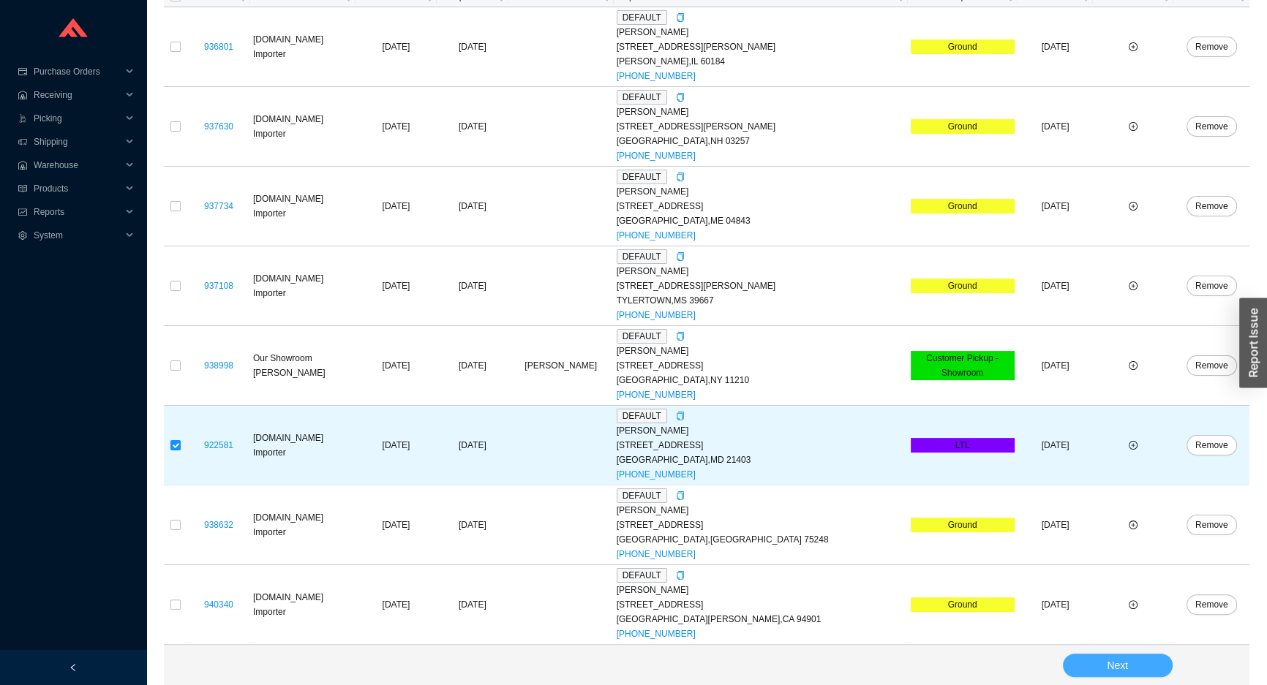
click at [1113, 664] on span "Next" at bounding box center [1117, 666] width 21 height 17
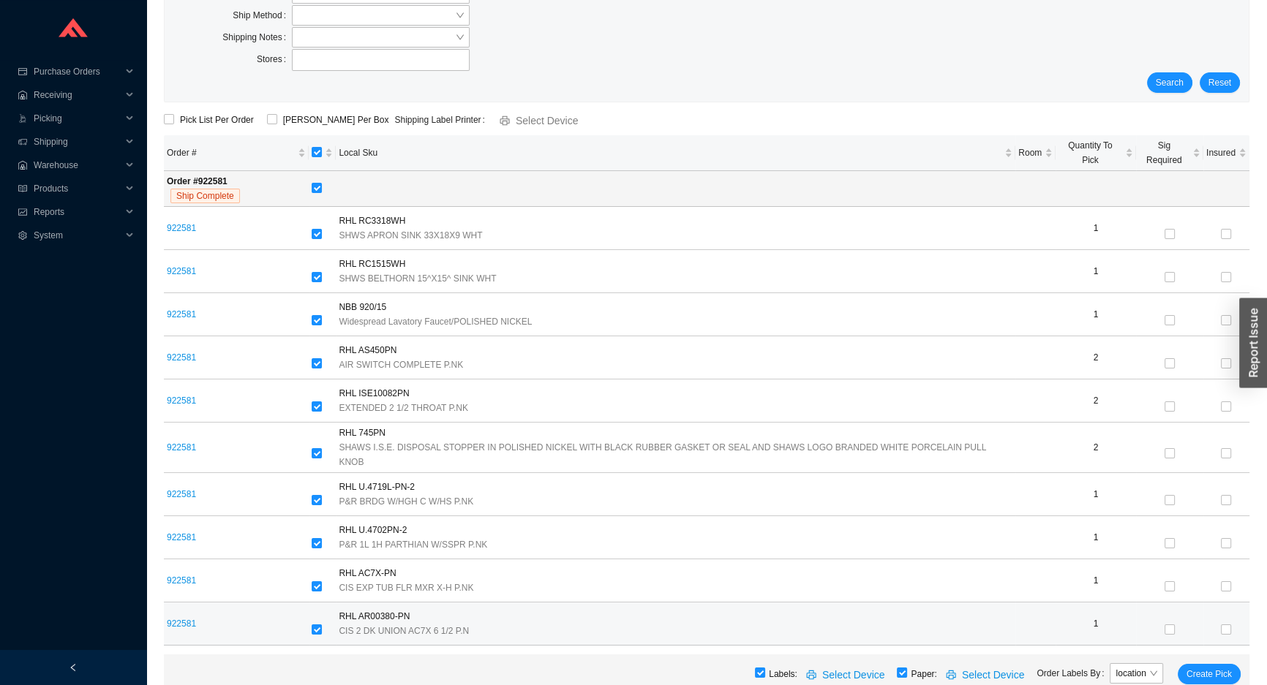
scroll to position [86, 0]
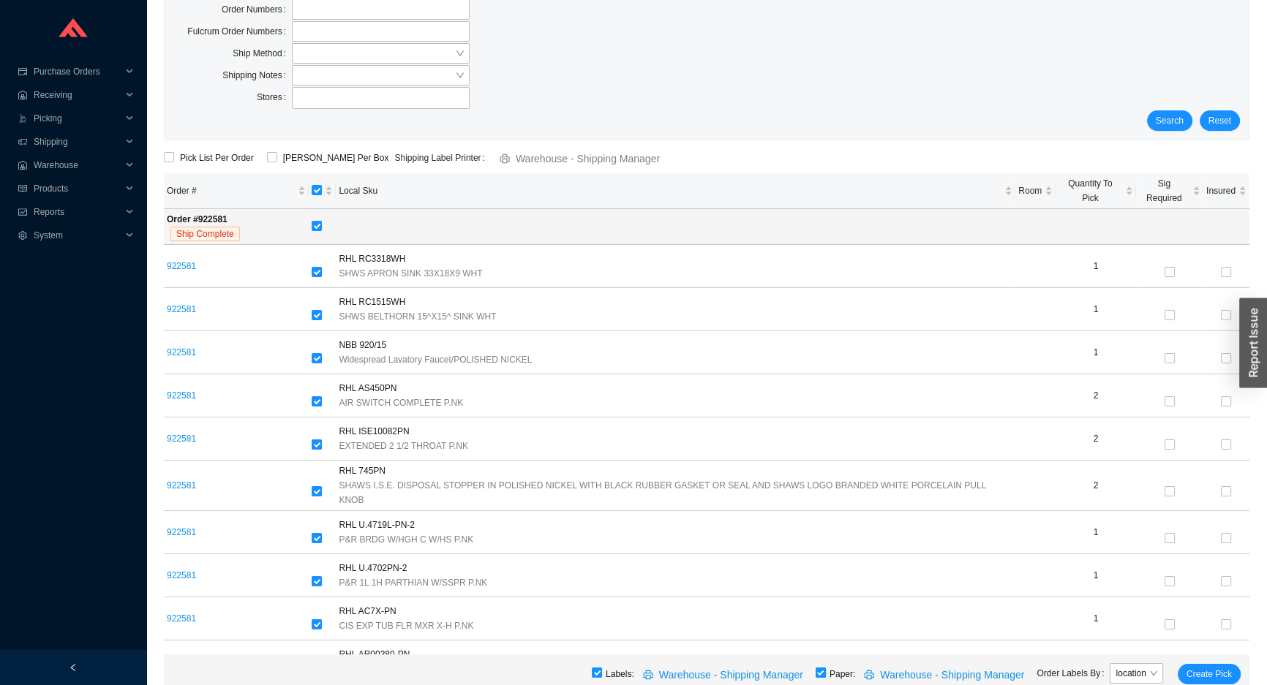
click at [826, 674] on input "checkbox" at bounding box center [821, 673] width 10 height 10
checkbox input "false"
click at [1190, 668] on span "Create Pick" at bounding box center [1208, 674] width 45 height 15
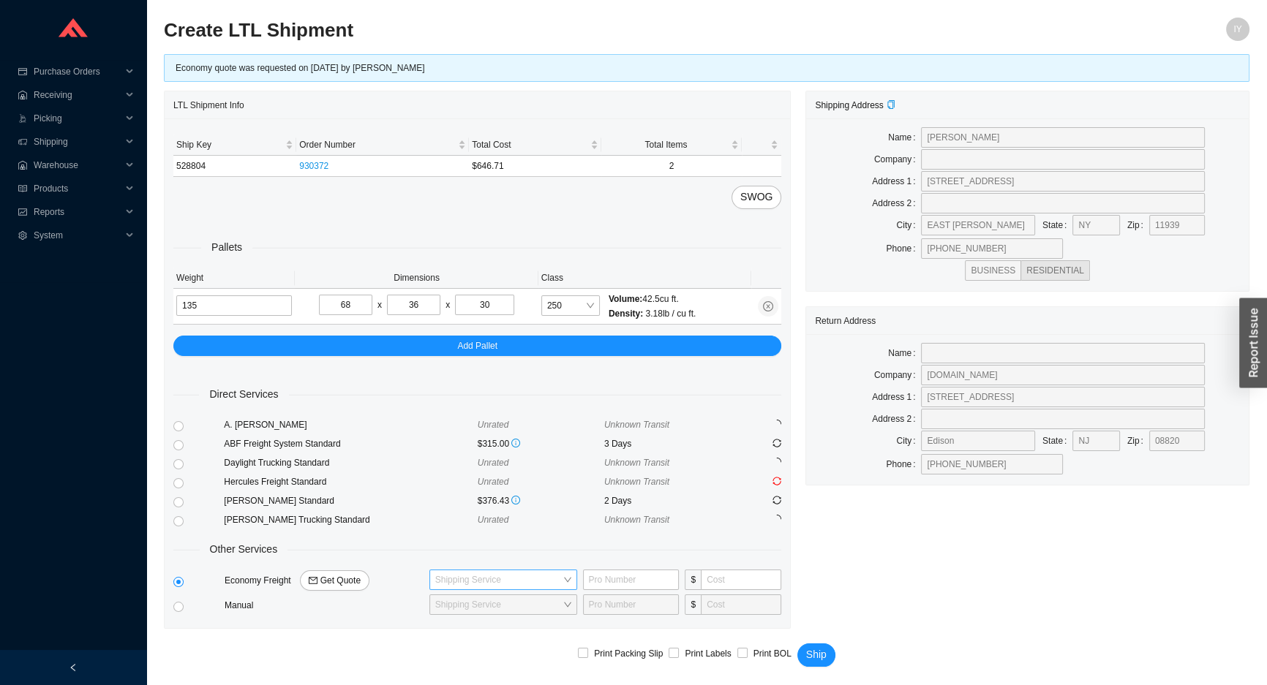
click at [471, 578] on input "search" at bounding box center [498, 580] width 127 height 19
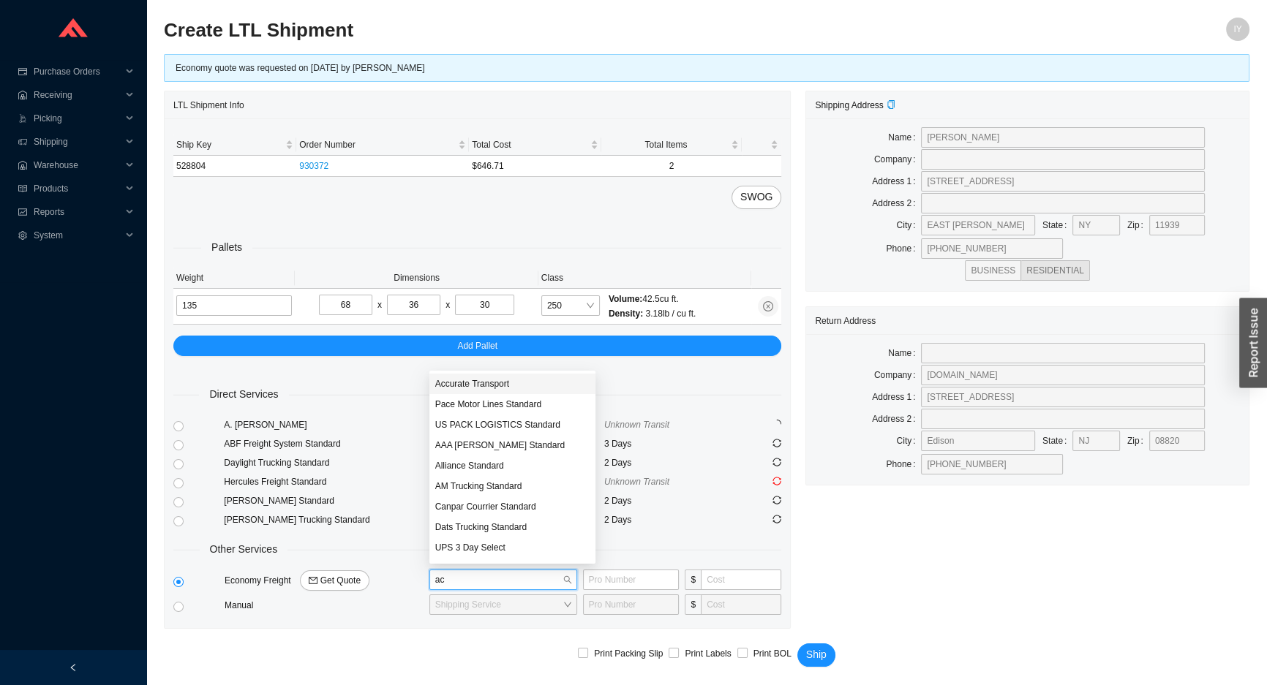
type input "acc"
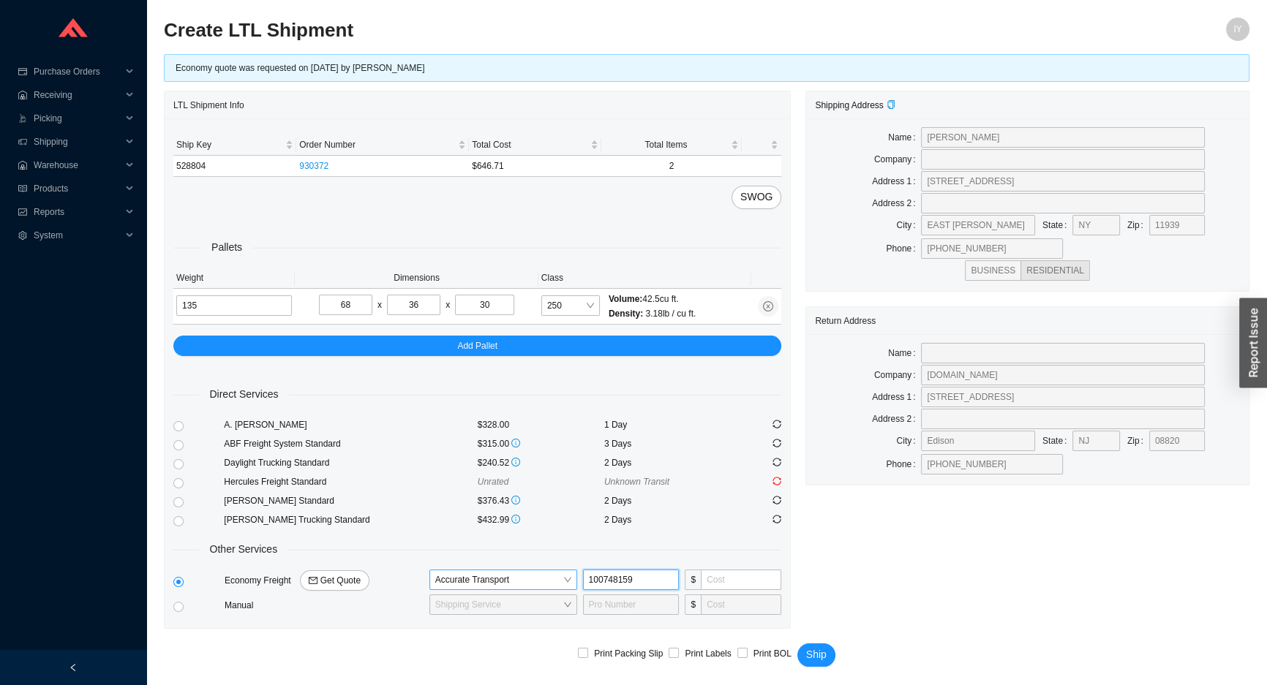
type input "100748159"
type input "225"
click at [797, 644] on button "Ship" at bounding box center [816, 655] width 38 height 23
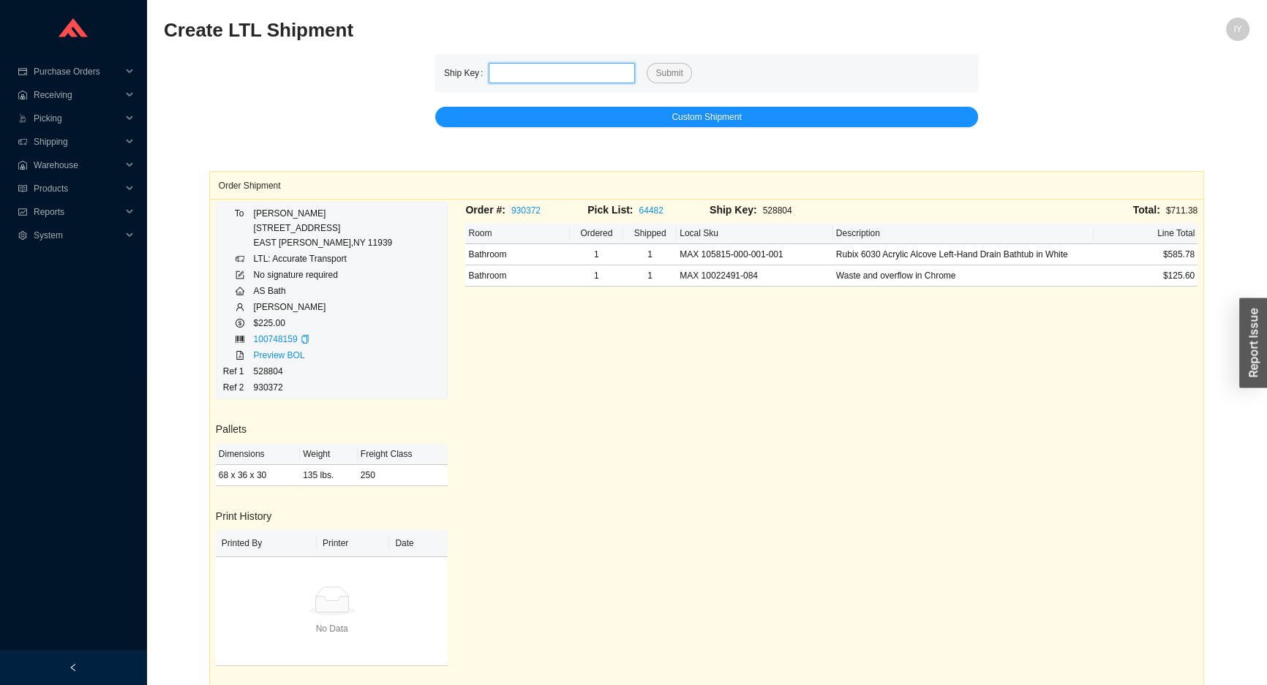
click at [505, 73] on input "tel" at bounding box center [562, 73] width 146 height 20
paste input "528829"
type input "528829"
click at [647, 63] on button "Submit" at bounding box center [669, 73] width 45 height 20
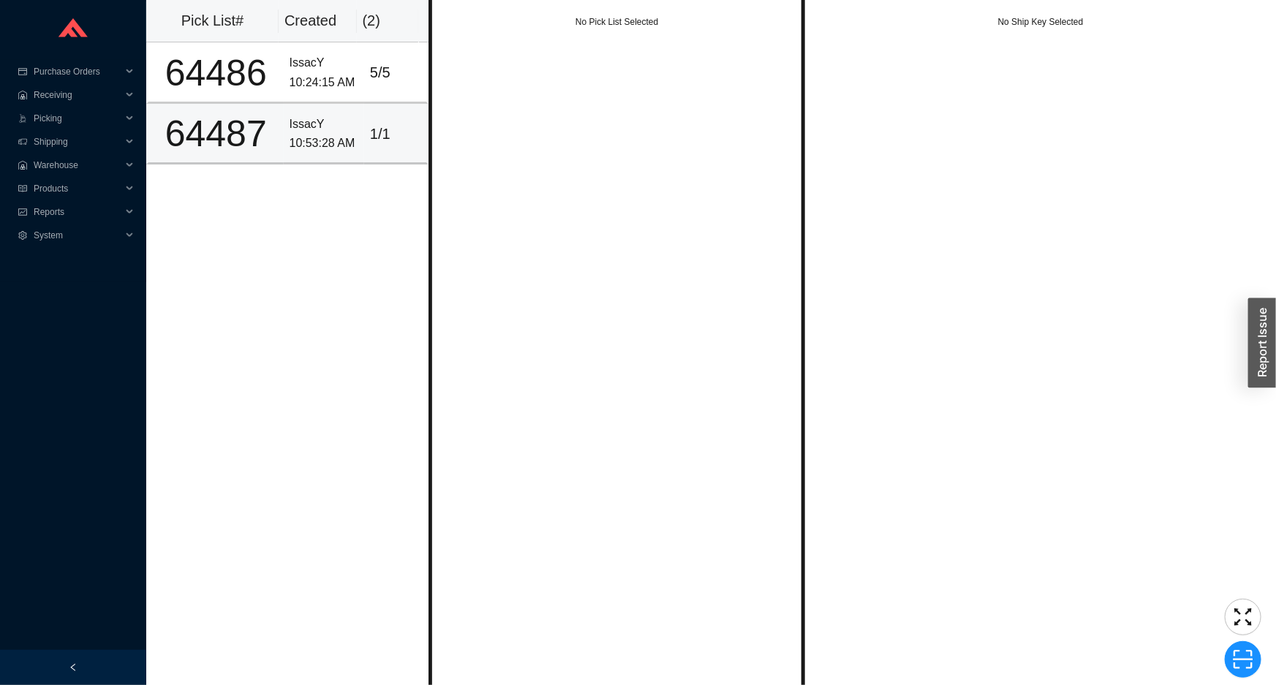
click at [364, 147] on td "1 / 1" at bounding box center [396, 134] width 64 height 61
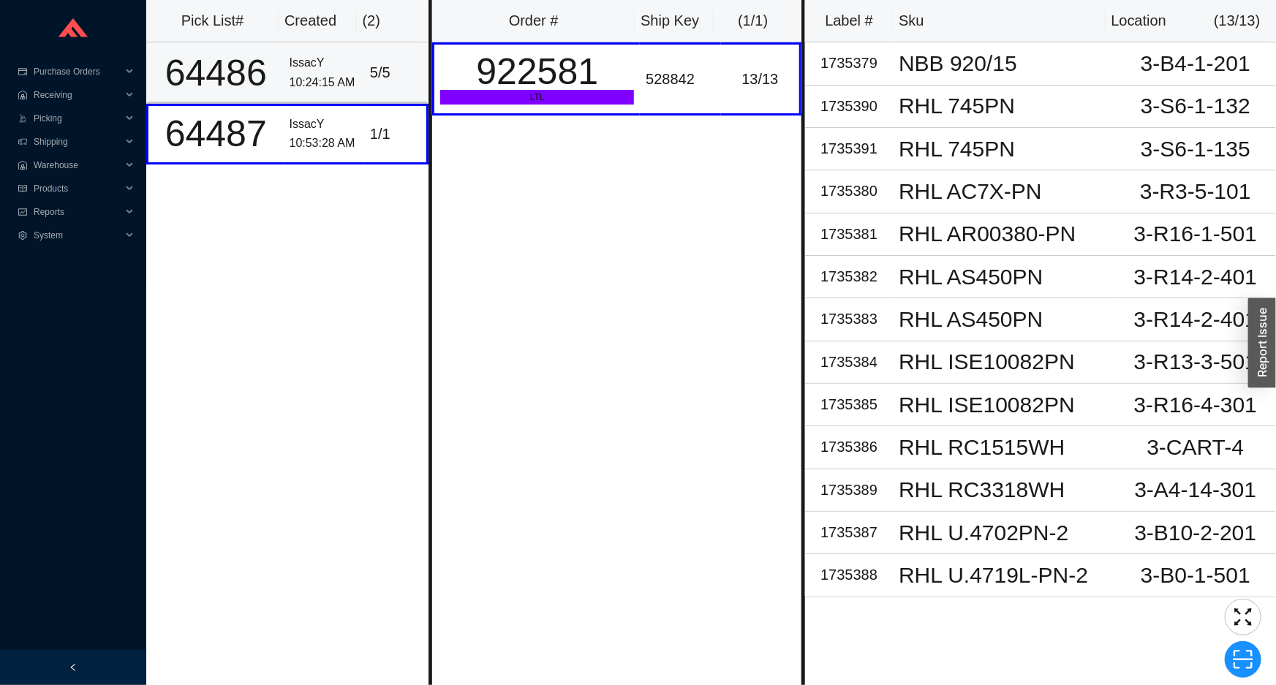
click at [372, 48] on td "5 / 5" at bounding box center [396, 72] width 64 height 61
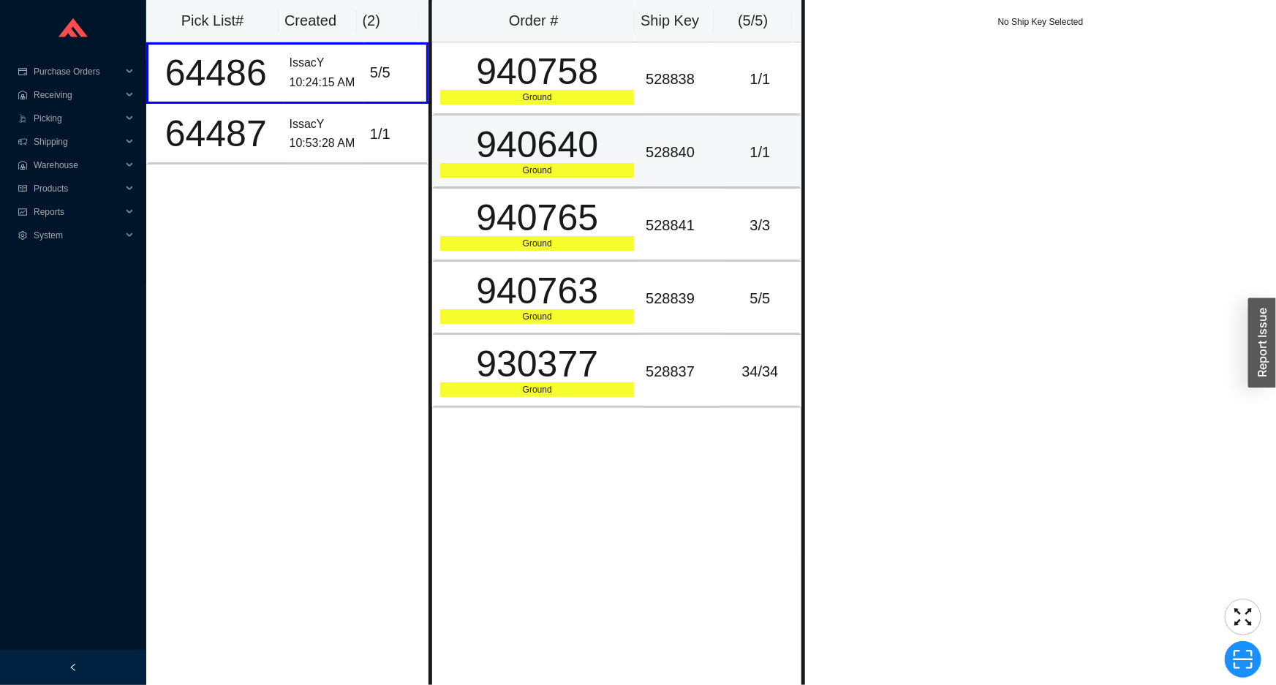
click at [726, 119] on td "1 / 1" at bounding box center [761, 152] width 80 height 73
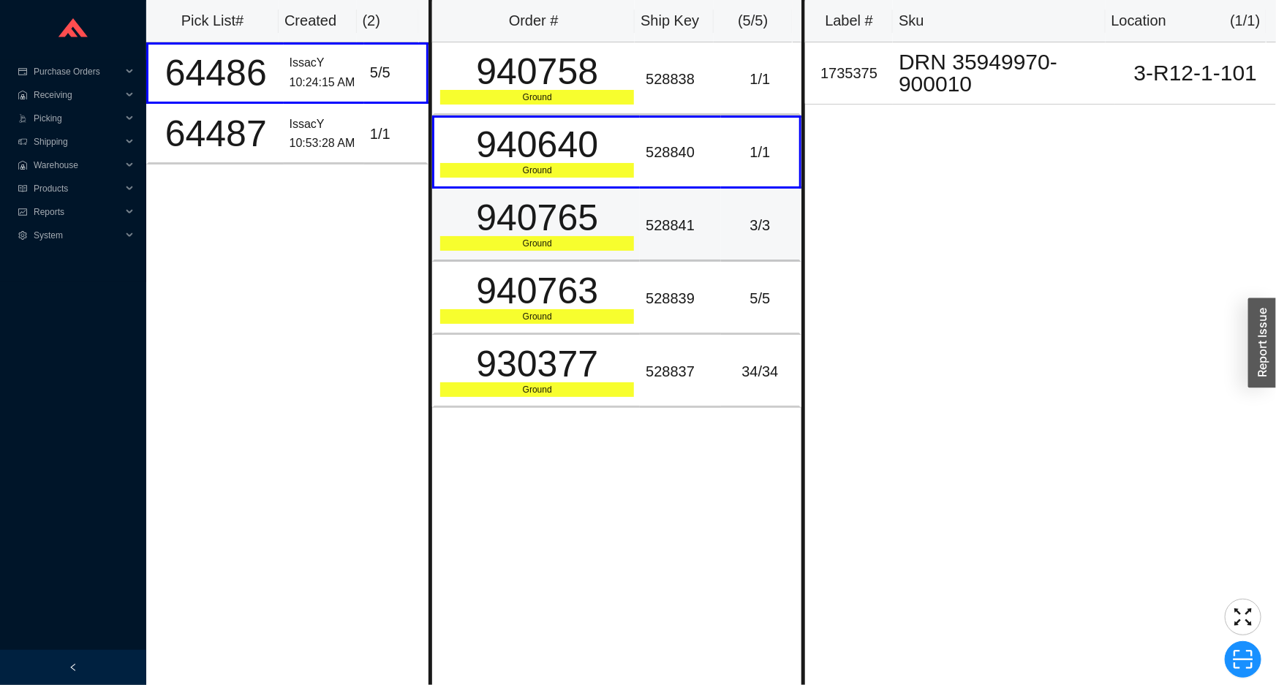
click at [734, 217] on div "3 / 3" at bounding box center [760, 226] width 67 height 24
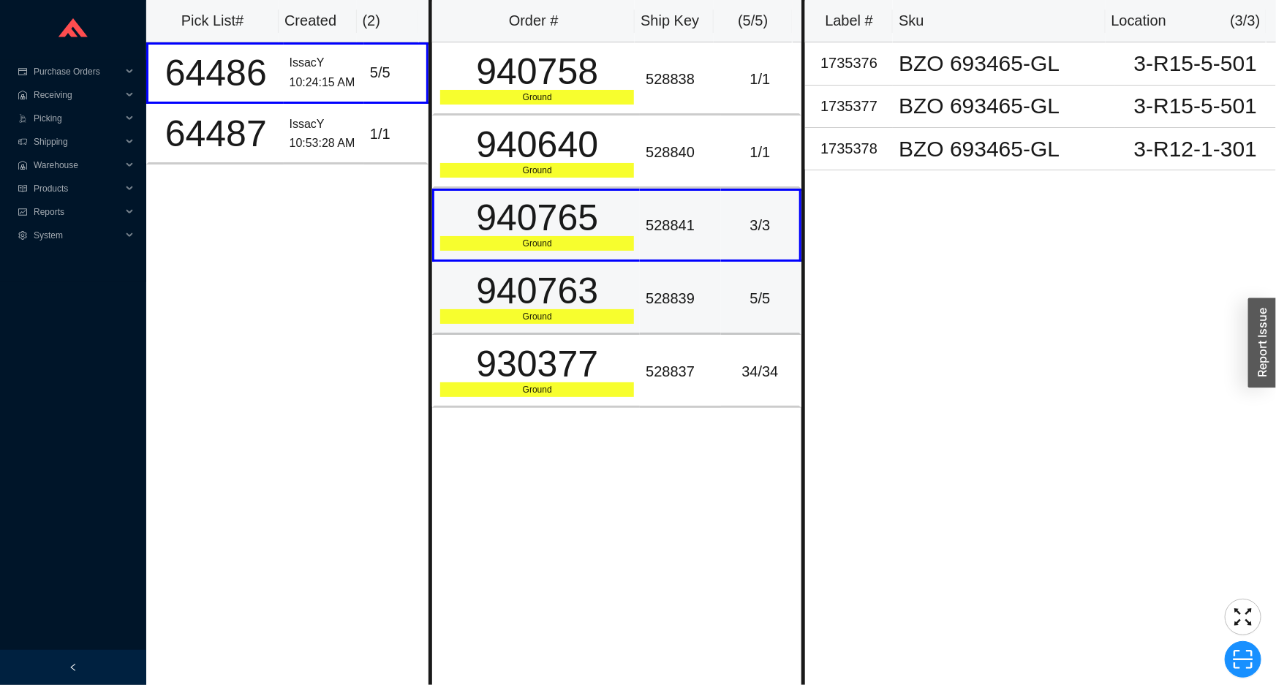
click at [732, 282] on td "5 / 5" at bounding box center [761, 298] width 80 height 73
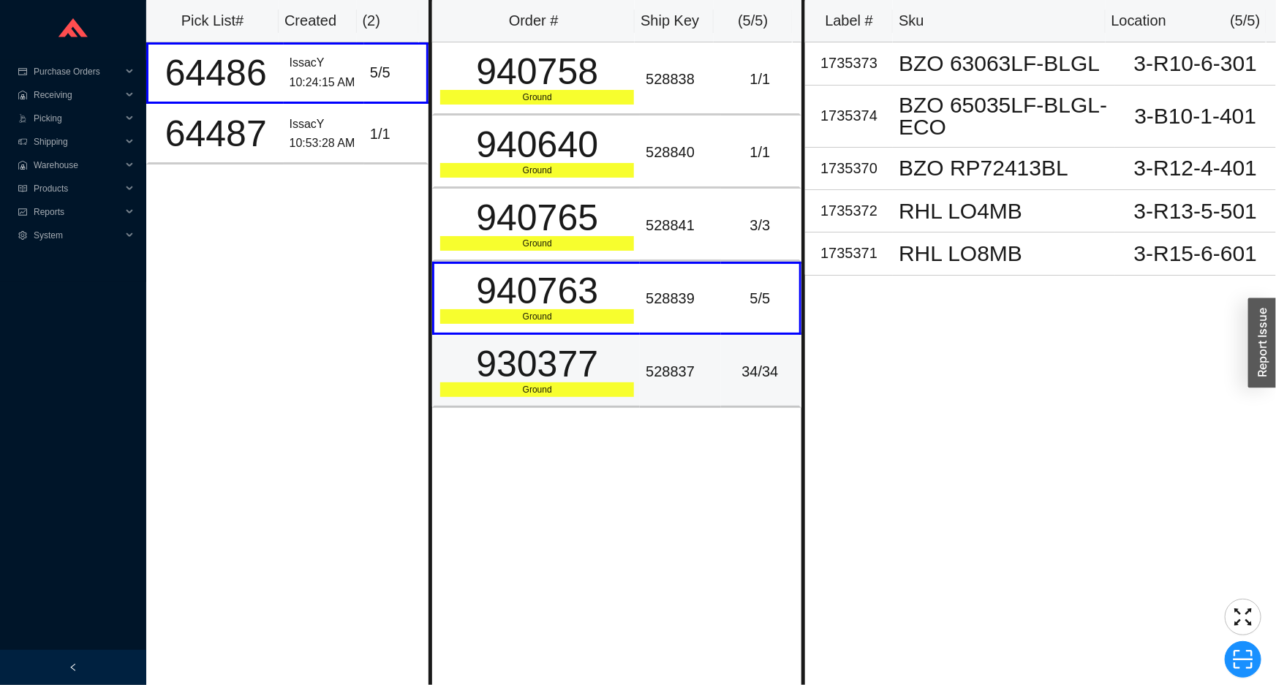
click at [721, 339] on td "34 / 34" at bounding box center [761, 371] width 80 height 73
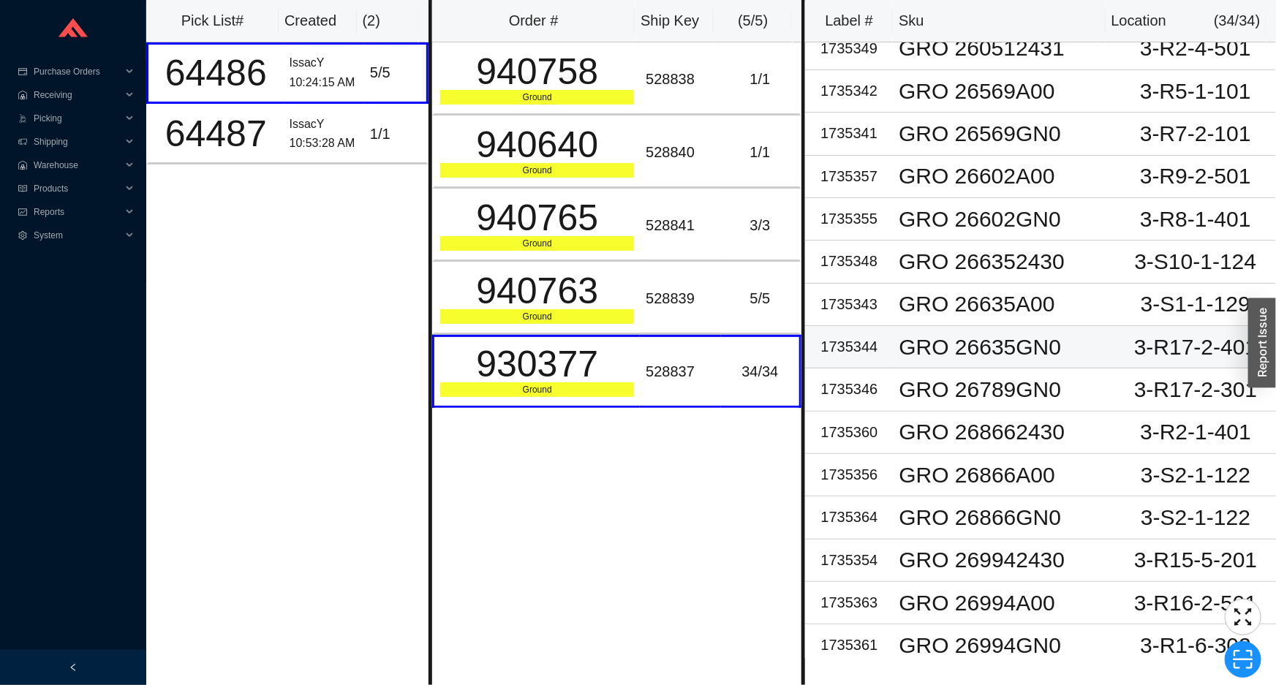
scroll to position [199, 0]
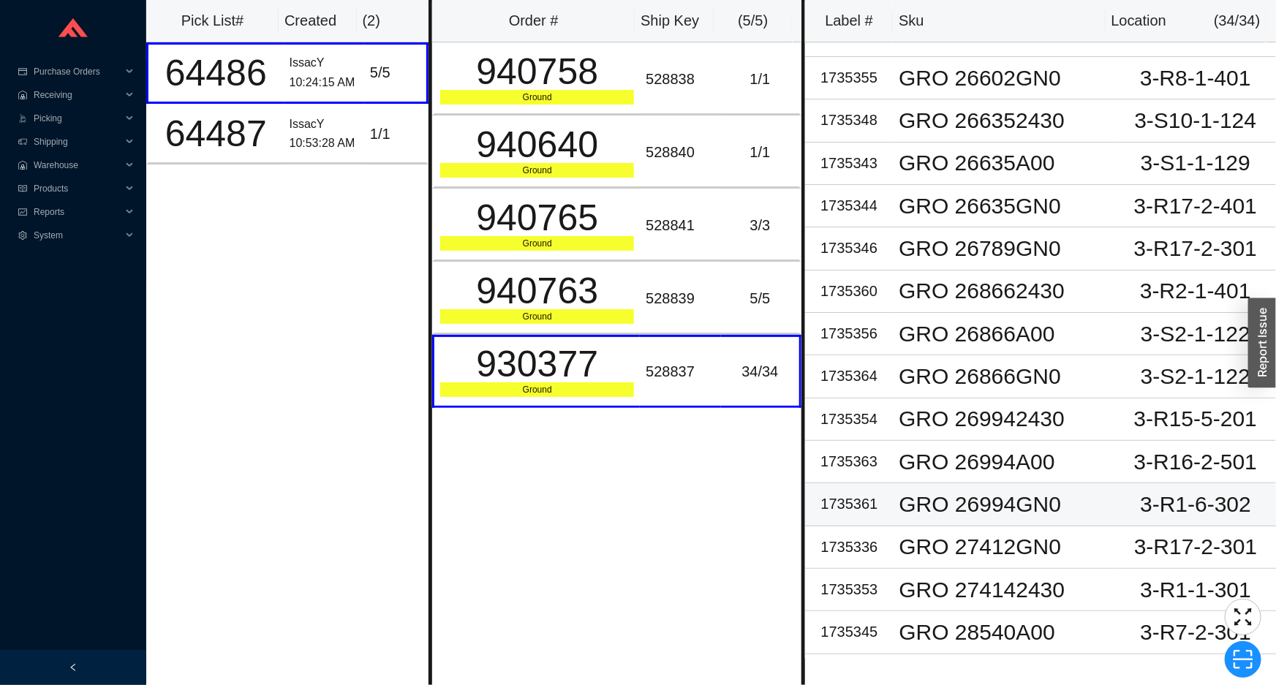
click at [1099, 505] on div "GRO 26994GN0" at bounding box center [1004, 505] width 211 height 22
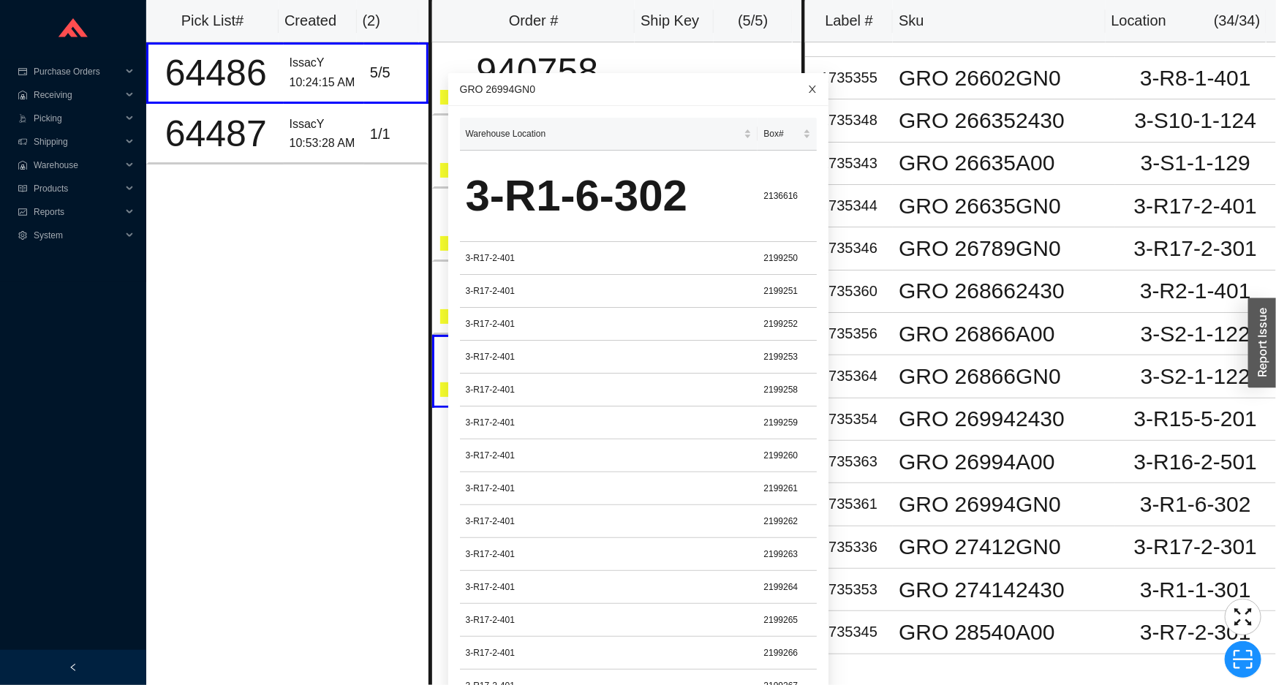
click at [809, 86] on icon "close" at bounding box center [812, 89] width 7 height 7
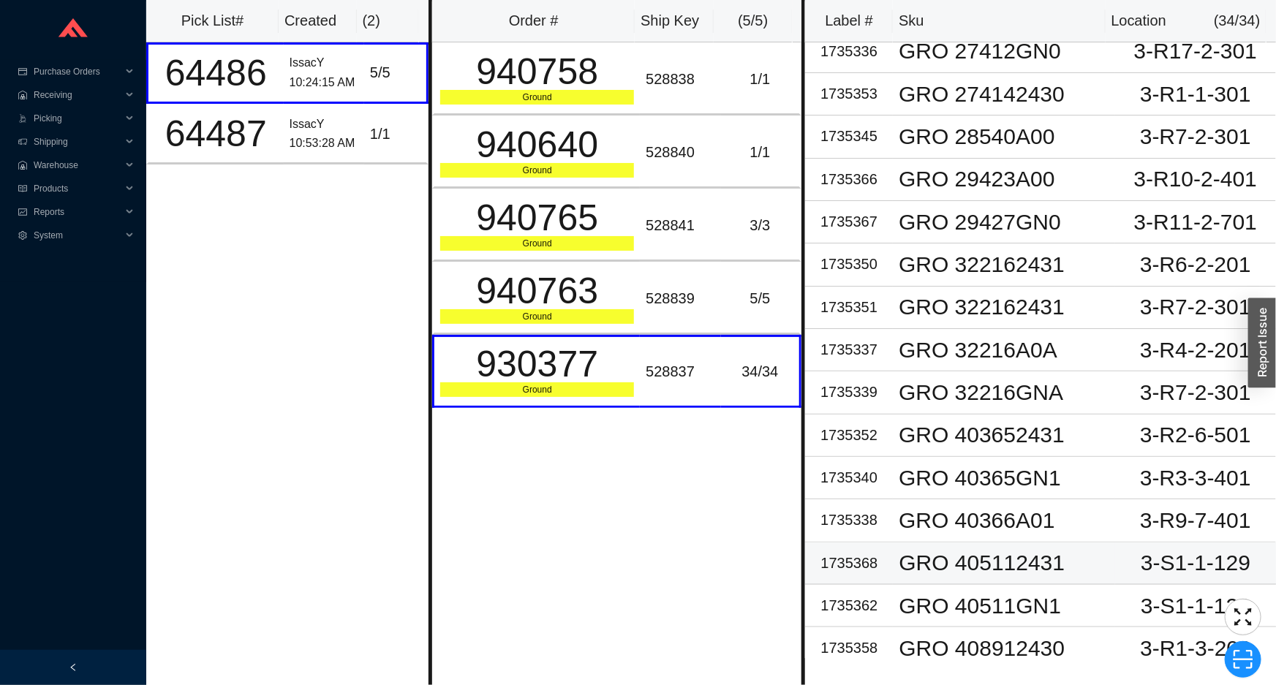
scroll to position [830, 0]
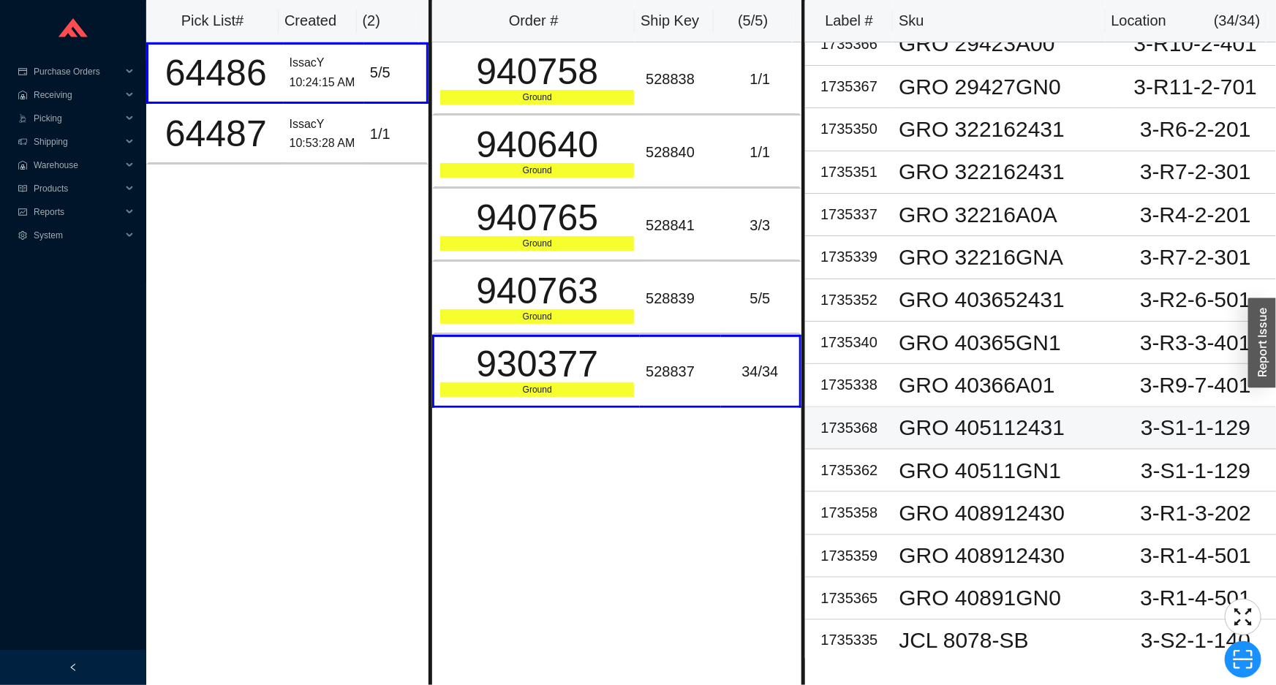
click at [1038, 427] on div "GRO 405112431" at bounding box center [1004, 428] width 211 height 22
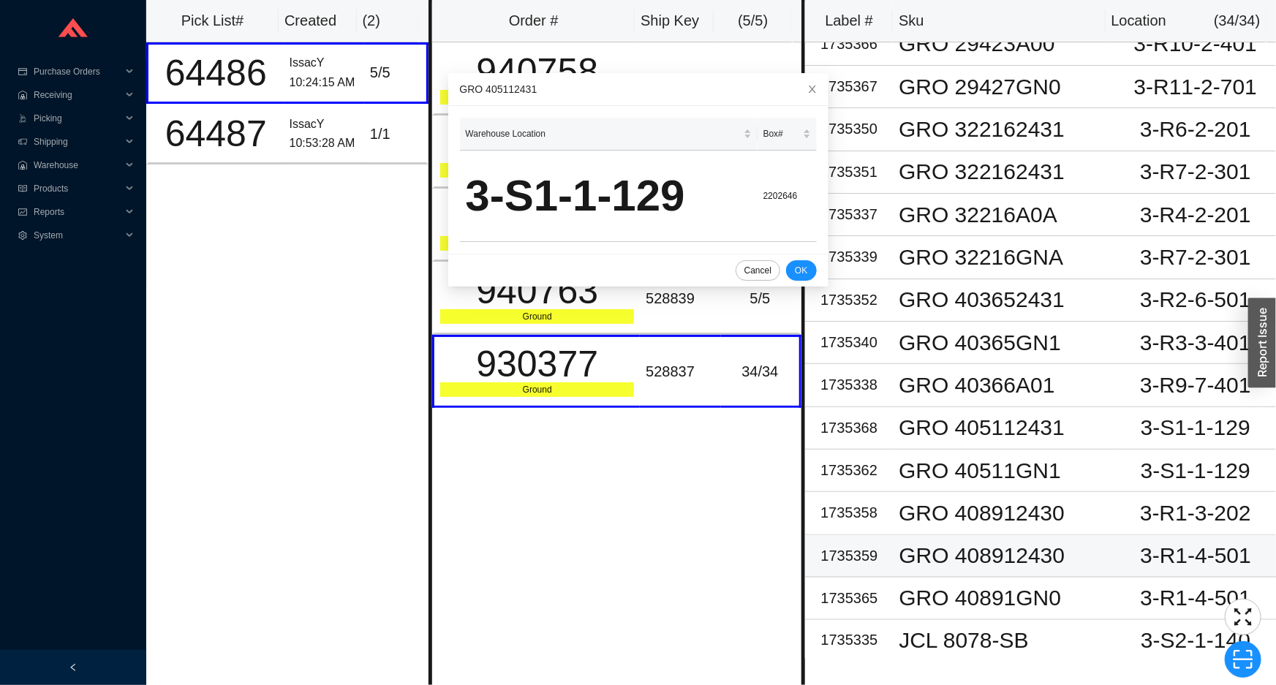
drag, startPoint x: 1229, startPoint y: 571, endPoint x: 1207, endPoint y: 543, distance: 35.4
click at [1227, 563] on td "3-R1-4-501" at bounding box center [1195, 556] width 161 height 42
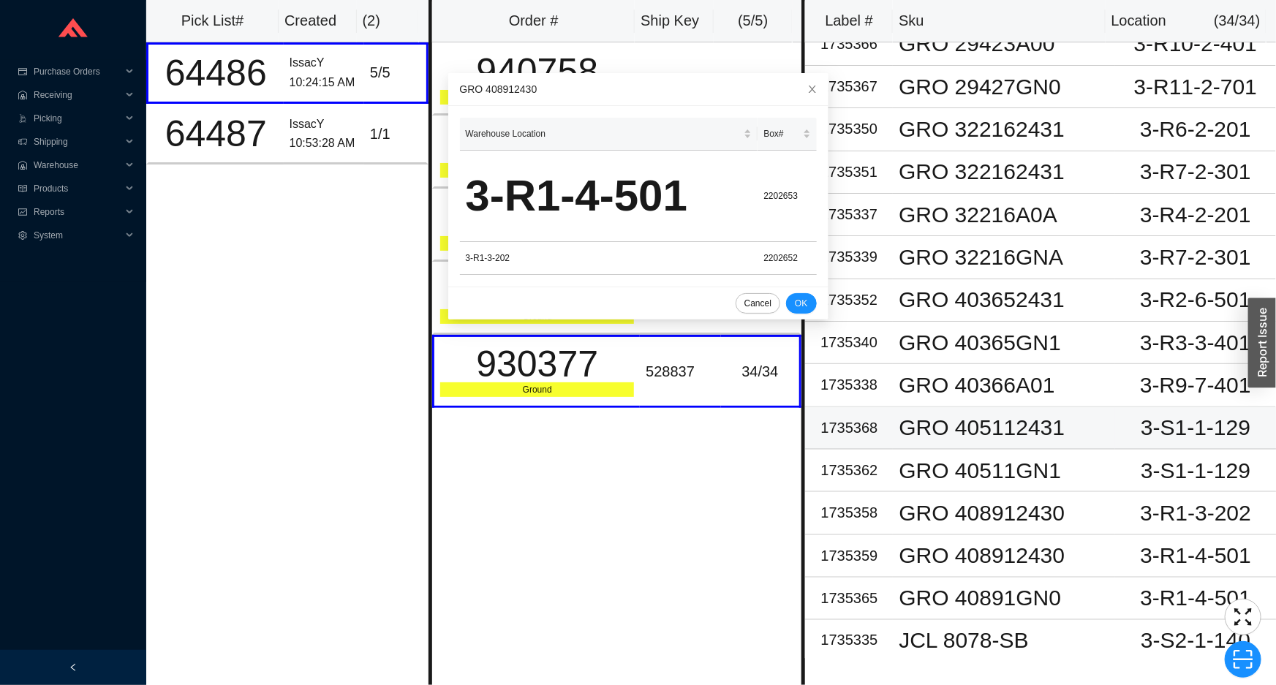
click at [1016, 417] on div "GRO 405112431" at bounding box center [1004, 428] width 211 height 22
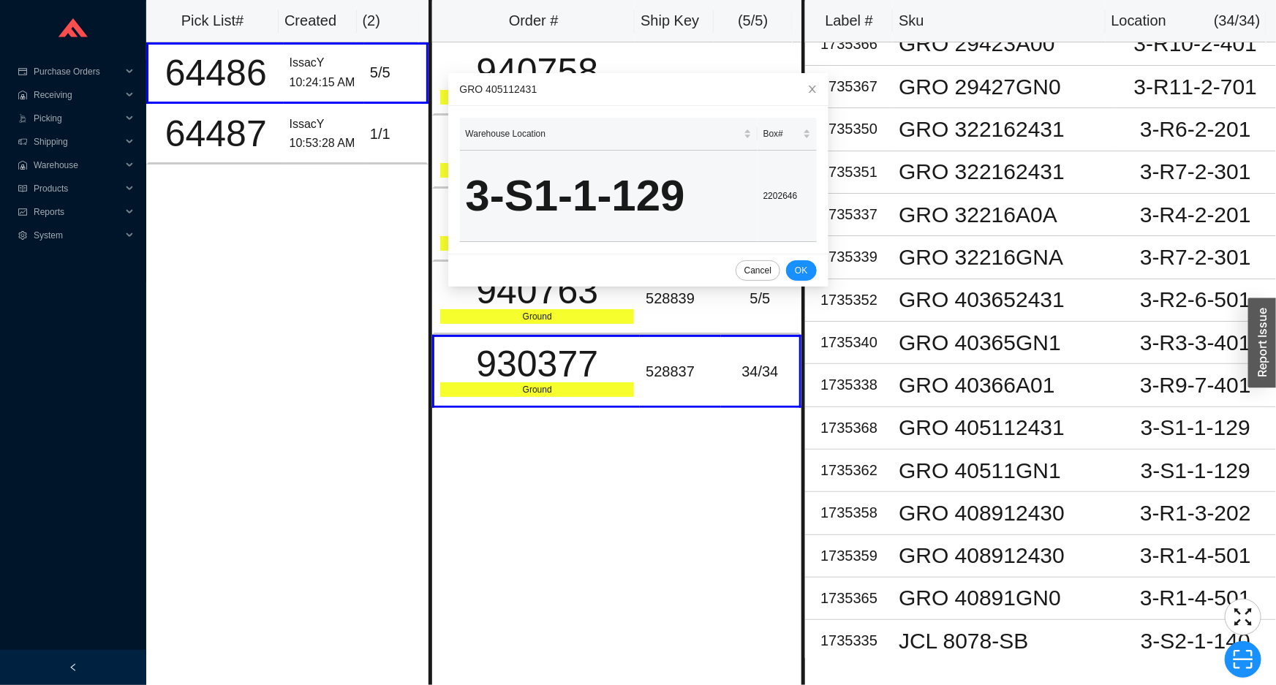
click at [772, 195] on td "2202646" at bounding box center [787, 196] width 59 height 91
copy td "2202646"
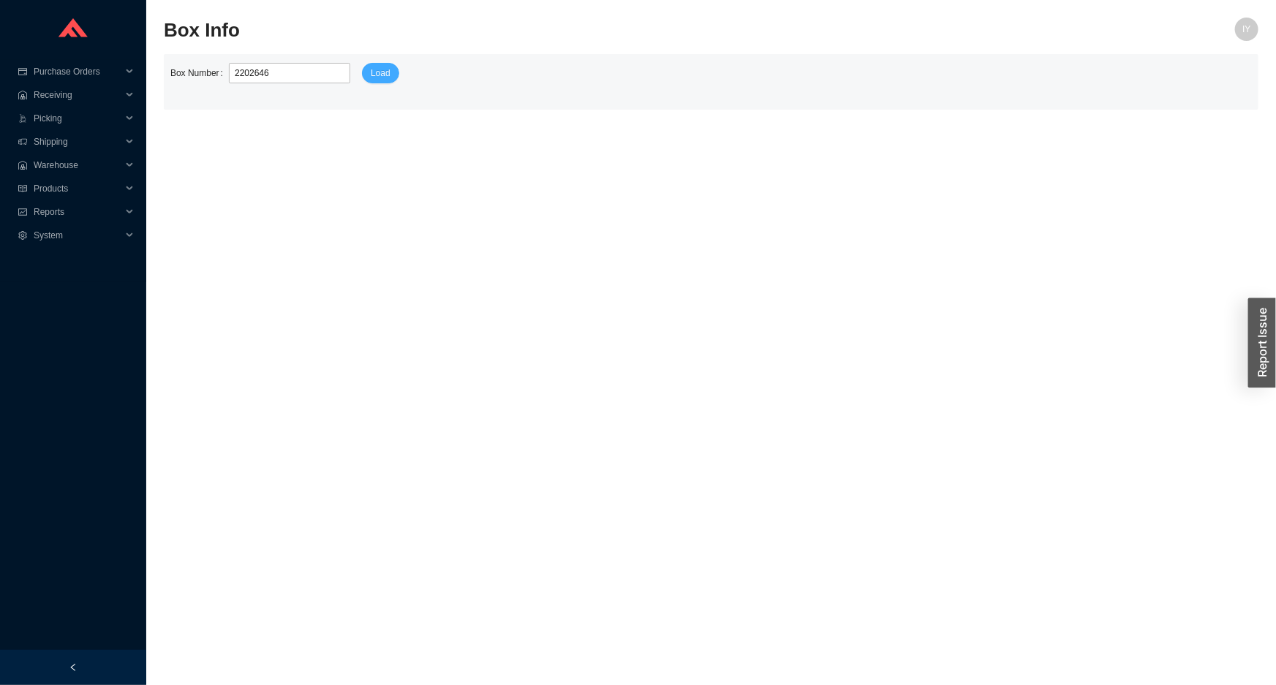
type input "2202646"
click at [371, 75] on span "Load" at bounding box center [381, 73] width 20 height 15
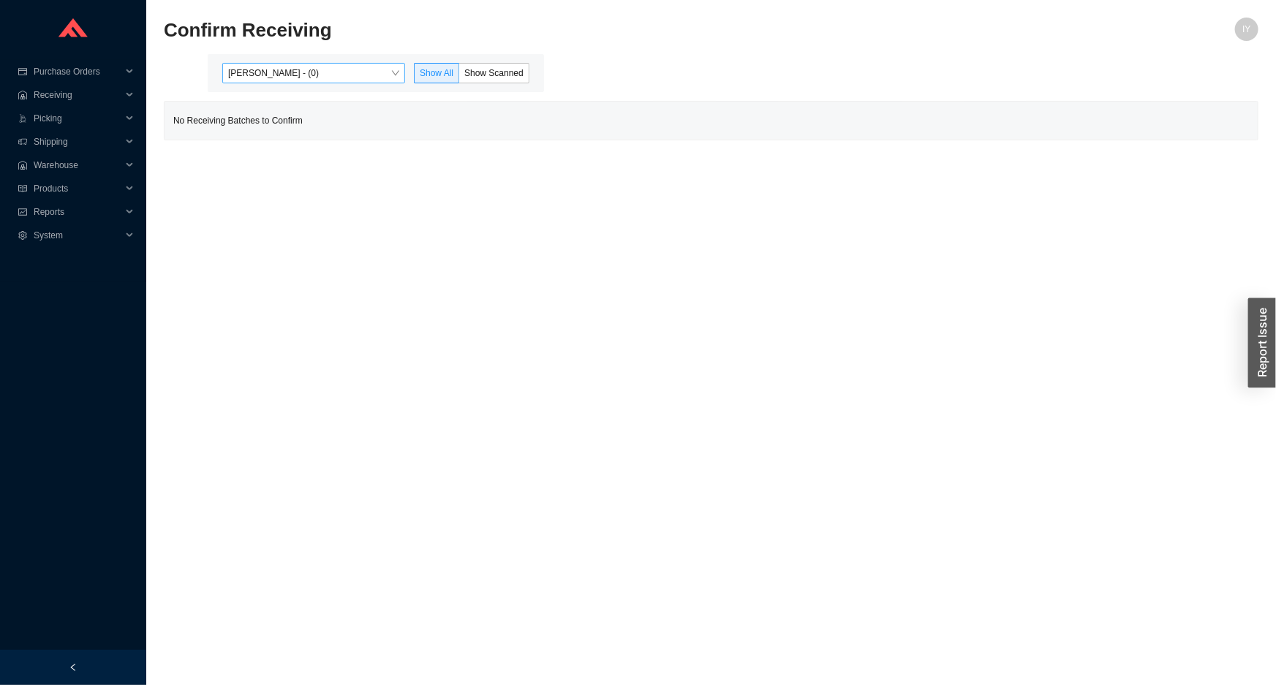
click at [392, 71] on span "[PERSON_NAME] - (0)" at bounding box center [313, 73] width 171 height 19
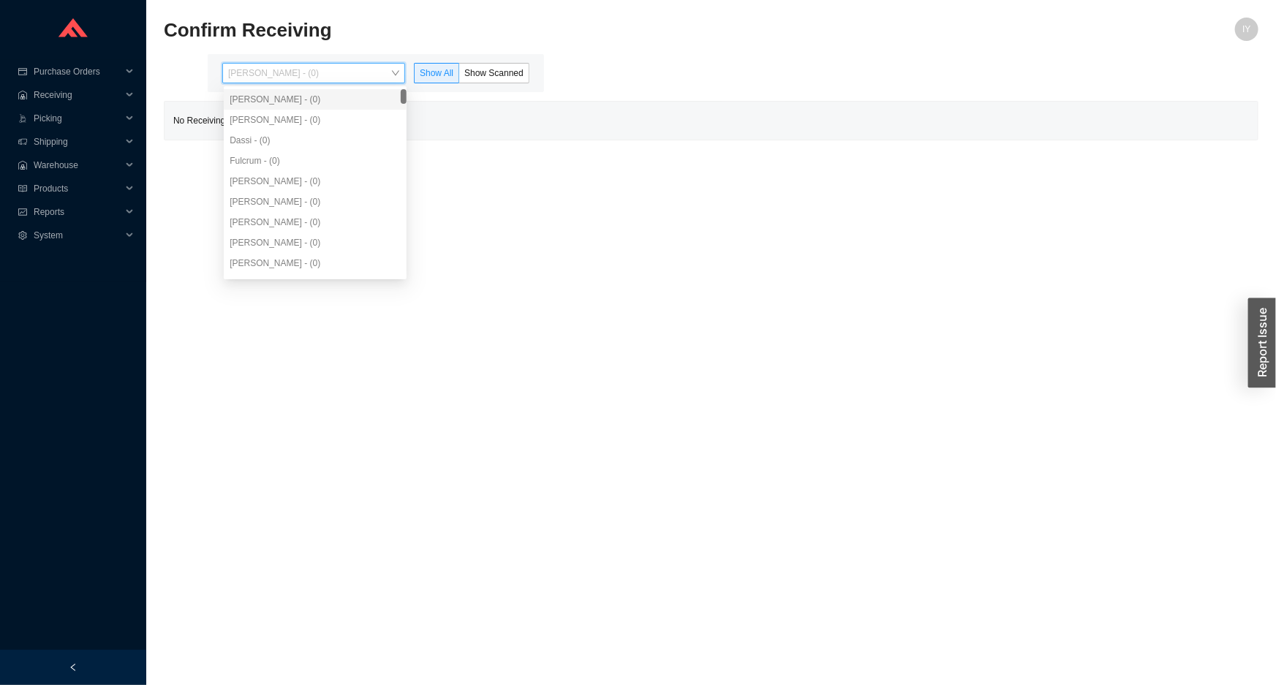
click at [335, 121] on div "Aron - (0)" at bounding box center [315, 119] width 171 height 13
click at [487, 71] on span "Show Scanned" at bounding box center [493, 73] width 59 height 10
click at [459, 76] on input "Show Scanned" at bounding box center [459, 76] width 0 height 0
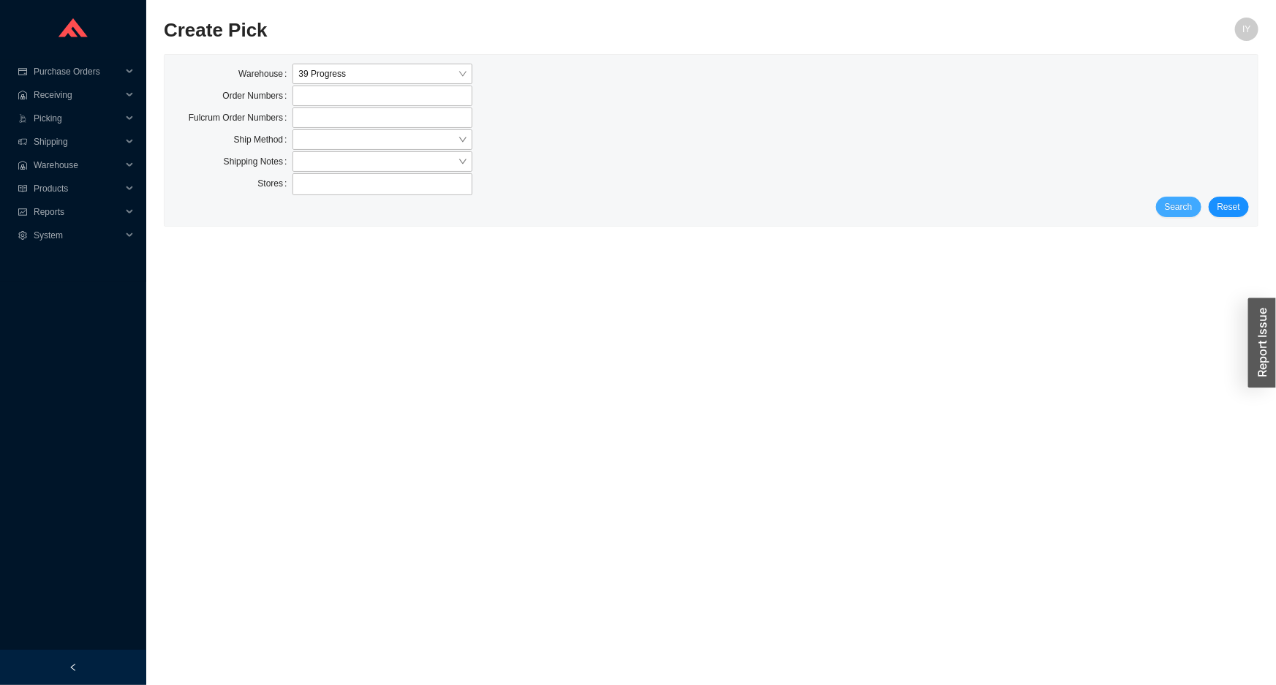
click at [1170, 204] on span "Search" at bounding box center [1179, 207] width 28 height 15
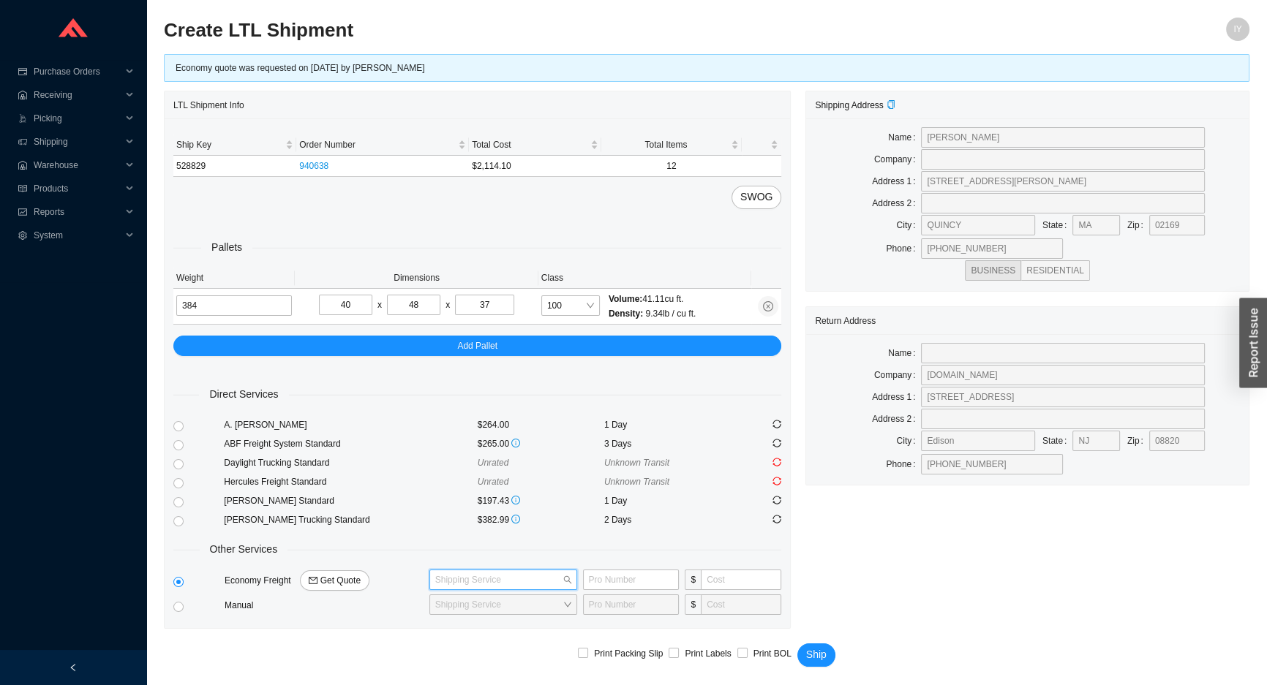
click at [467, 581] on input "search" at bounding box center [498, 580] width 127 height 19
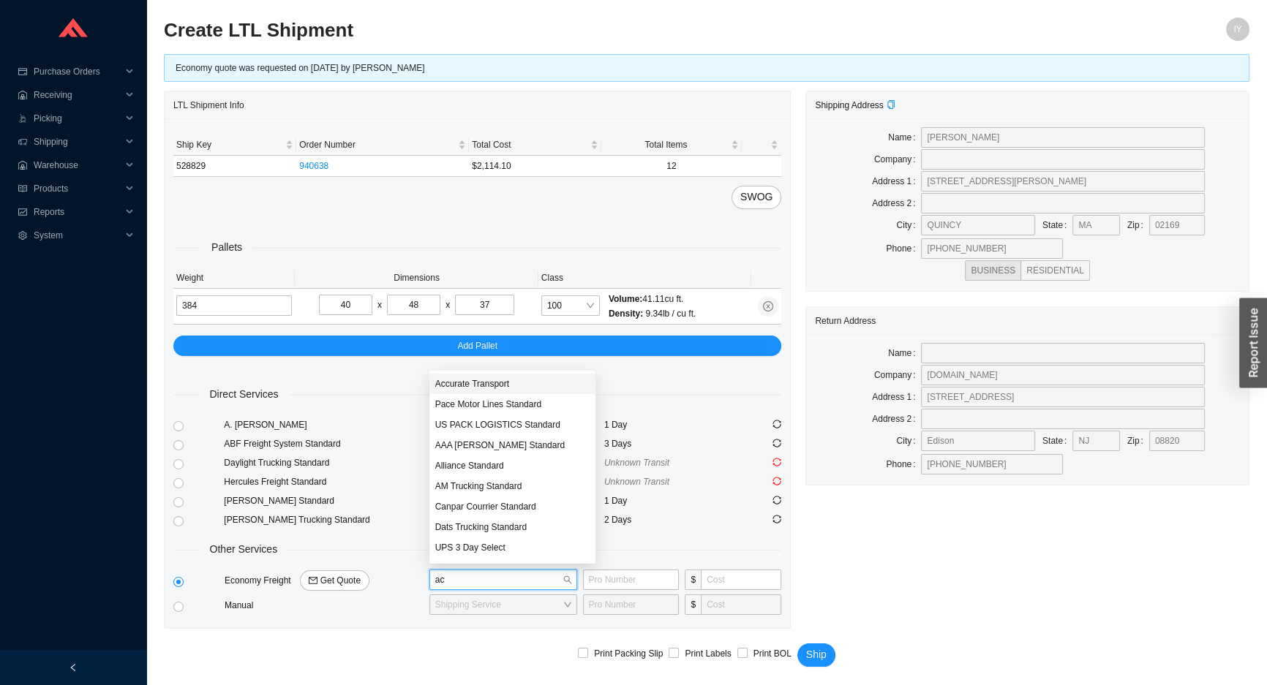
type input "acc"
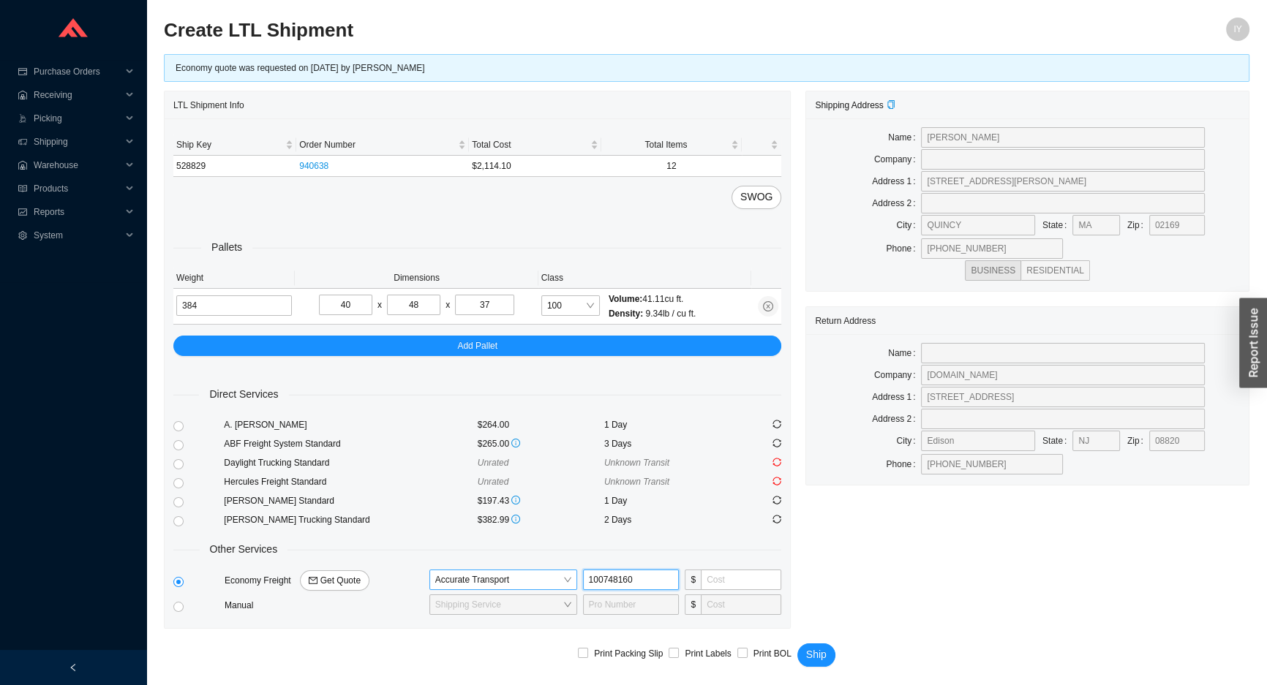
type input "100748160"
type input "195"
click at [834, 653] on div "Print Packing Slip Print Labels Print BOL Ship" at bounding box center [706, 659] width 1085 height 60
click at [816, 661] on button "Ship" at bounding box center [816, 655] width 38 height 23
